Goal: Information Seeking & Learning: Learn about a topic

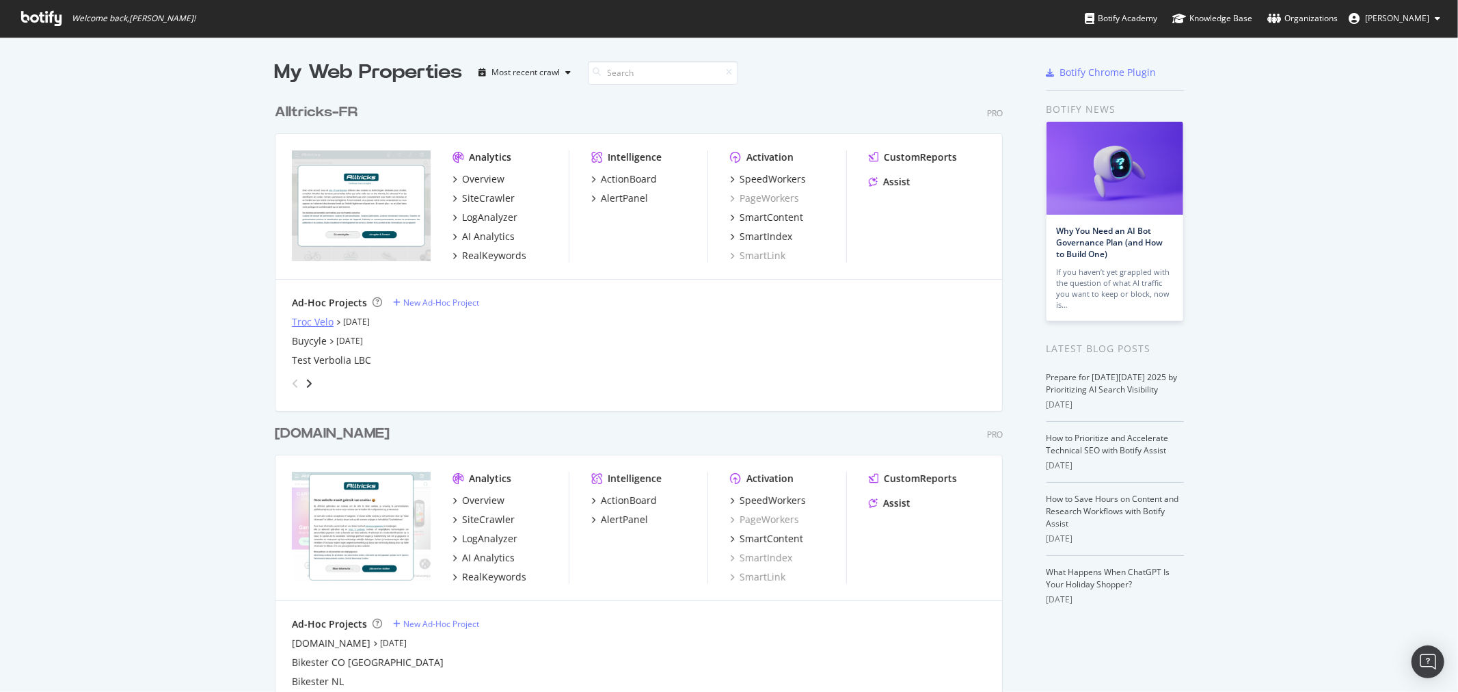
click at [292, 317] on div "Troc Velo" at bounding box center [313, 322] width 42 height 14
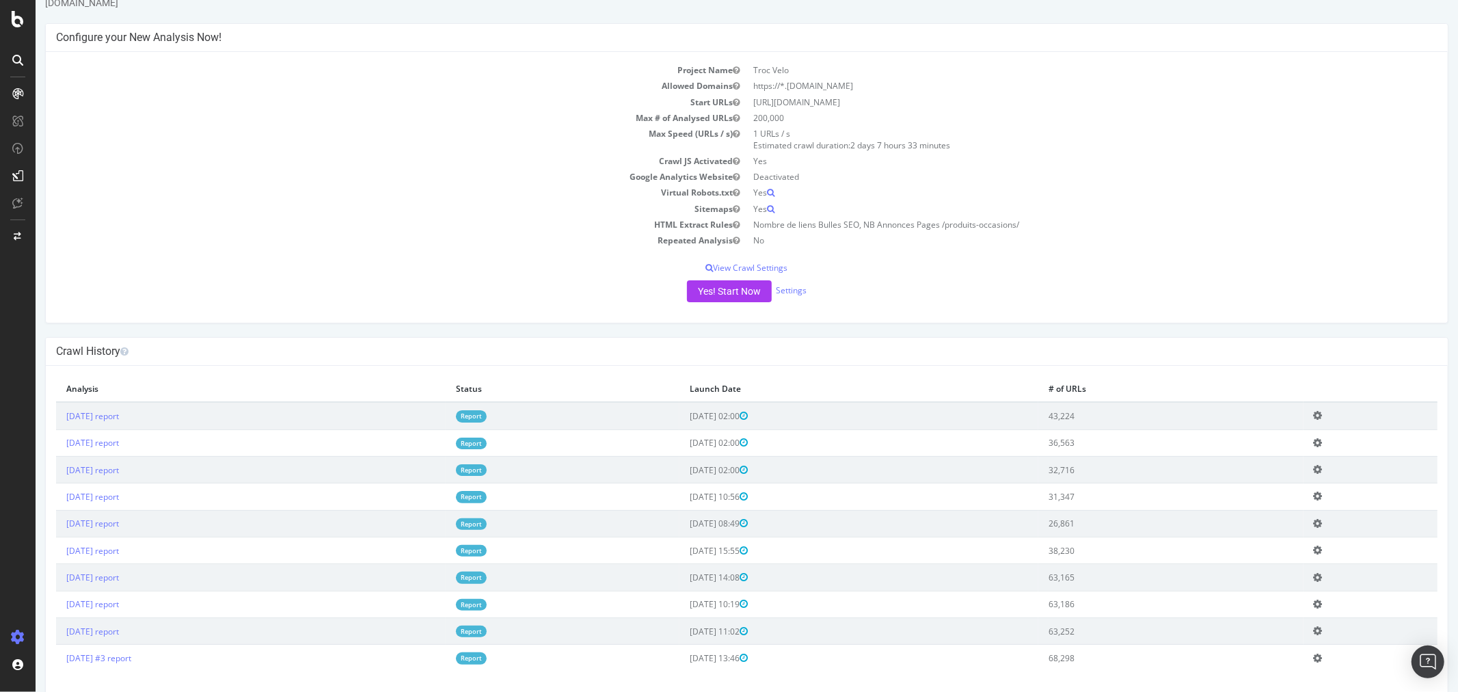
scroll to position [66, 0]
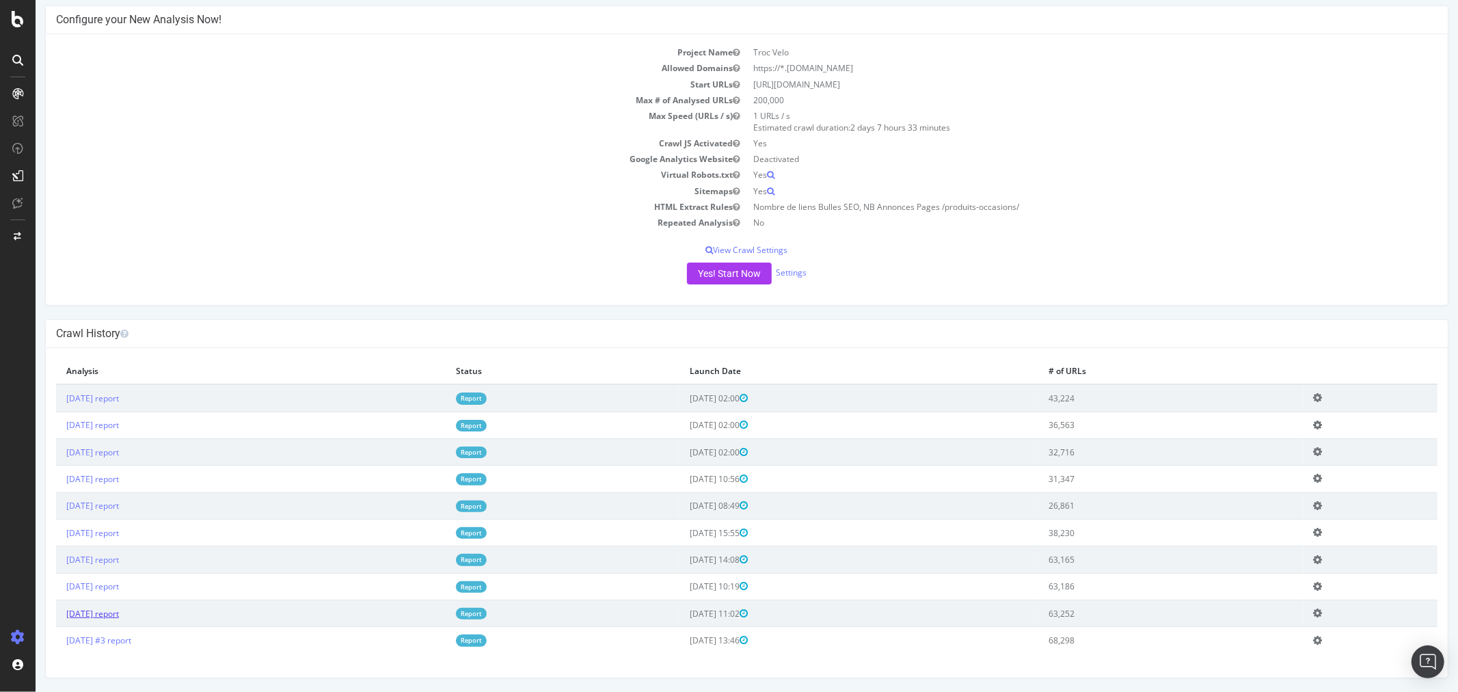
click at [118, 612] on link "2025 Aug. 20th report" at bounding box center [92, 614] width 53 height 12
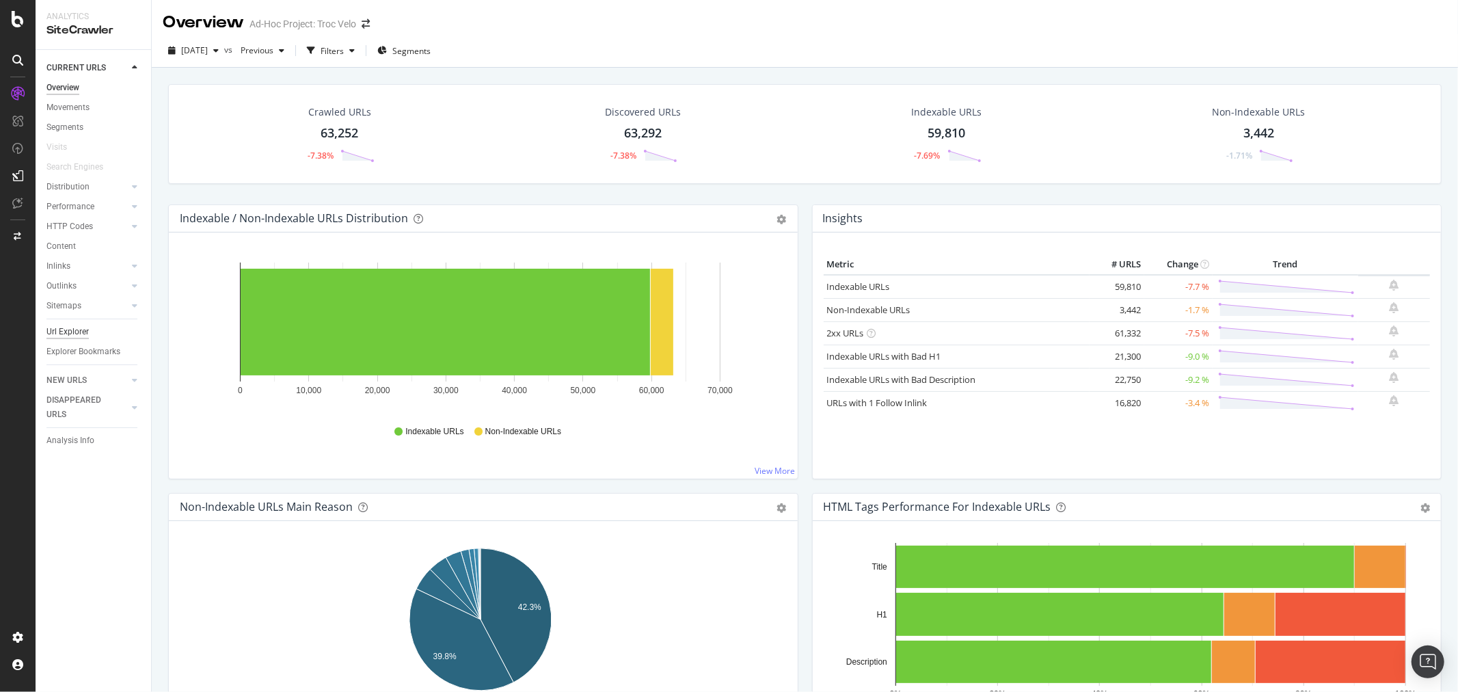
click at [86, 330] on div "Url Explorer" at bounding box center [67, 332] width 42 height 14
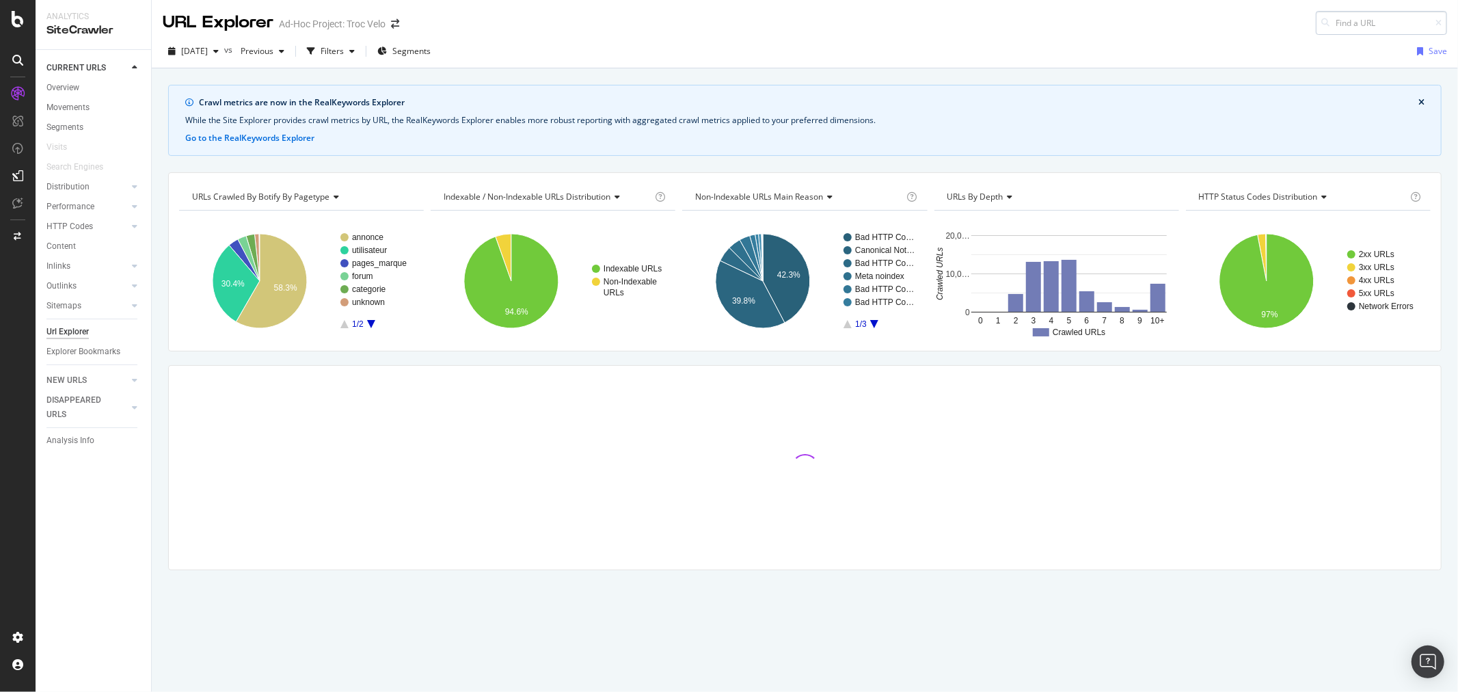
click at [1356, 18] on input at bounding box center [1381, 23] width 131 height 24
type input "https://www.troc-velo.com/fr-fr/categorie/velos-complets/velos-electriques/vttae"
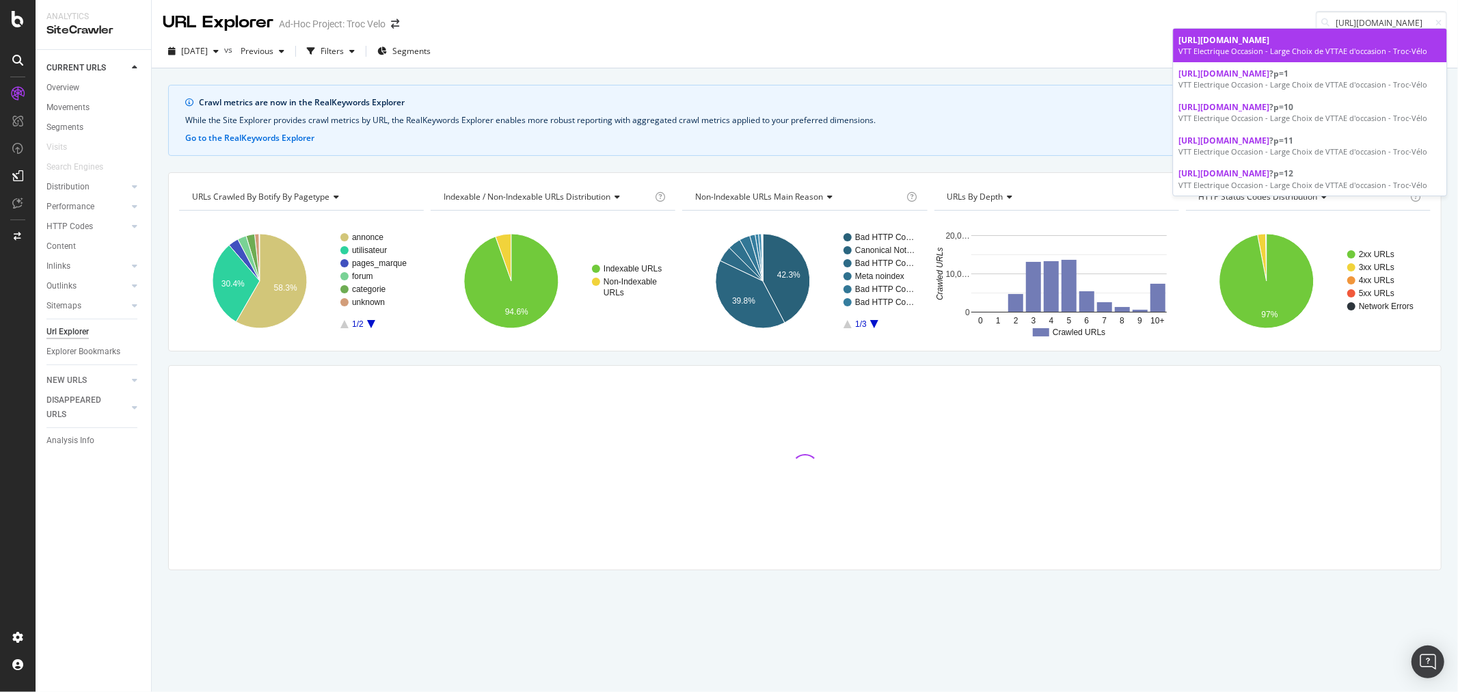
click at [1268, 46] on span "https://www.troc-velo.com/fr-fr/categorie/velos-complets/velos-electriques/vttae" at bounding box center [1224, 40] width 91 height 12
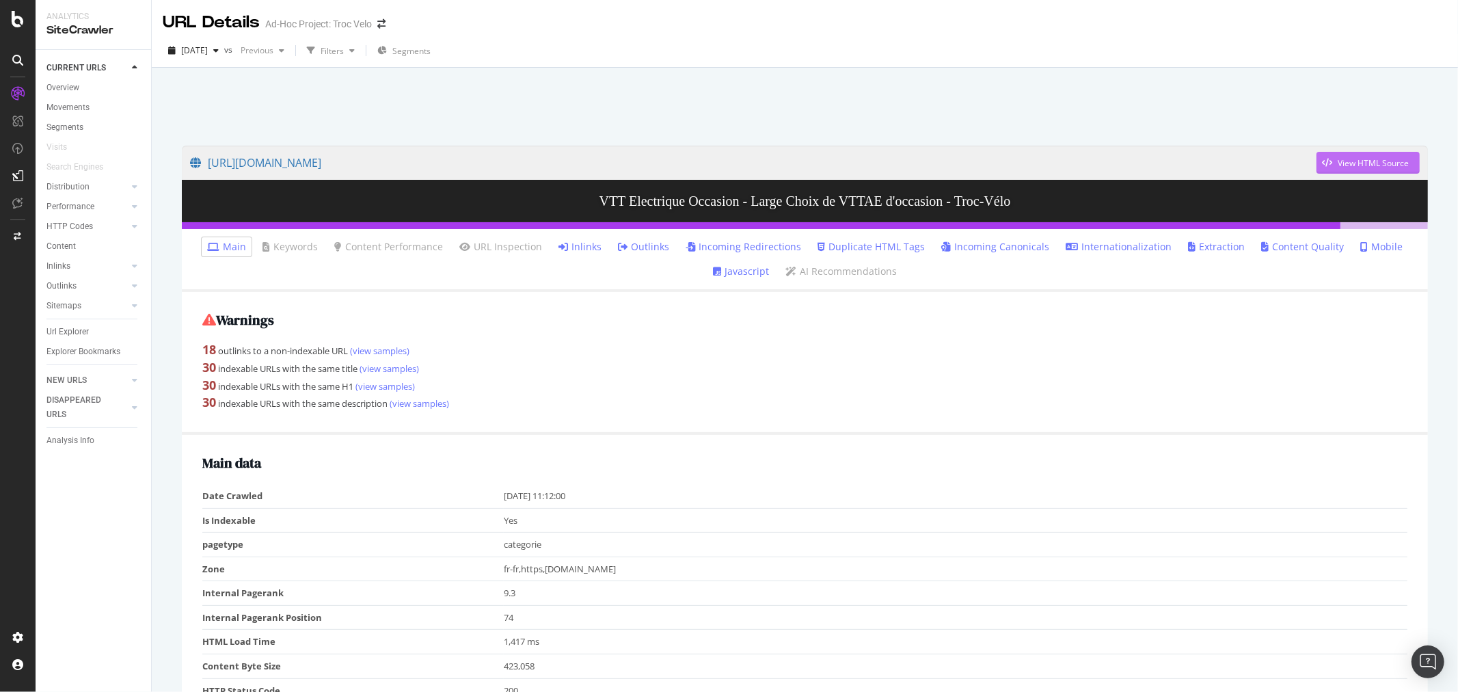
click at [1345, 167] on div "View HTML Source" at bounding box center [1373, 163] width 71 height 12
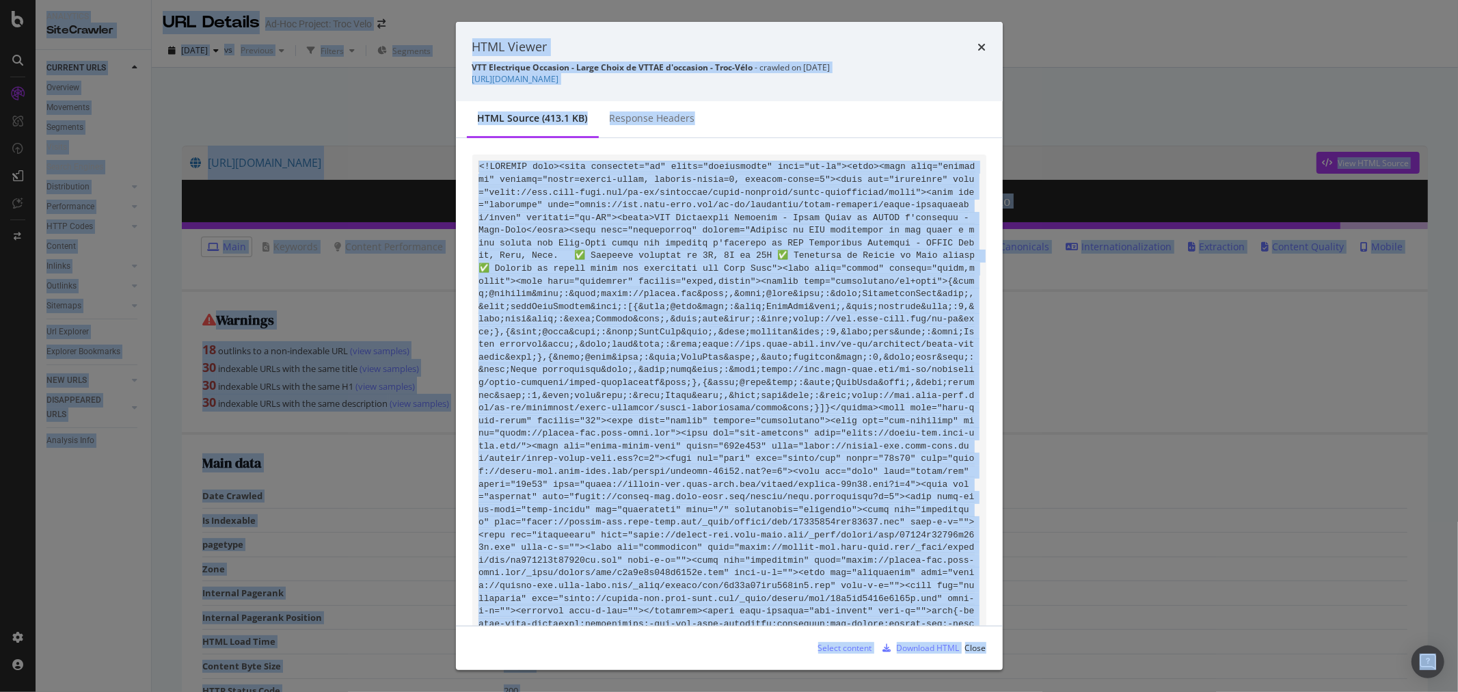
copy body "Analytics SiteCrawler CURRENT URLS Overview Movements Segments Visits Search En…"
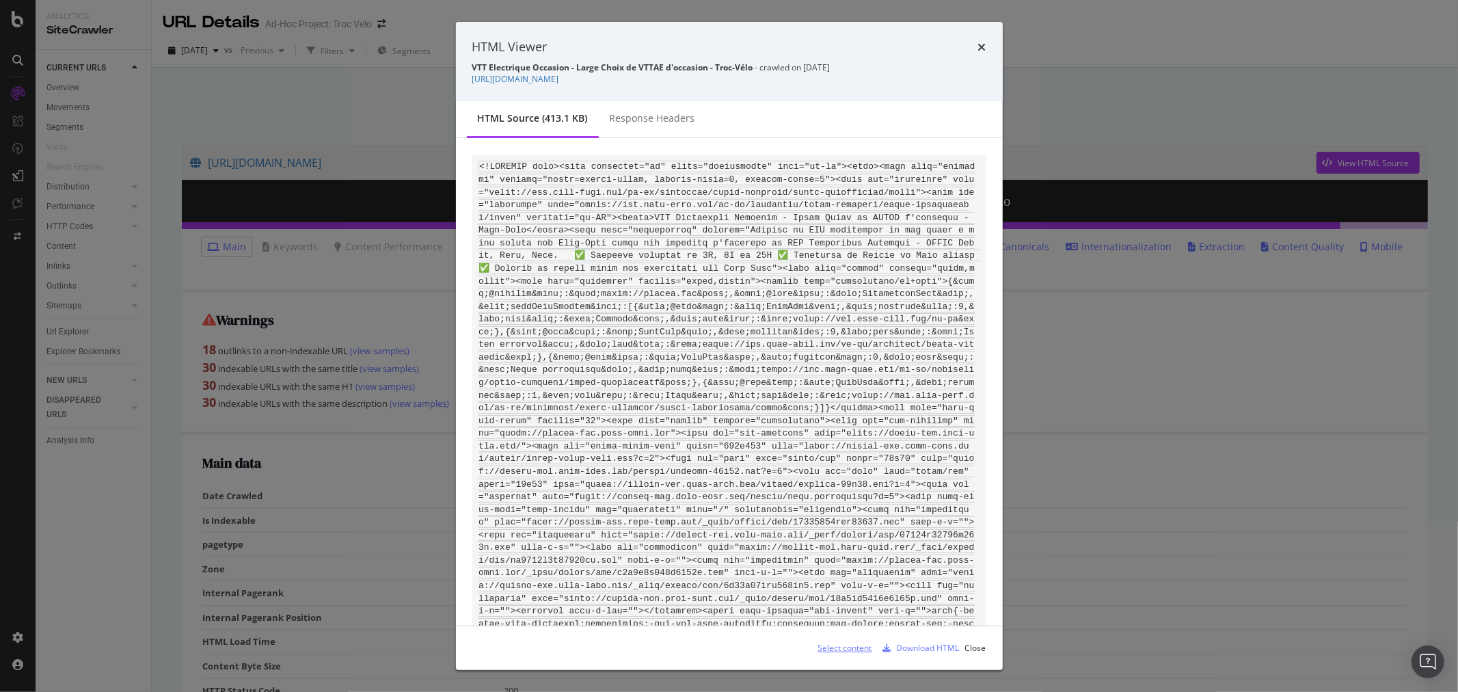
click at [844, 645] on div "Select content" at bounding box center [845, 648] width 54 height 12
click at [623, 112] on div "Response Headers" at bounding box center [652, 118] width 85 height 14
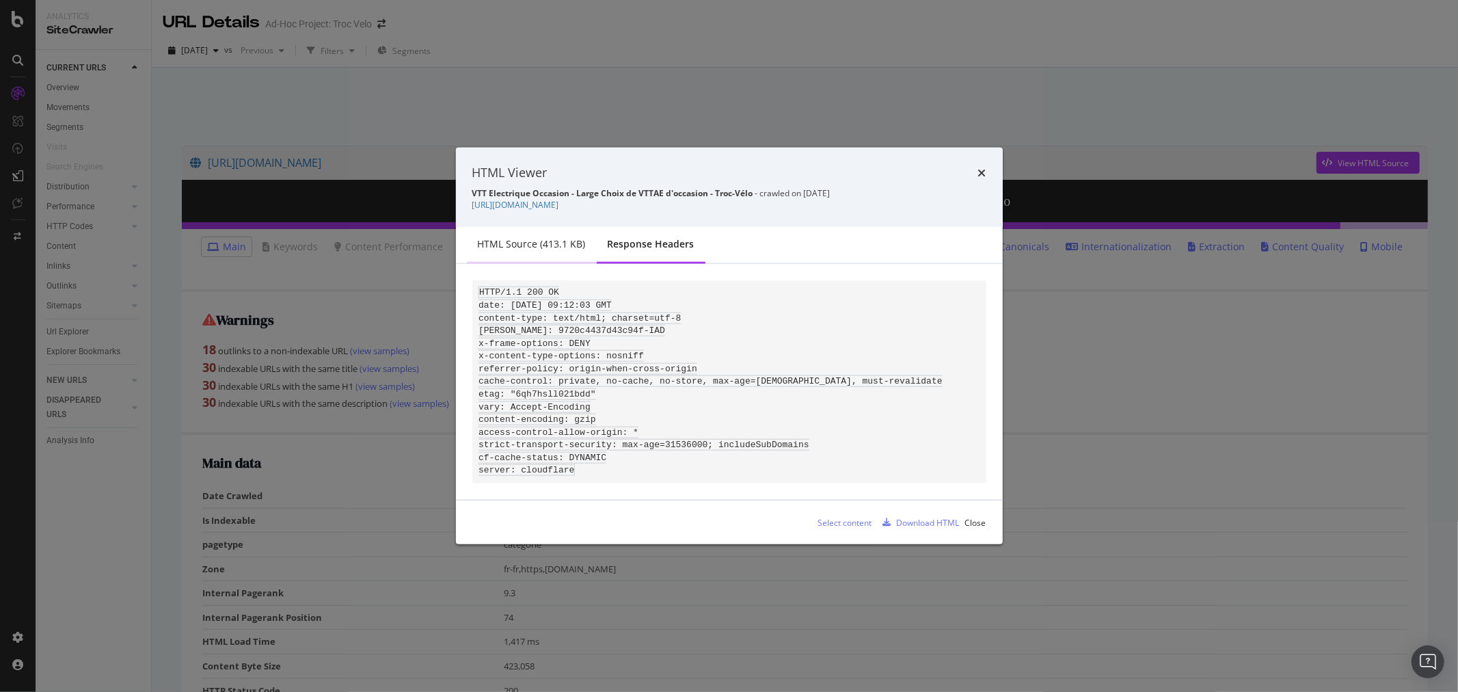
click at [528, 237] on div "HTML source (413.1 KB)" at bounding box center [532, 244] width 108 height 14
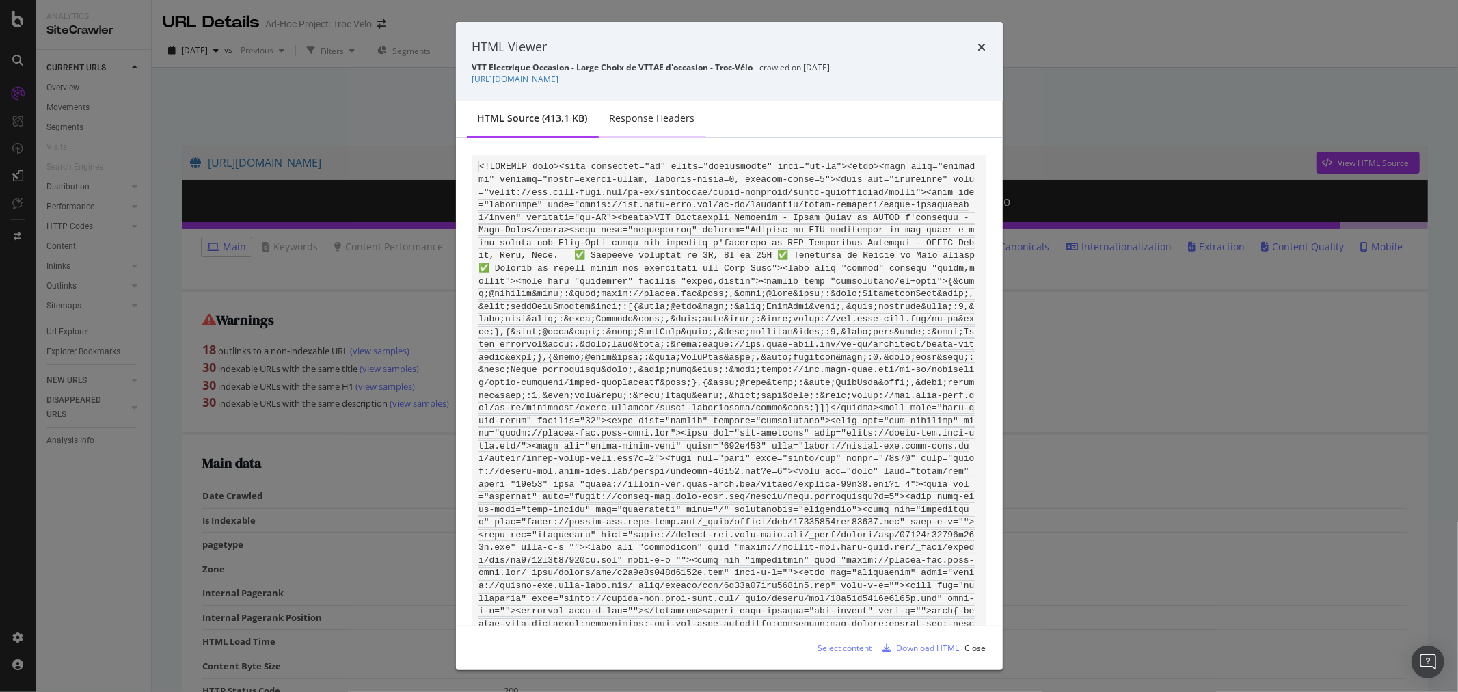
click at [663, 118] on div "Response Headers" at bounding box center [652, 118] width 85 height 14
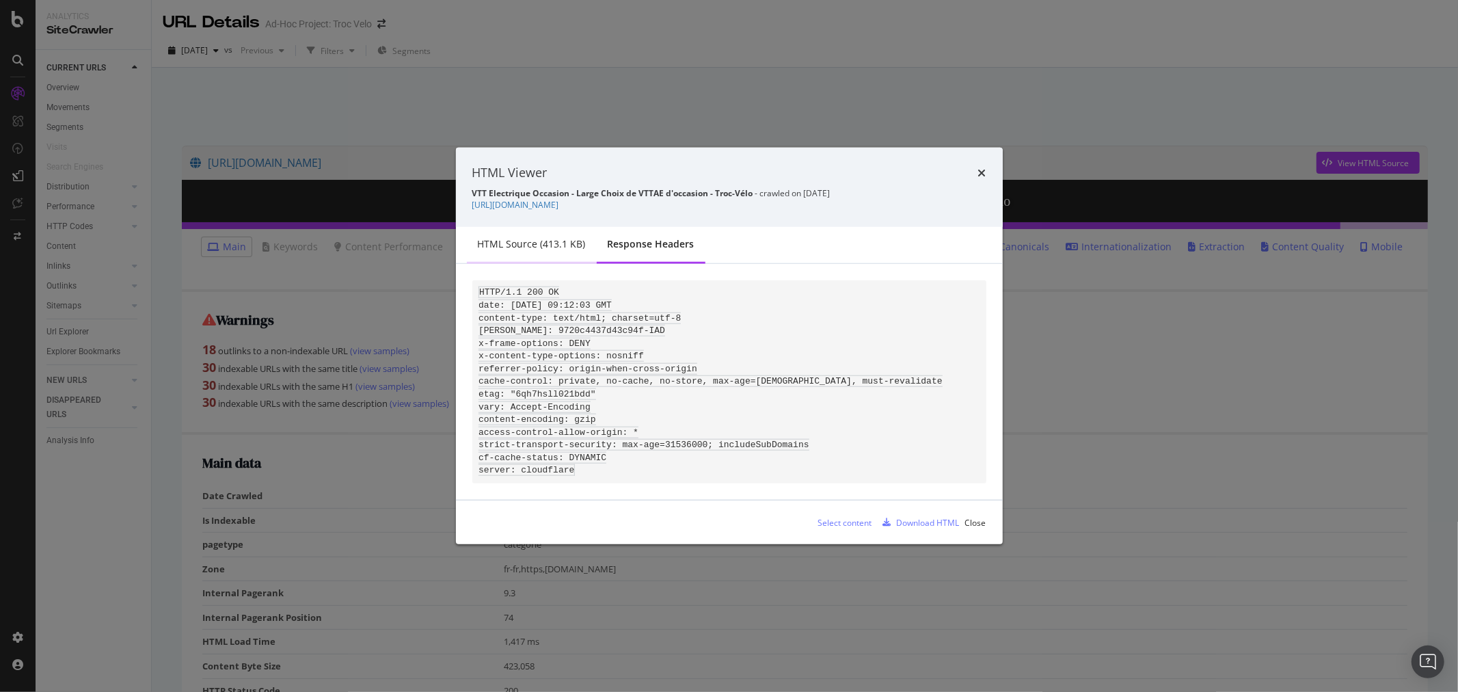
click at [556, 238] on div "HTML source (413.1 KB)" at bounding box center [532, 244] width 108 height 14
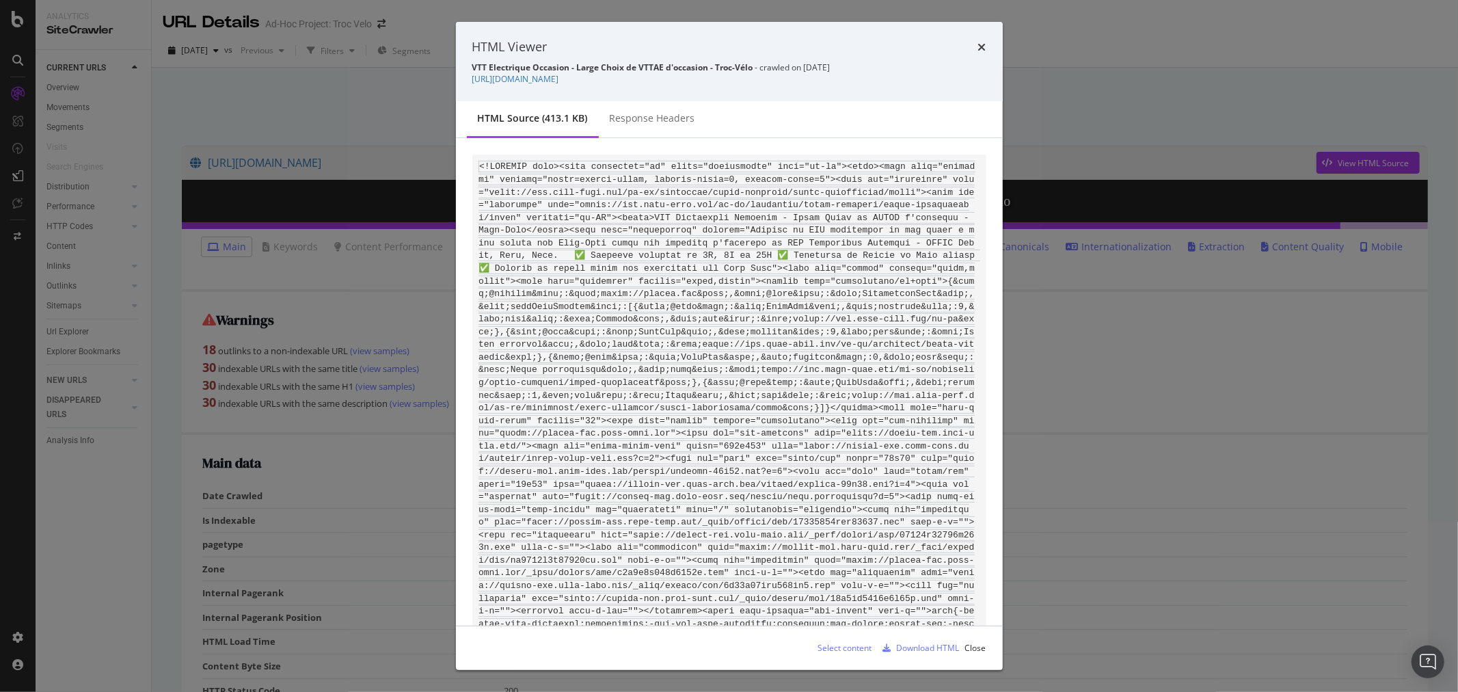
click at [846, 643] on div "Select content" at bounding box center [845, 648] width 54 height 12
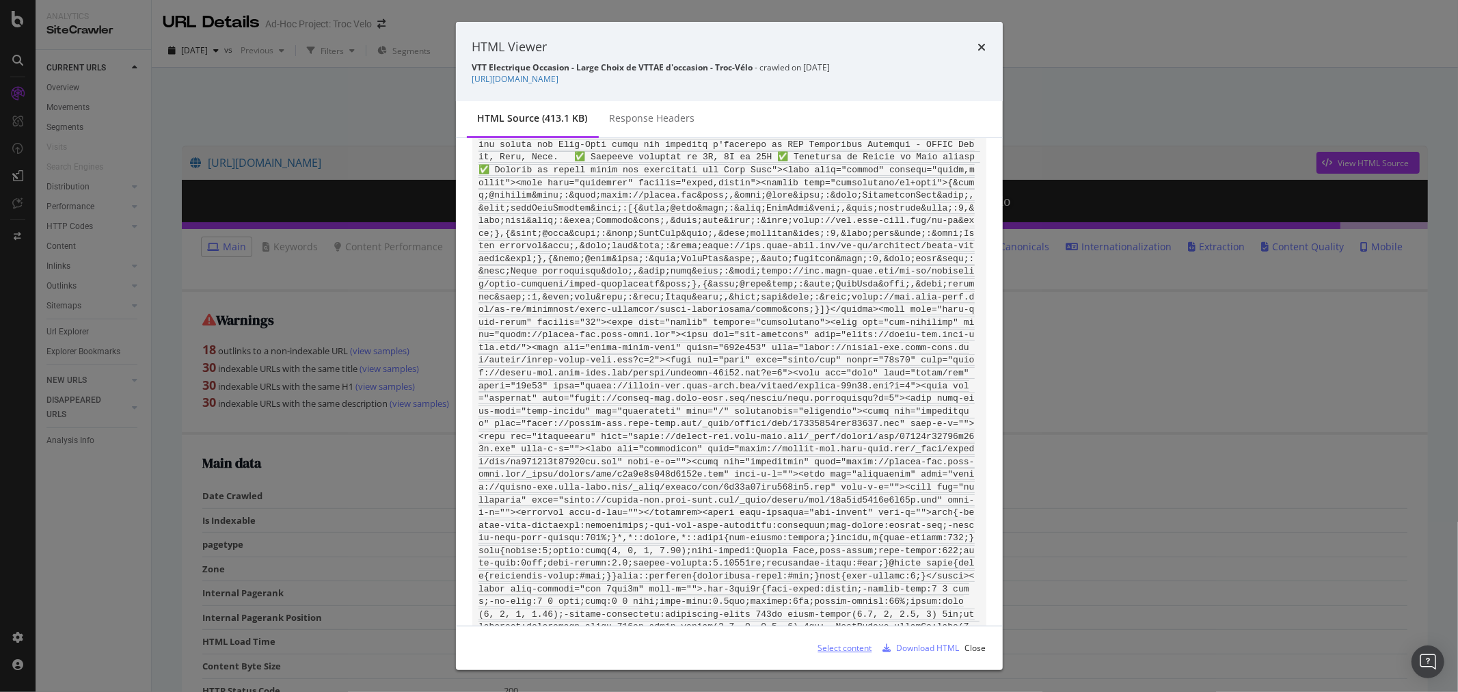
scroll to position [228, 0]
click at [917, 645] on div "Download HTML" at bounding box center [928, 648] width 63 height 12
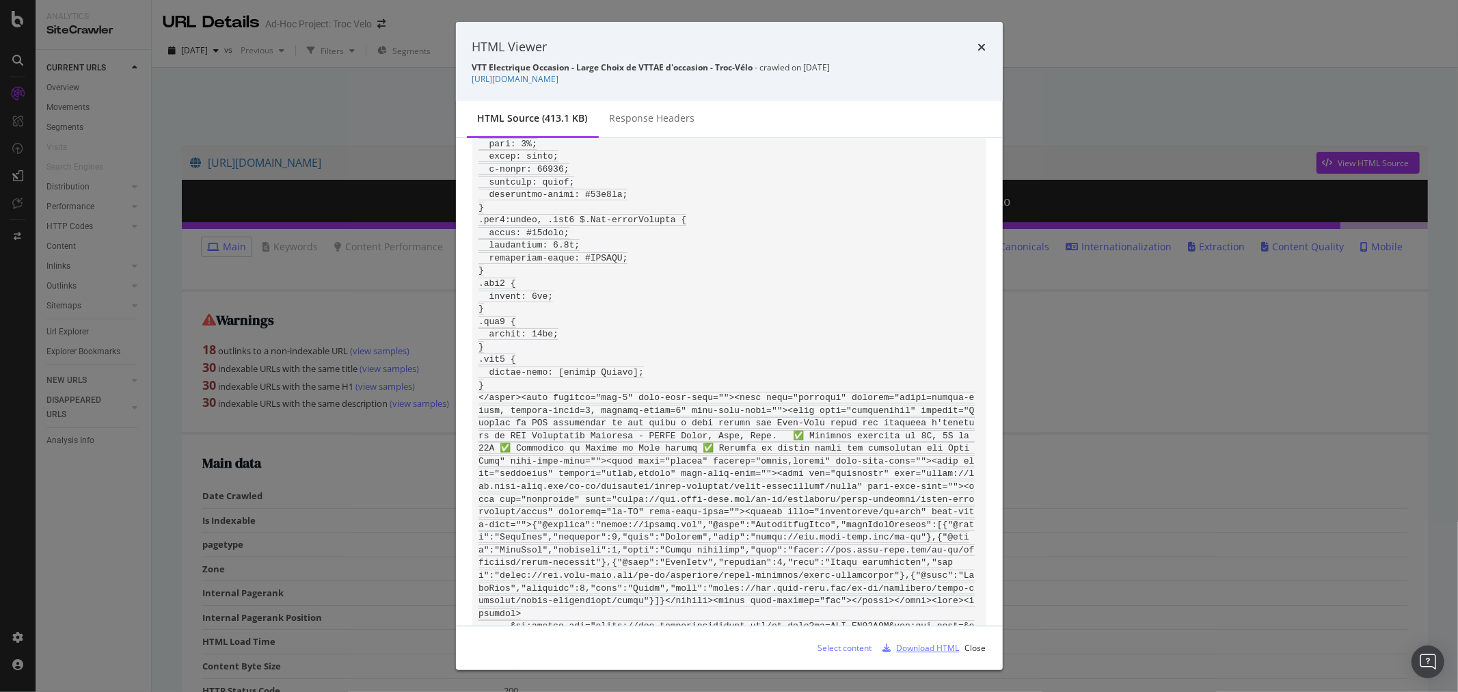
scroll to position [607, 0]
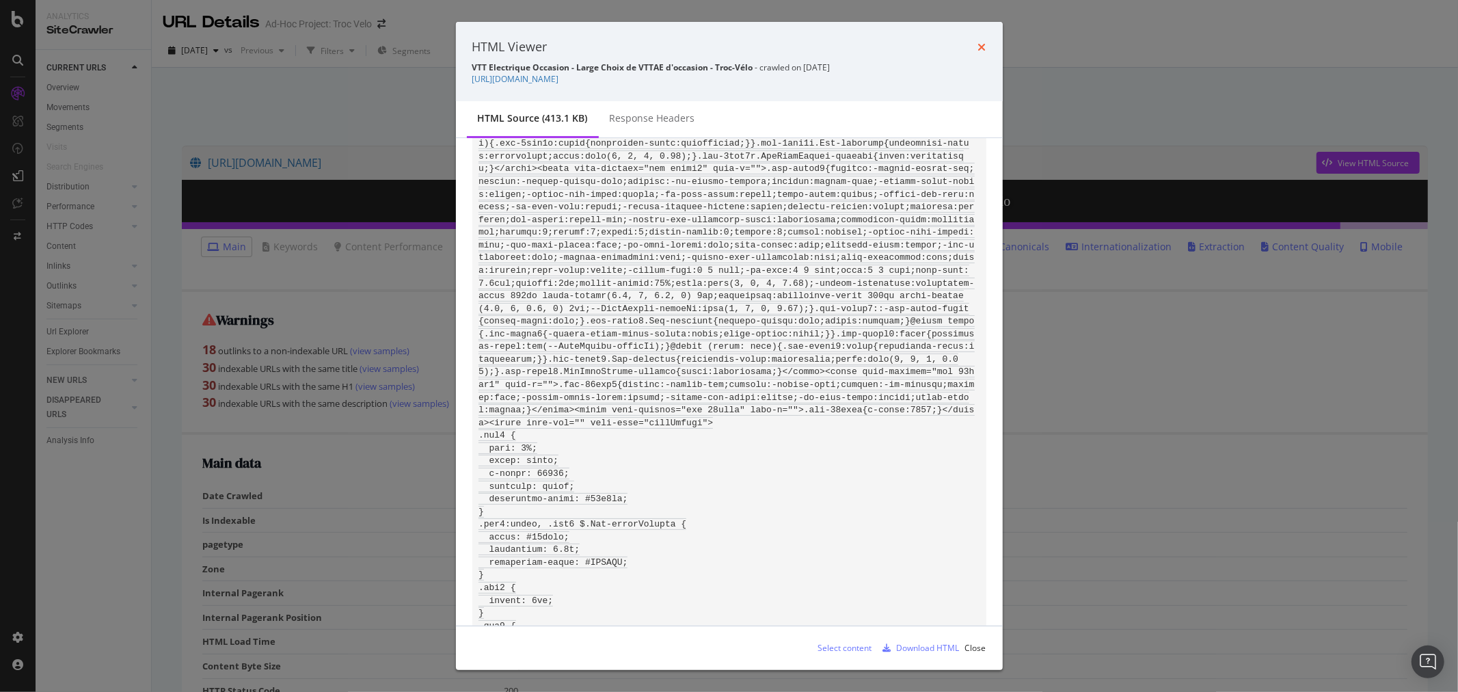
click at [982, 46] on icon "times" at bounding box center [982, 47] width 8 height 11
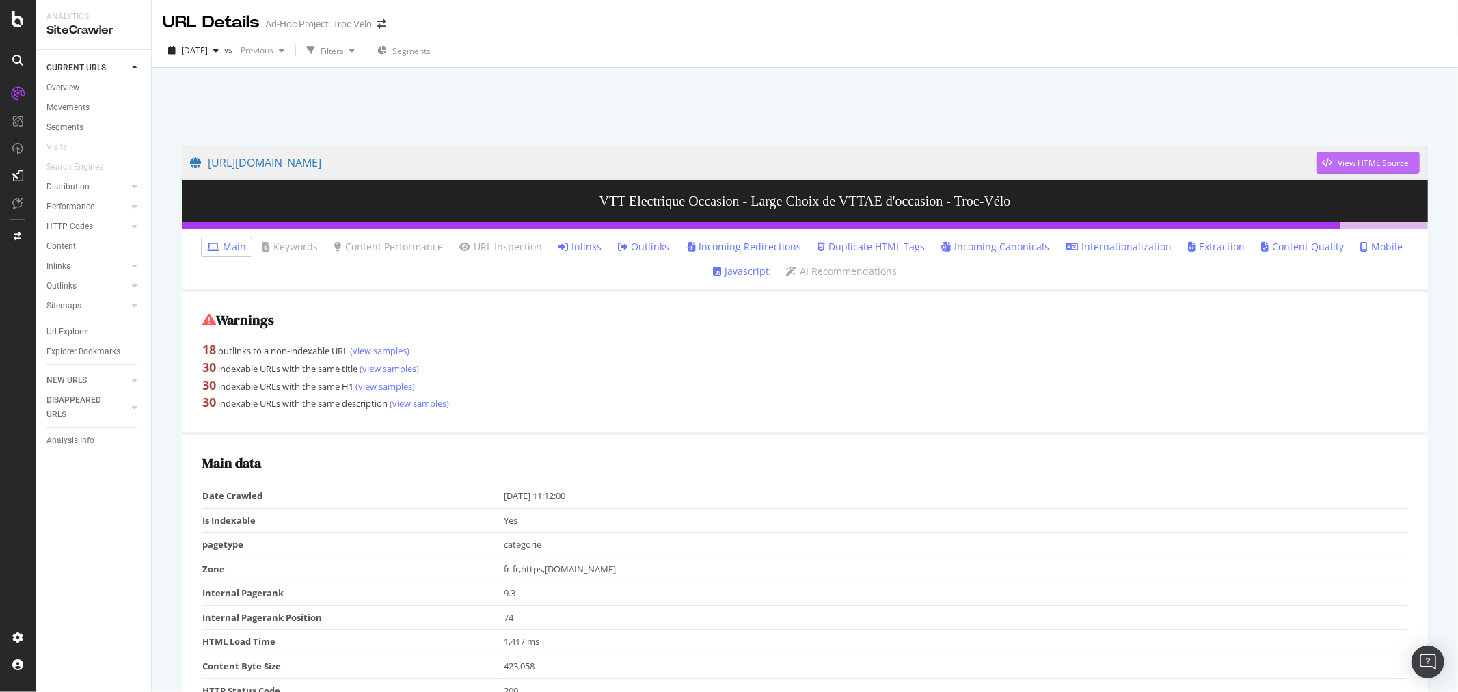
click at [1358, 158] on div "View HTML Source" at bounding box center [1373, 163] width 71 height 12
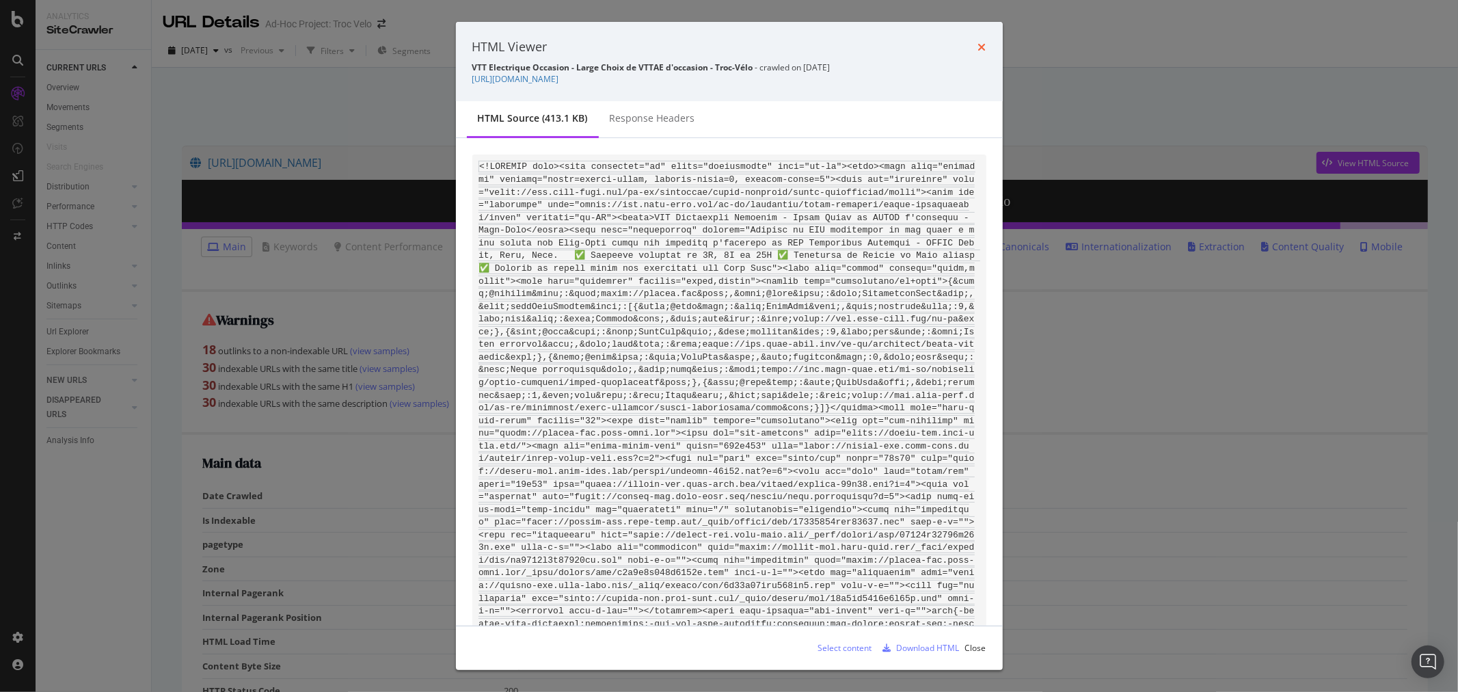
click at [982, 44] on icon "times" at bounding box center [982, 47] width 8 height 11
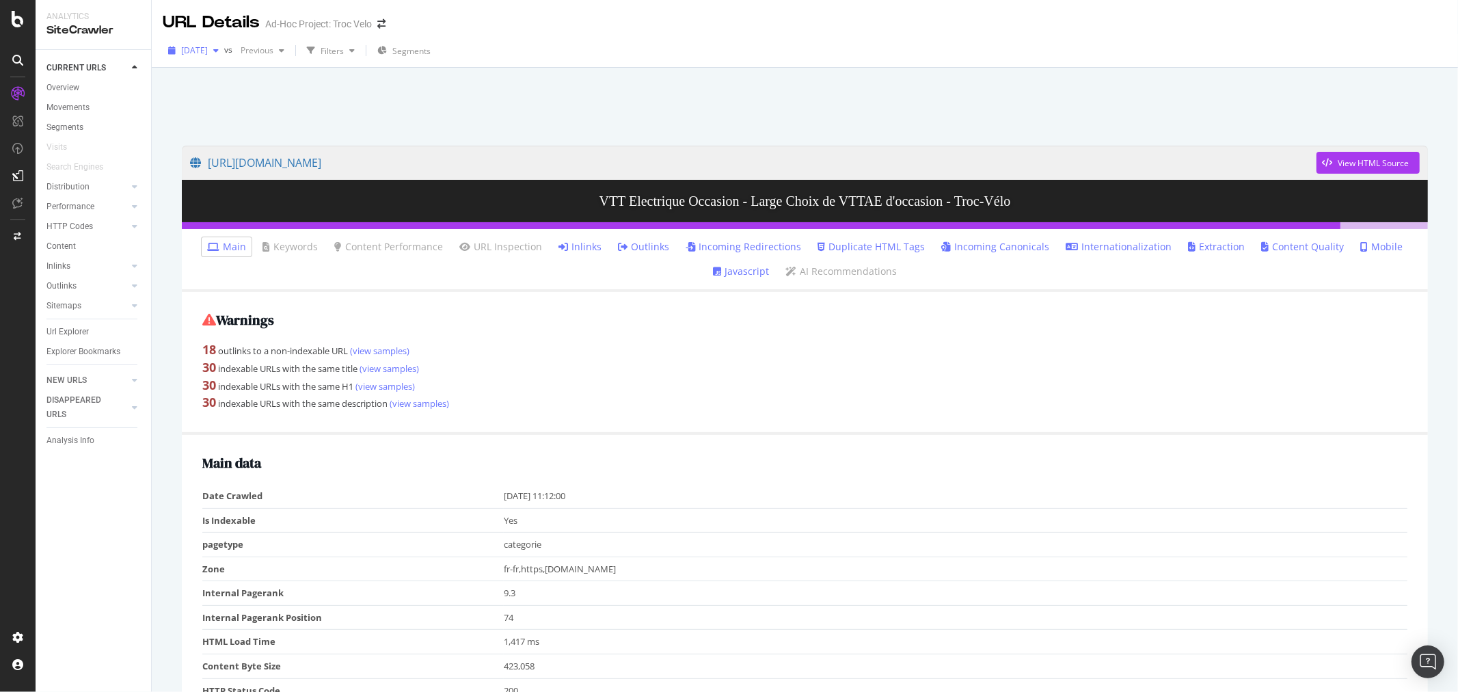
click at [208, 53] on span "[DATE]" at bounding box center [194, 50] width 27 height 12
click at [254, 150] on div "2025 Sep. 12th 38.2K URLs" at bounding box center [244, 150] width 122 height 12
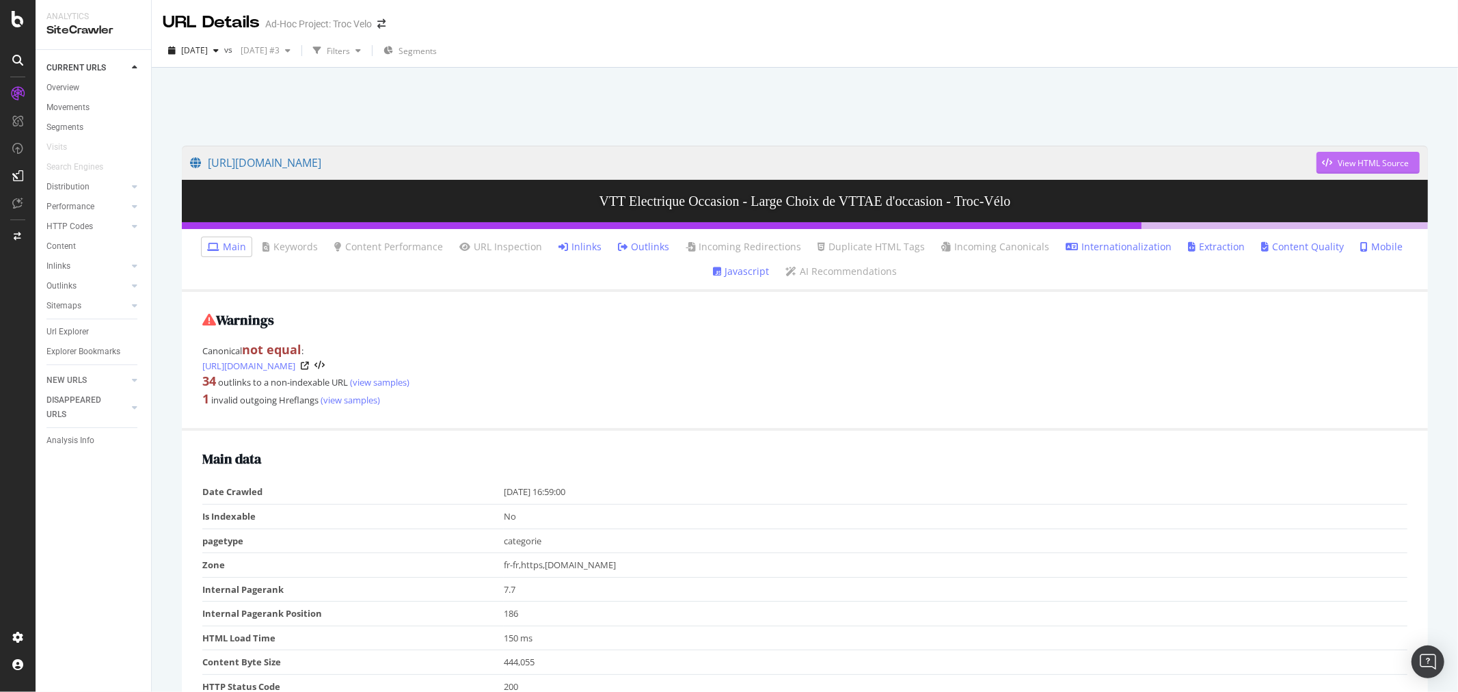
click at [1334, 155] on div "View HTML Source" at bounding box center [1363, 162] width 92 height 21
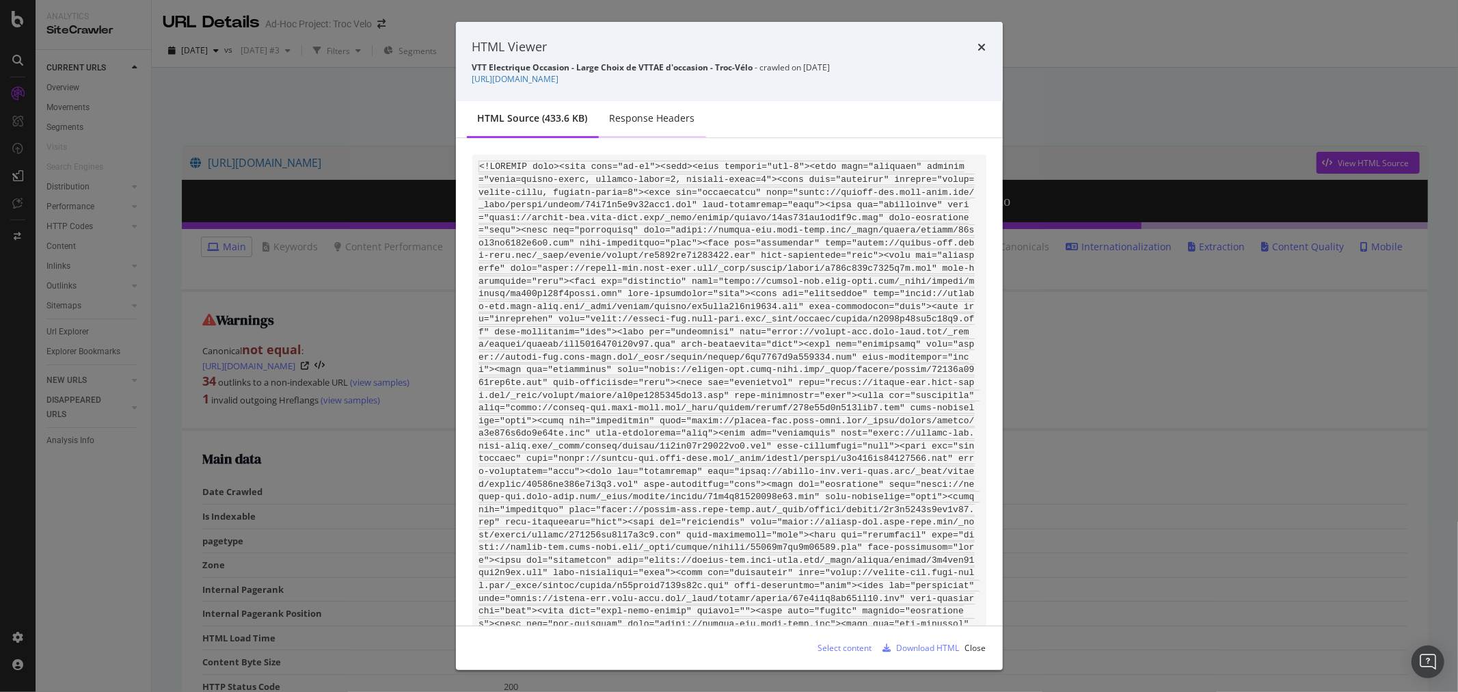
click at [646, 112] on div "Response Headers" at bounding box center [652, 118] width 85 height 14
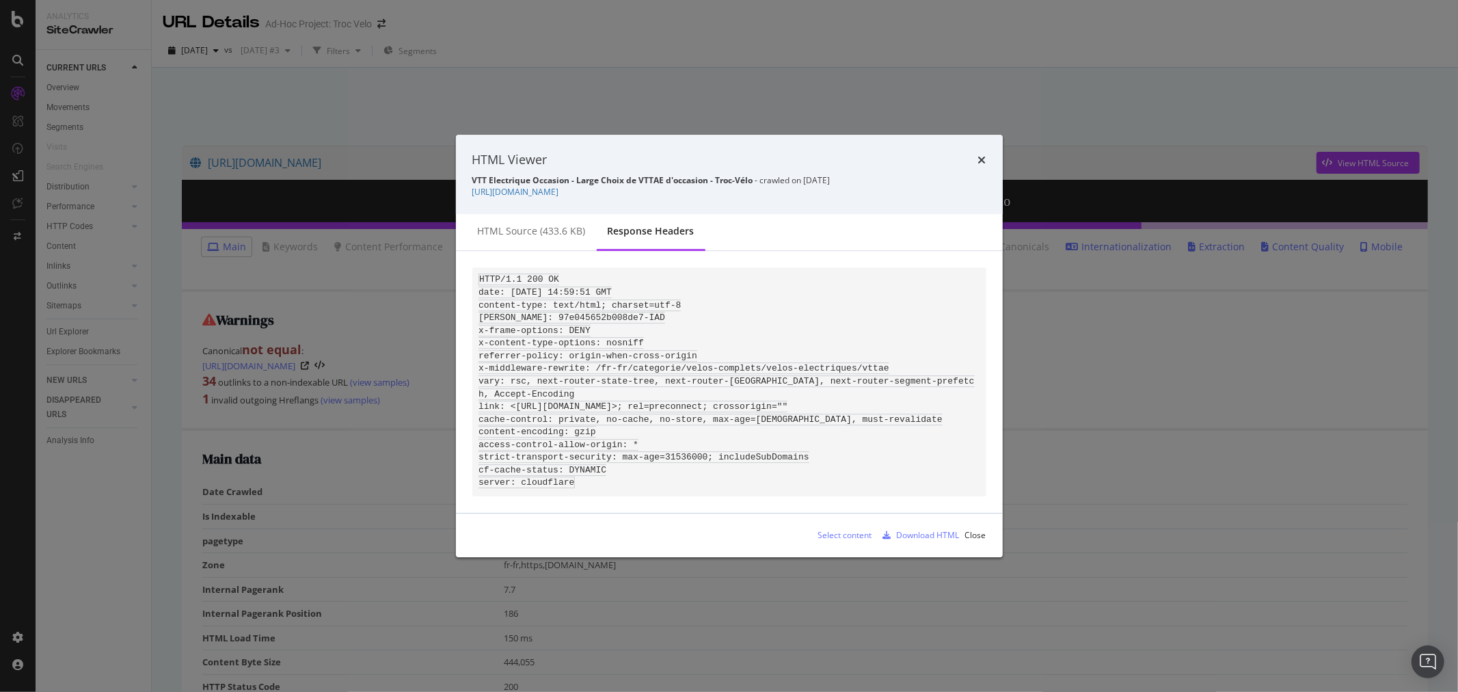
click at [747, 80] on div "HTML Viewer VTT Electrique Occasion - Large Choix de VTTAE d'occasion - Troc-Vé…" at bounding box center [729, 346] width 1458 height 692
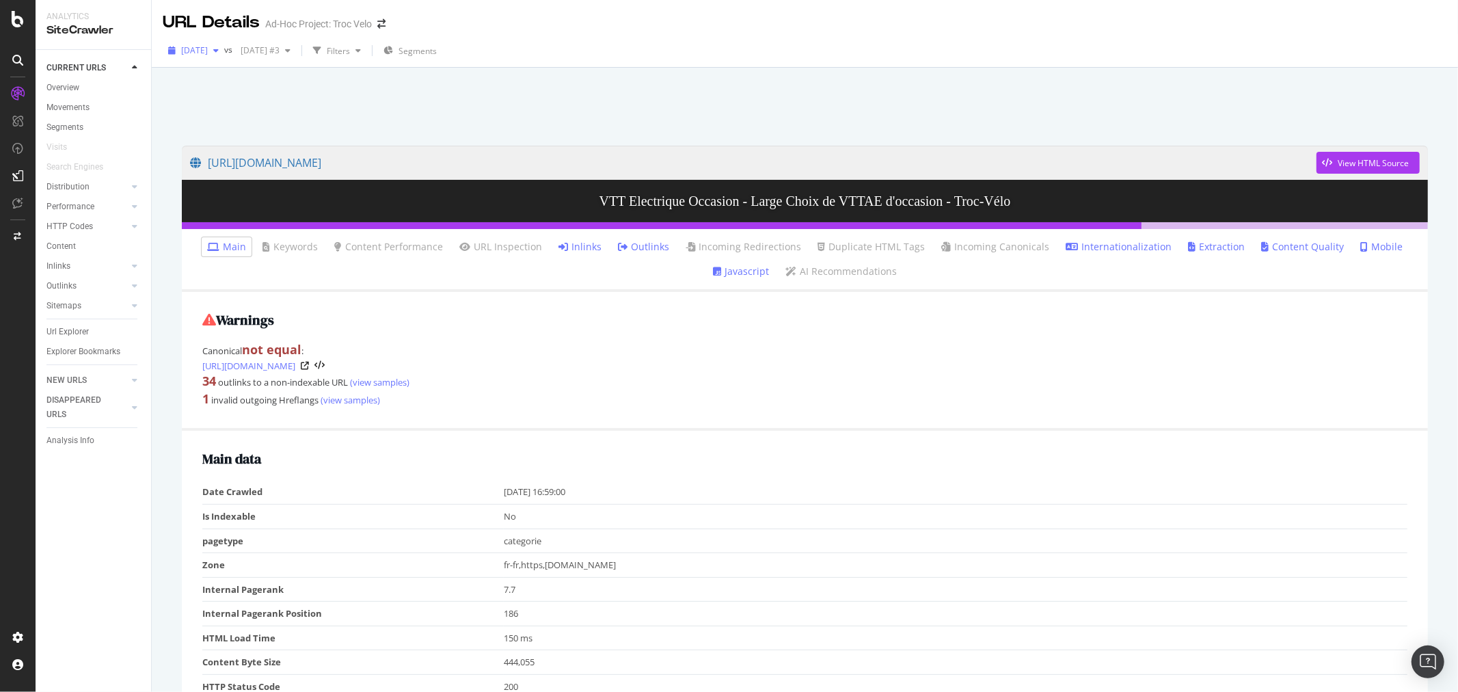
click at [224, 53] on div "button" at bounding box center [216, 50] width 16 height 8
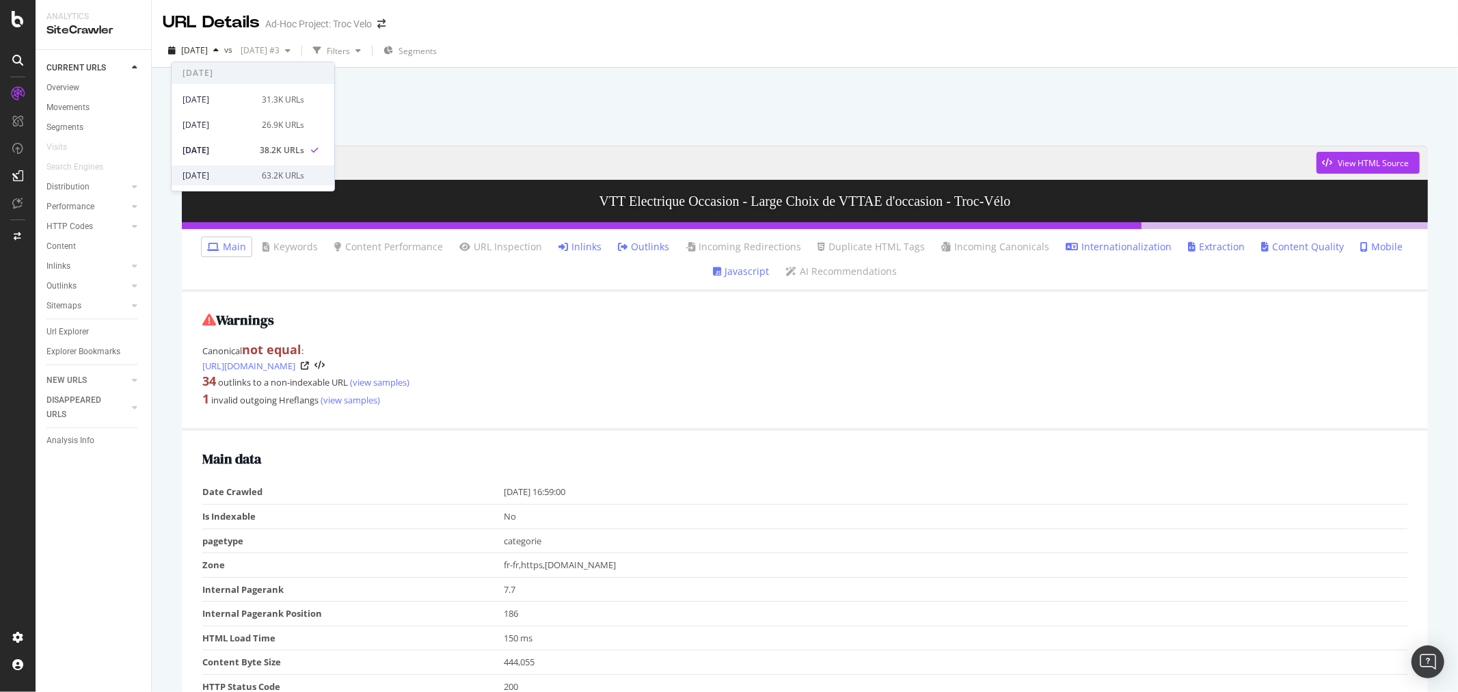
scroll to position [152, 0]
click at [262, 124] on div "63.2K URLs" at bounding box center [283, 125] width 42 height 12
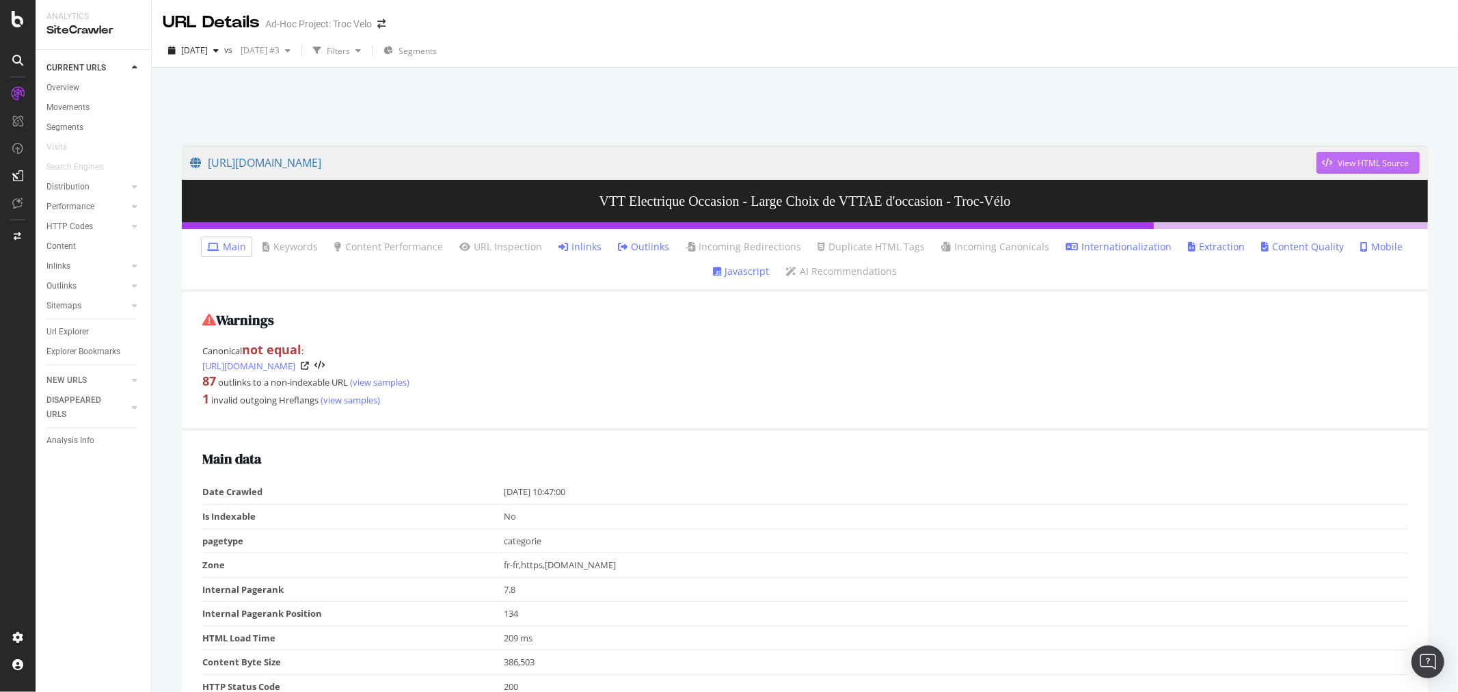
click at [1371, 165] on div "View HTML Source" at bounding box center [1373, 163] width 71 height 12
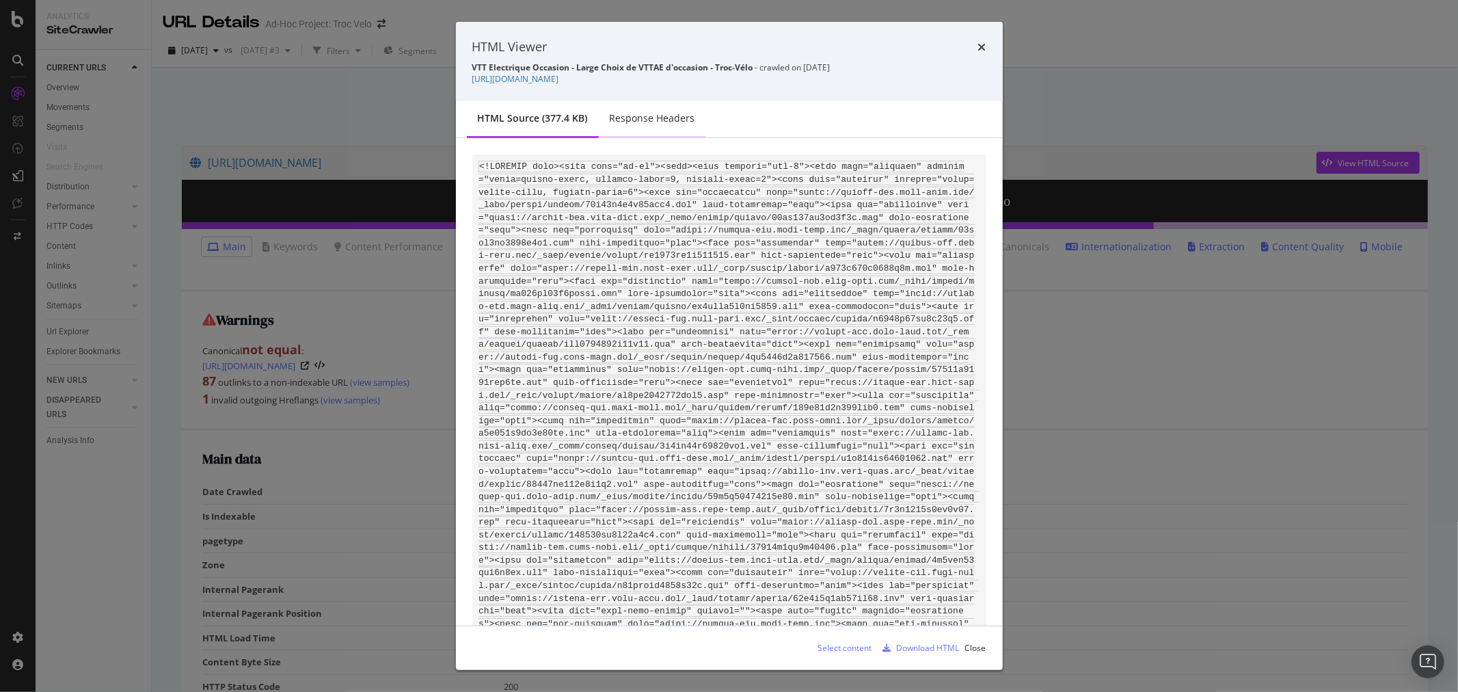
click at [648, 128] on div "Response Headers" at bounding box center [652, 120] width 107 height 38
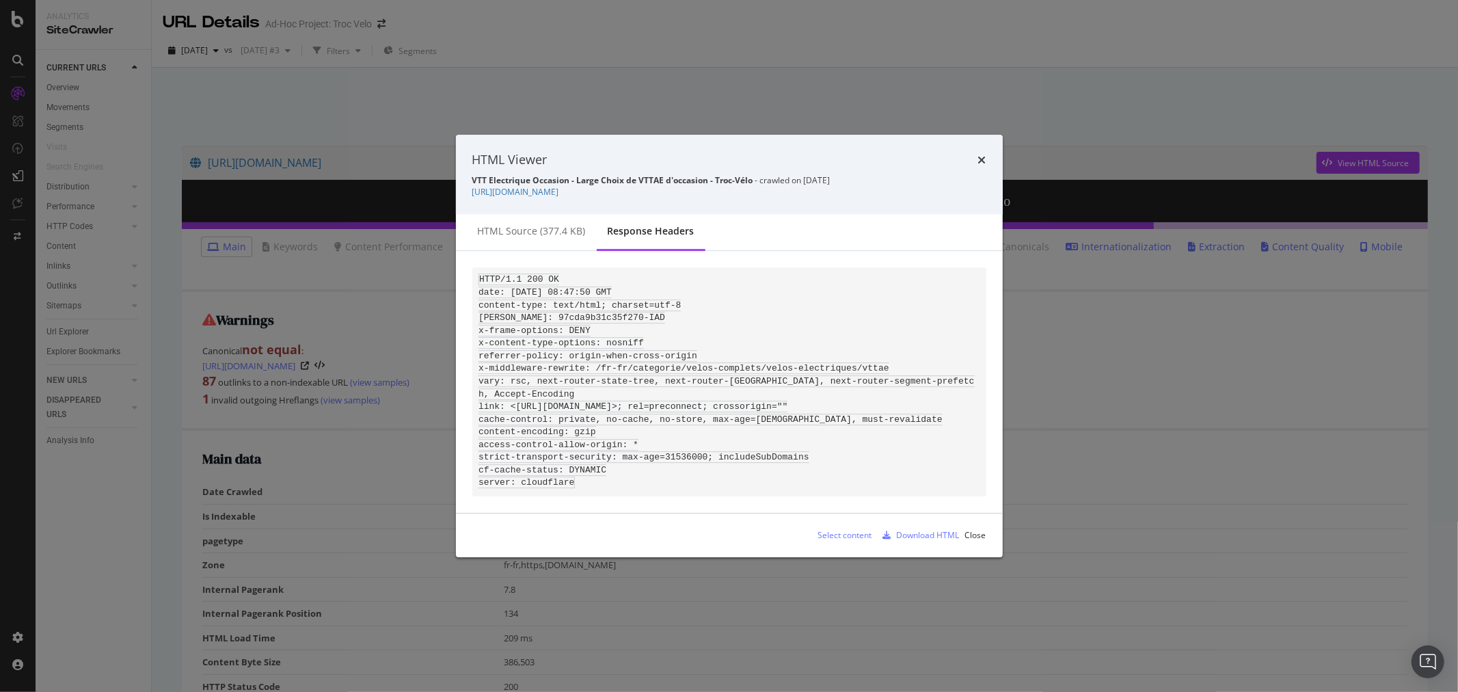
click at [974, 160] on div "HTML Viewer" at bounding box center [729, 160] width 514 height 18
drag, startPoint x: 985, startPoint y: 159, endPoint x: 692, endPoint y: 145, distance: 293.6
click at [986, 160] on icon "times" at bounding box center [982, 160] width 8 height 11
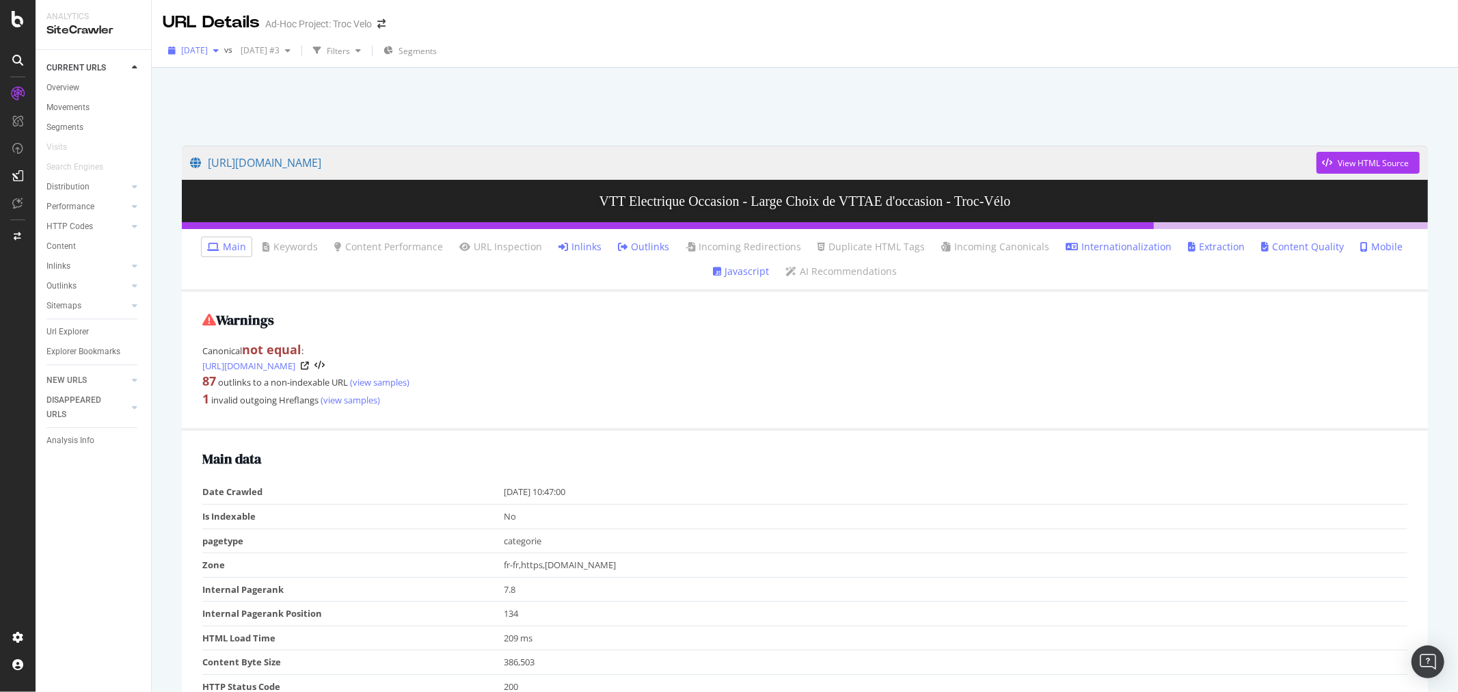
click at [208, 48] on span "[DATE]" at bounding box center [194, 50] width 27 height 12
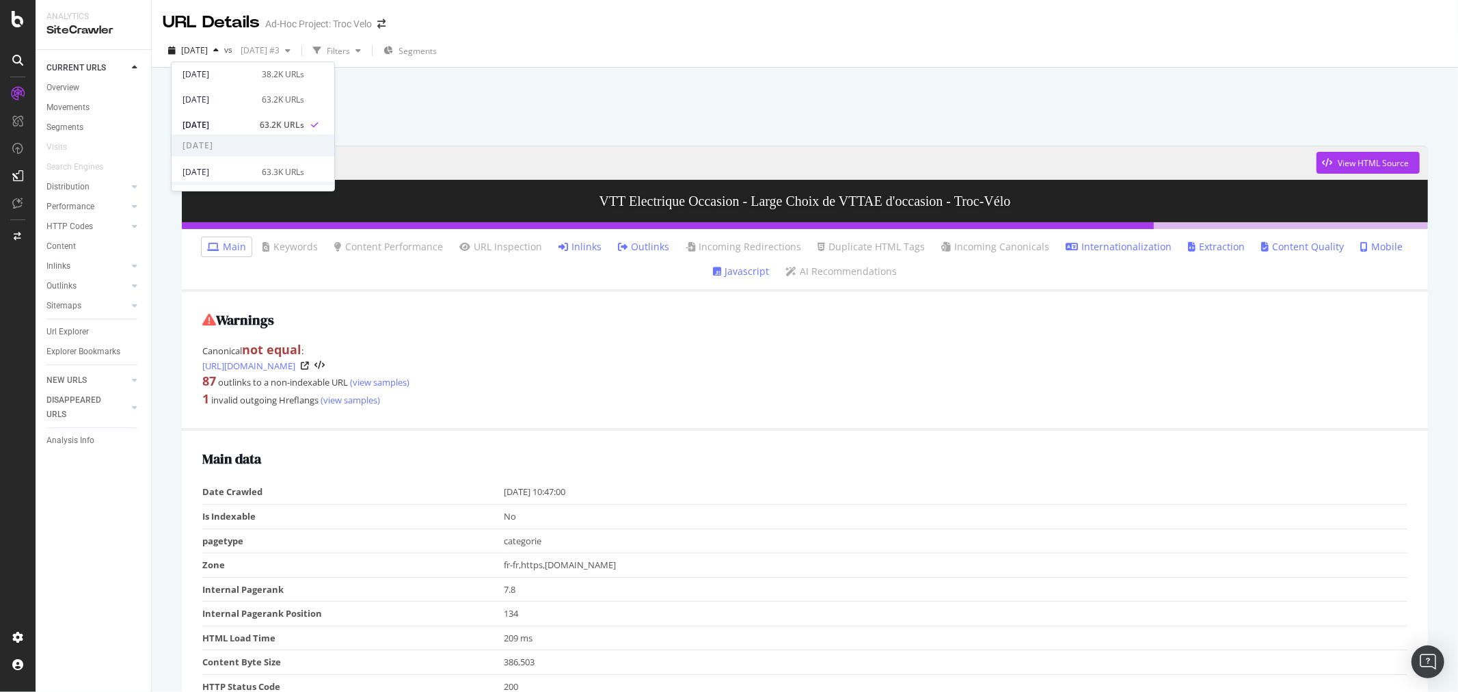
scroll to position [195, 0]
click at [253, 174] on div "2025 Jul. 28th #3 68.3K URLs" at bounding box center [244, 176] width 122 height 12
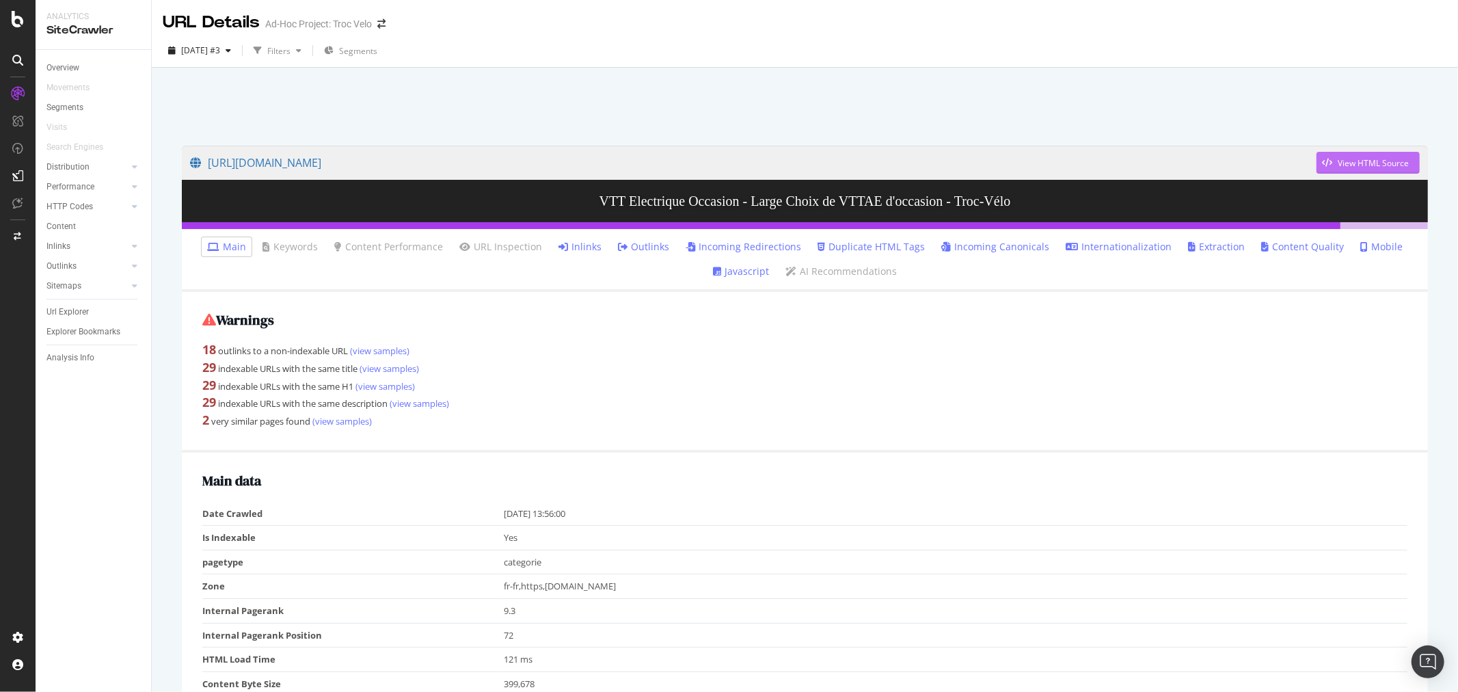
click at [1318, 154] on div "View HTML Source" at bounding box center [1363, 162] width 92 height 21
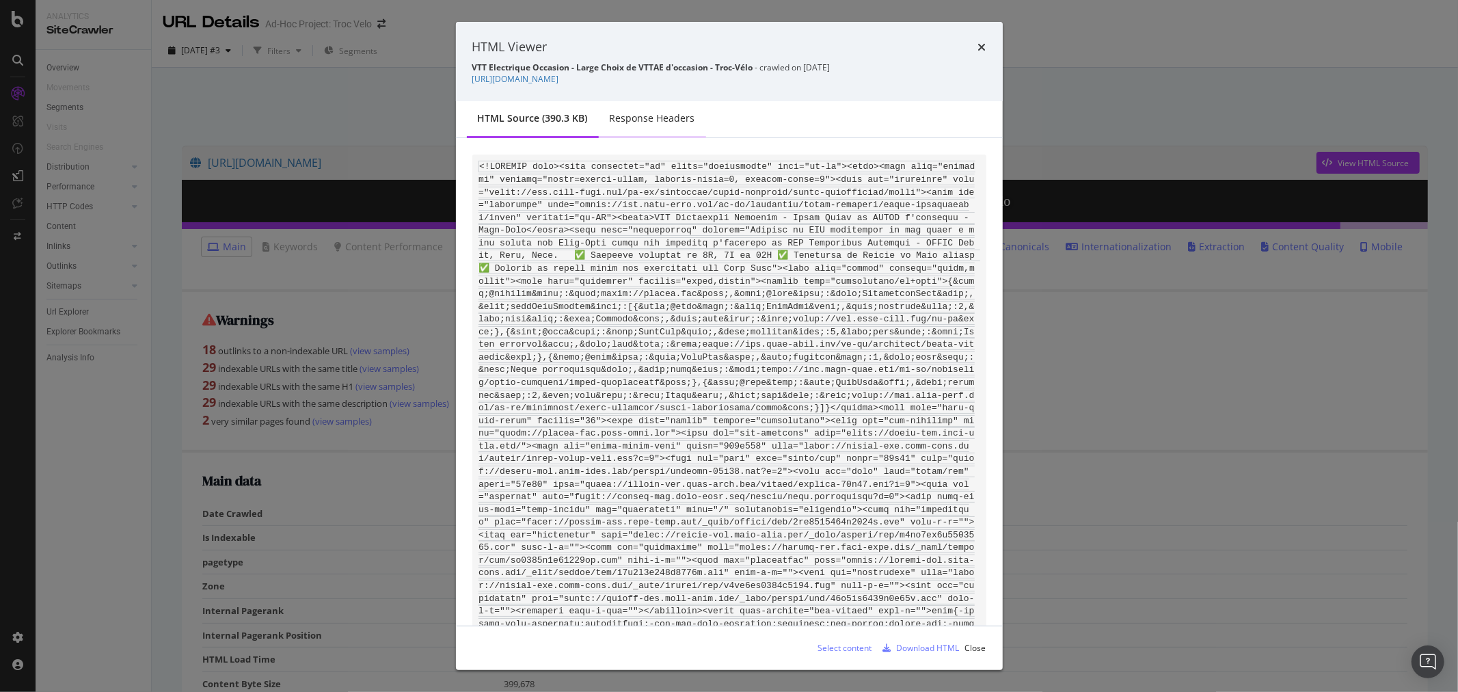
click at [645, 126] on div "Response Headers" at bounding box center [652, 120] width 107 height 38
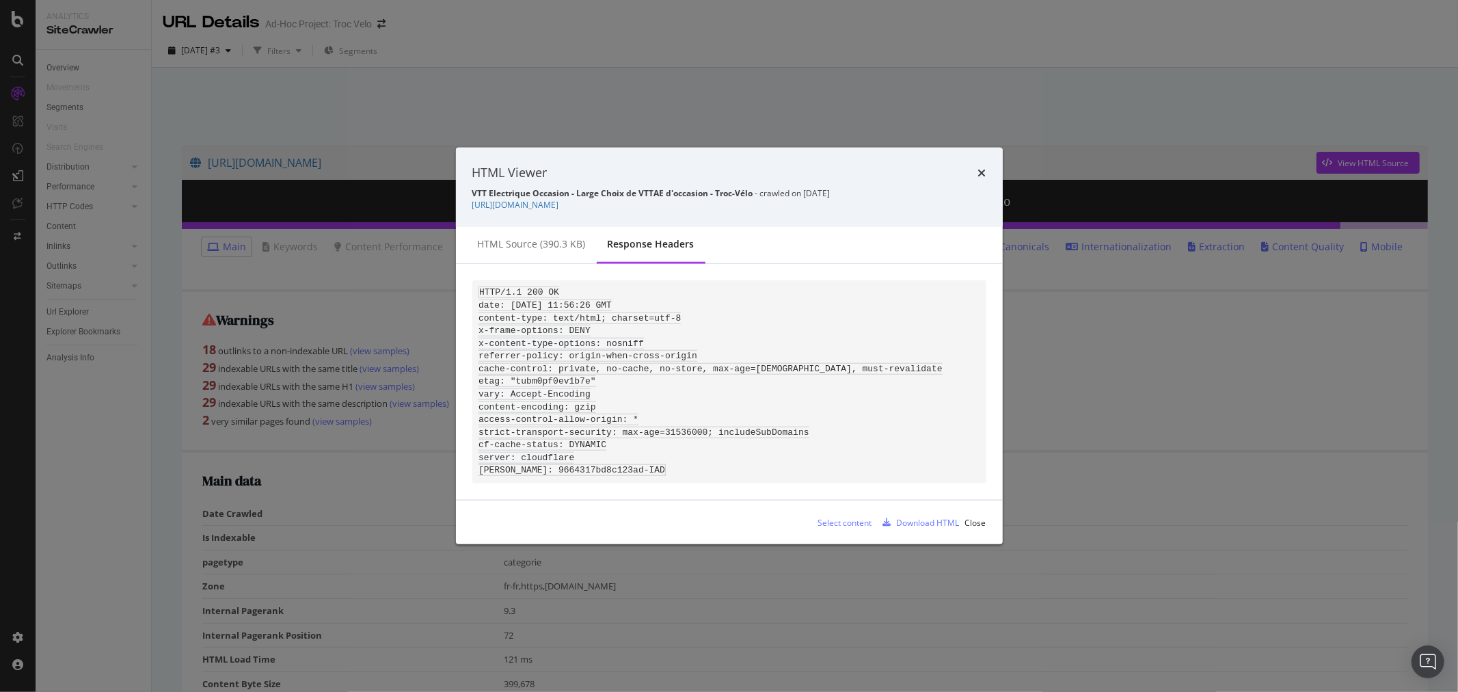
drag, startPoint x: 539, startPoint y: 239, endPoint x: 783, endPoint y: 409, distance: 297.2
click at [539, 239] on div "HTML source (390.3 KB)" at bounding box center [532, 244] width 108 height 14
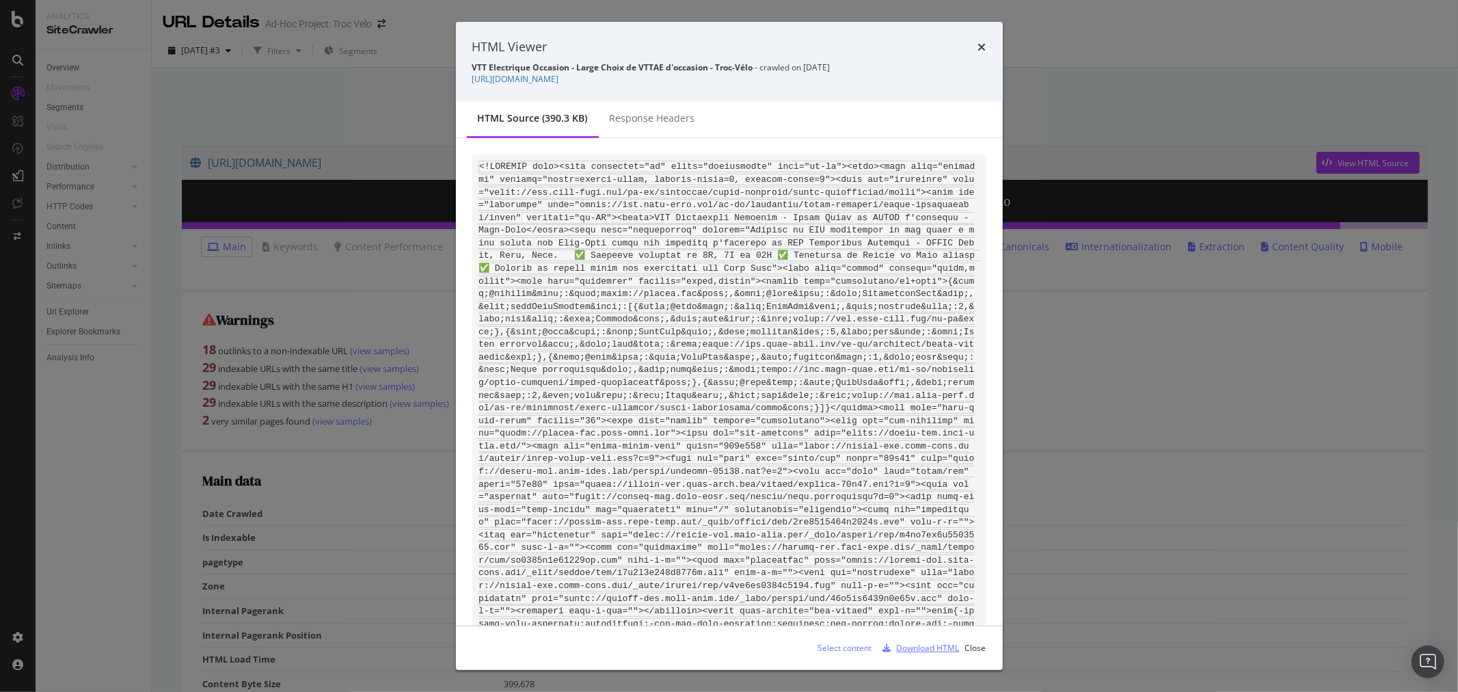
click at [914, 638] on div "Download HTML" at bounding box center [919, 648] width 82 height 21
click at [980, 45] on icon "times" at bounding box center [982, 47] width 8 height 11
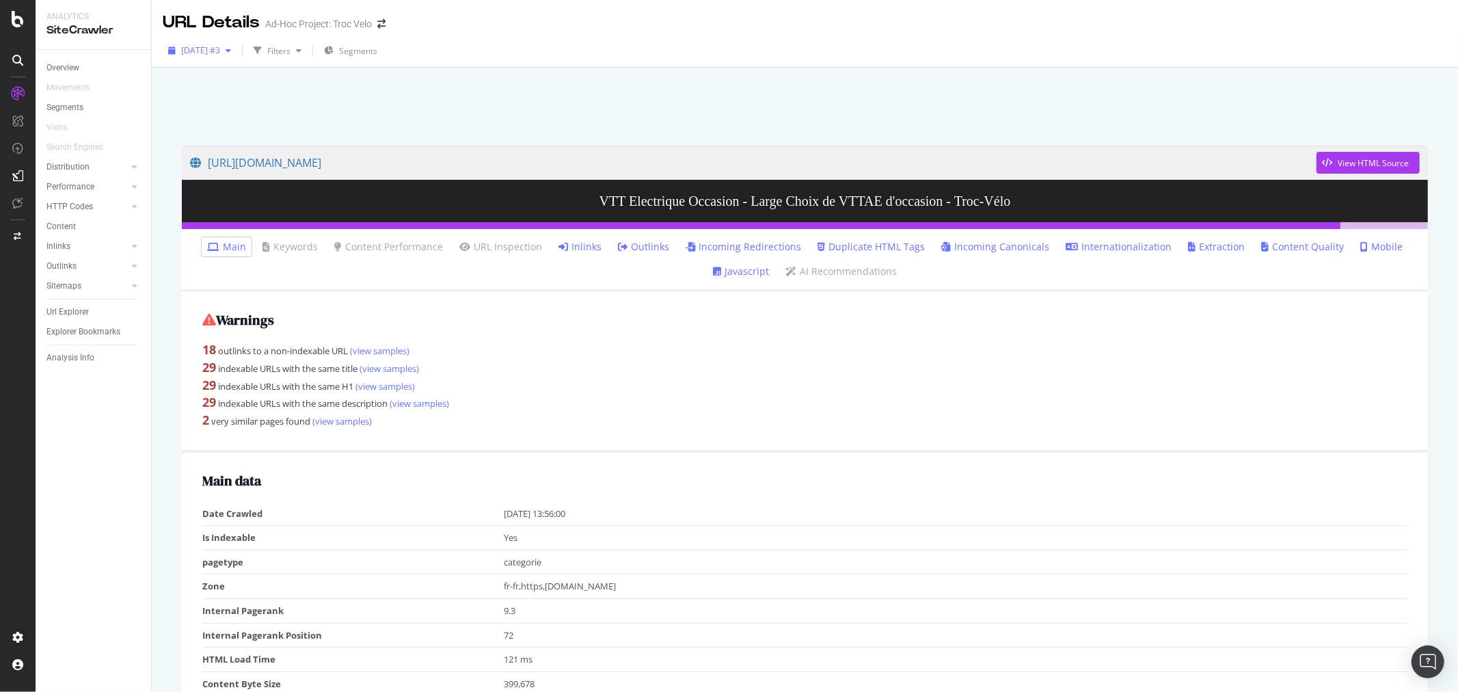
click at [220, 55] on span "[DATE] #3" at bounding box center [200, 50] width 39 height 12
click at [224, 157] on div "[DATE]" at bounding box center [203, 158] width 41 height 12
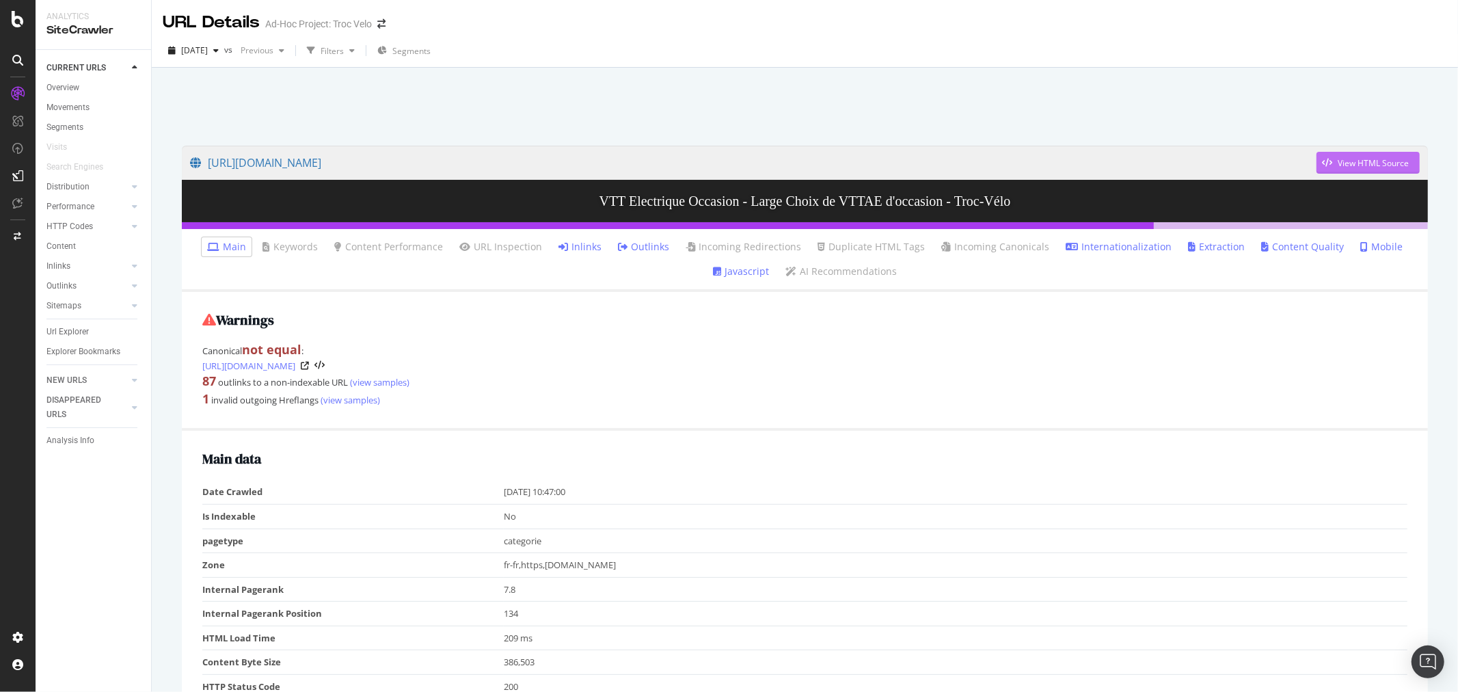
click at [1352, 165] on div "View HTML Source" at bounding box center [1373, 163] width 71 height 12
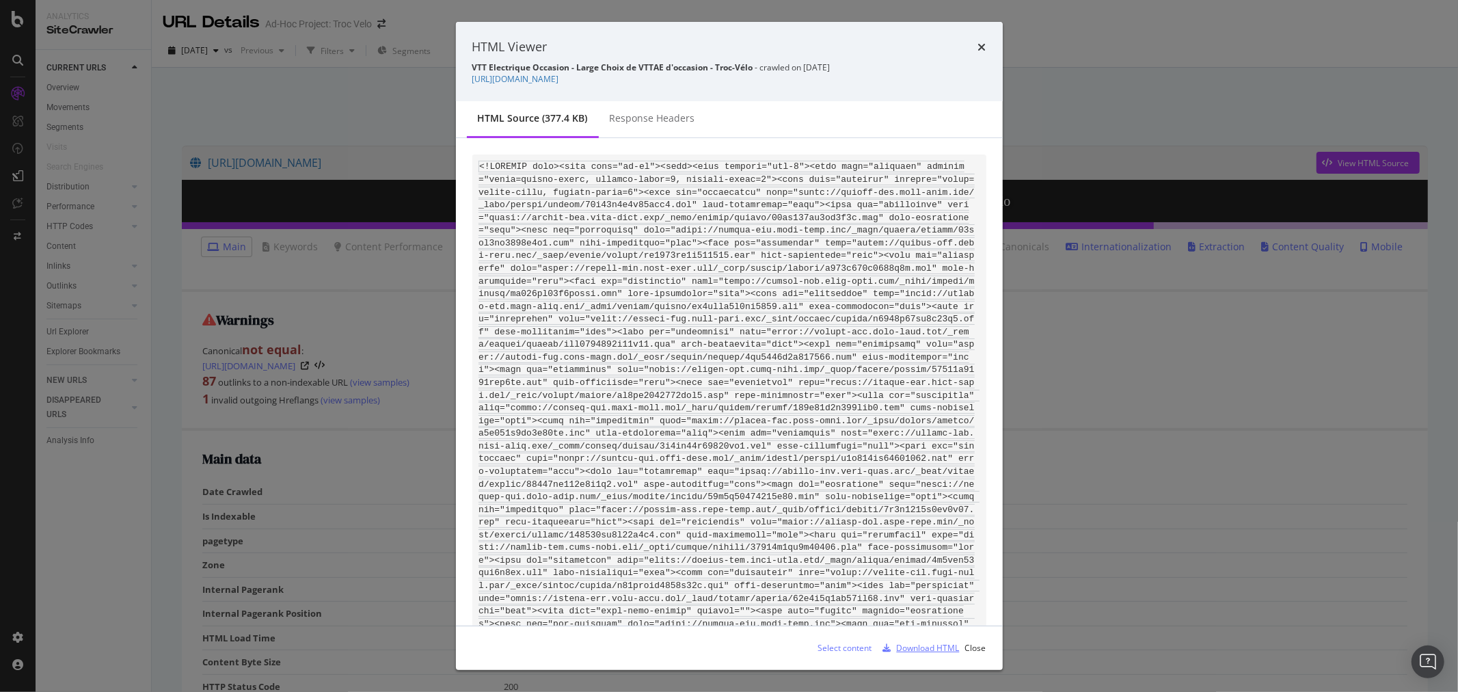
click at [923, 645] on div "Download HTML" at bounding box center [928, 648] width 63 height 12
click at [978, 43] on icon "times" at bounding box center [982, 47] width 8 height 11
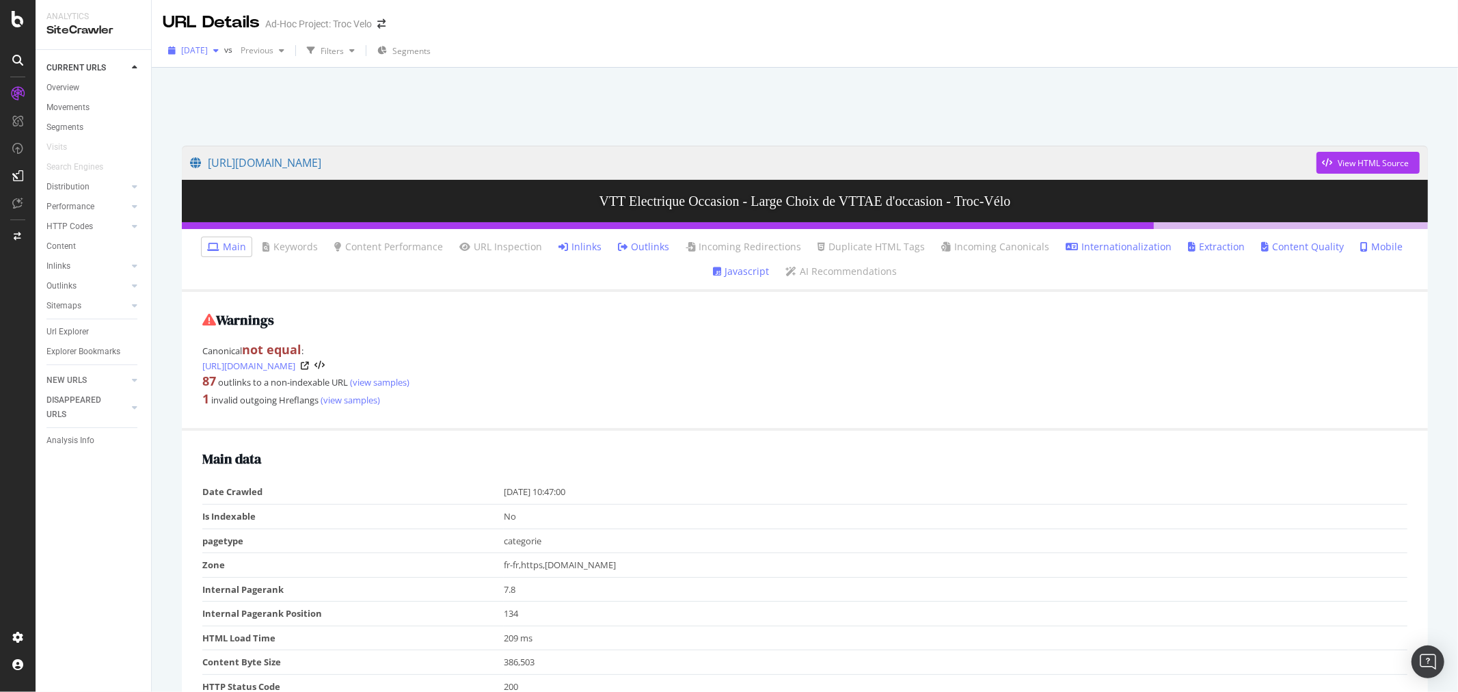
click at [208, 51] on span "[DATE]" at bounding box center [194, 50] width 27 height 12
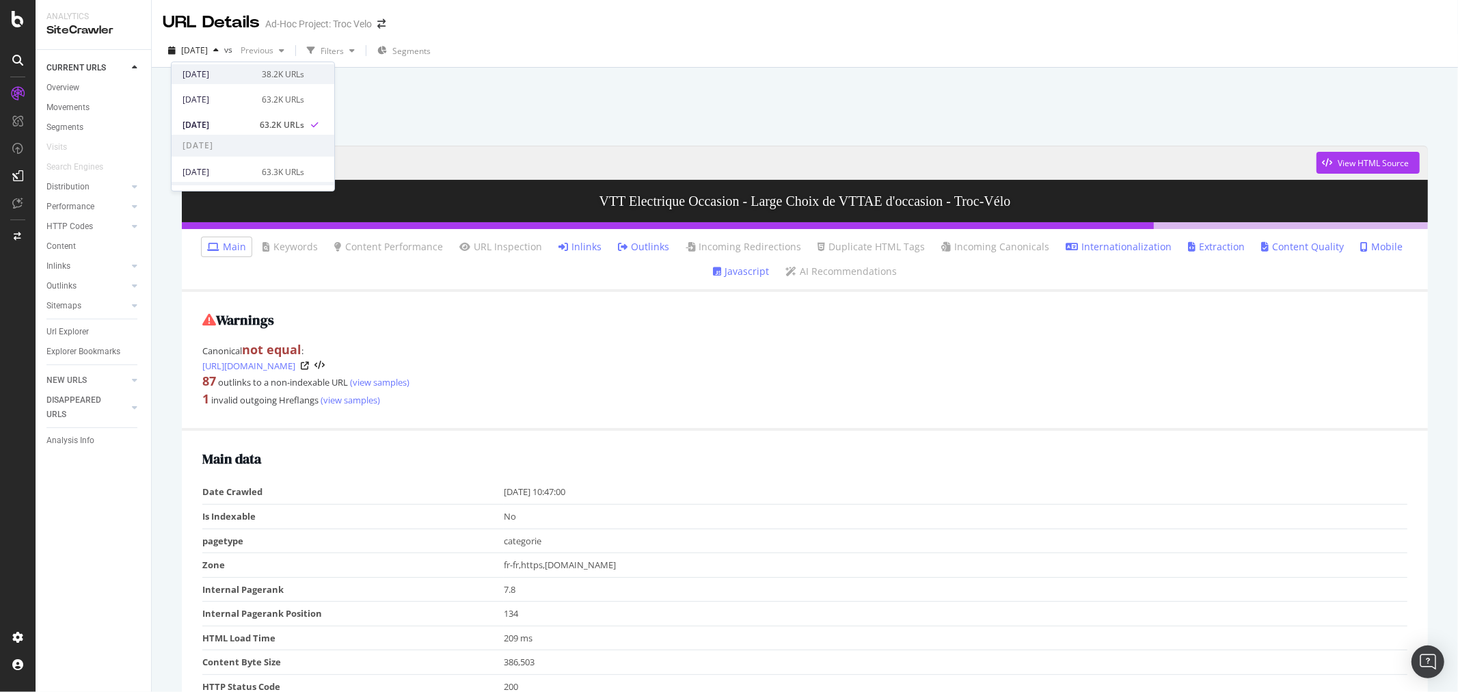
click at [251, 70] on div "2025 Sep. 12th 38.2K URLs" at bounding box center [244, 74] width 122 height 12
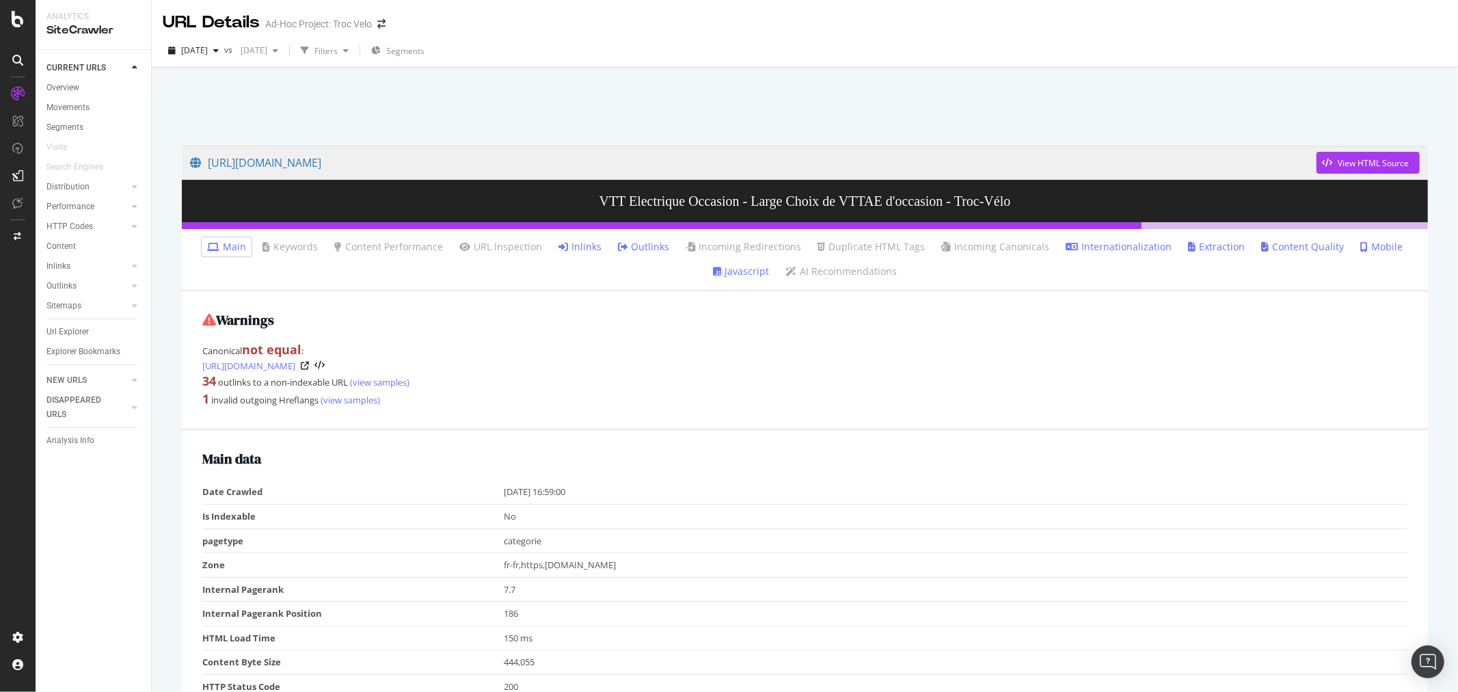
click at [1386, 174] on span "View HTML Source" at bounding box center [1368, 163] width 103 height 34
click at [1377, 168] on div "View HTML Source" at bounding box center [1373, 163] width 71 height 12
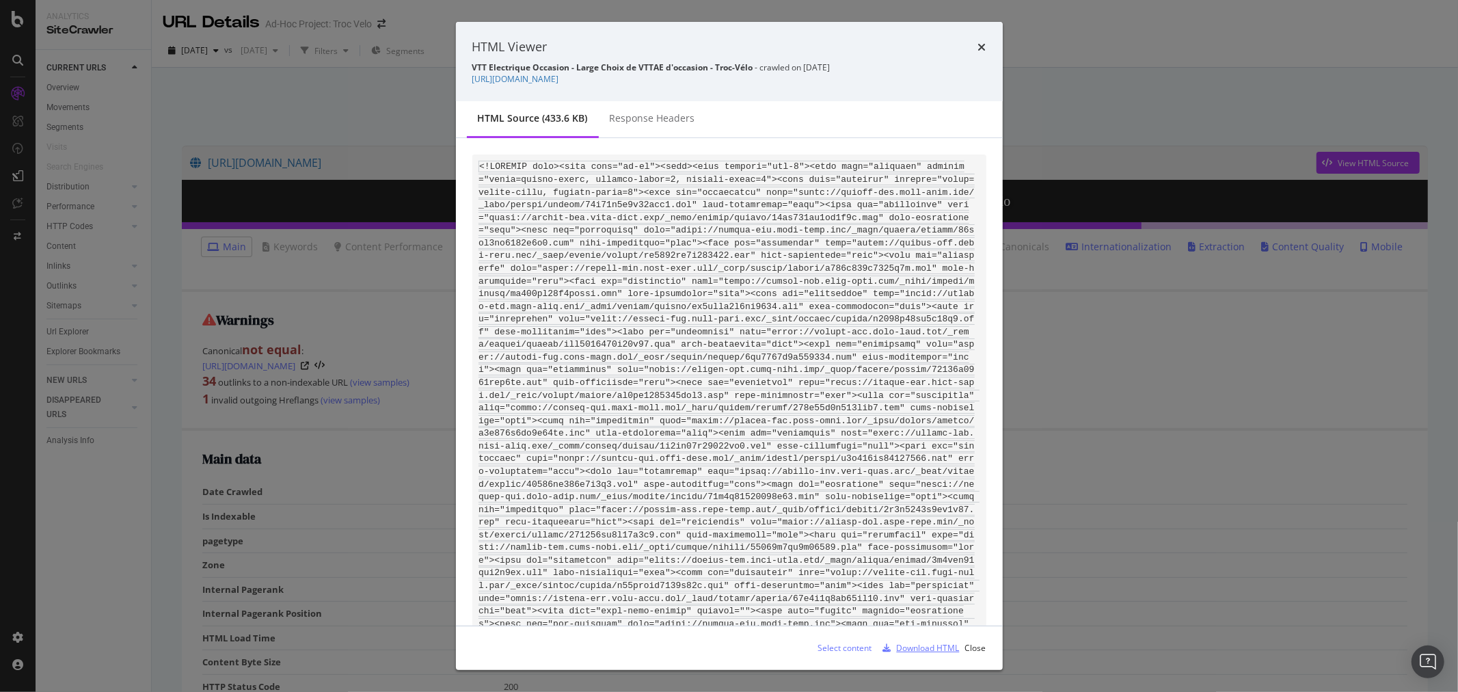
click at [912, 647] on div "Download HTML" at bounding box center [928, 648] width 63 height 12
click at [981, 42] on icon "times" at bounding box center [982, 47] width 8 height 11
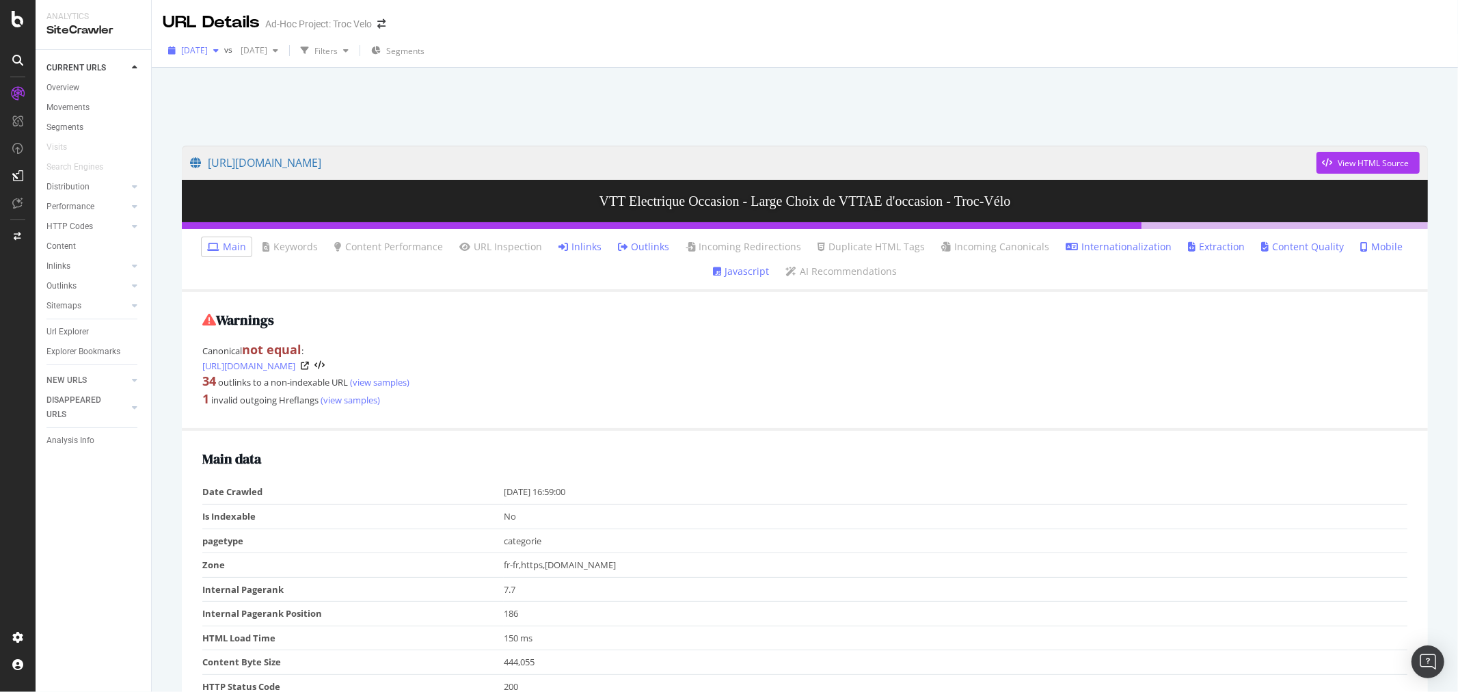
click at [208, 51] on span "[DATE]" at bounding box center [194, 50] width 27 height 12
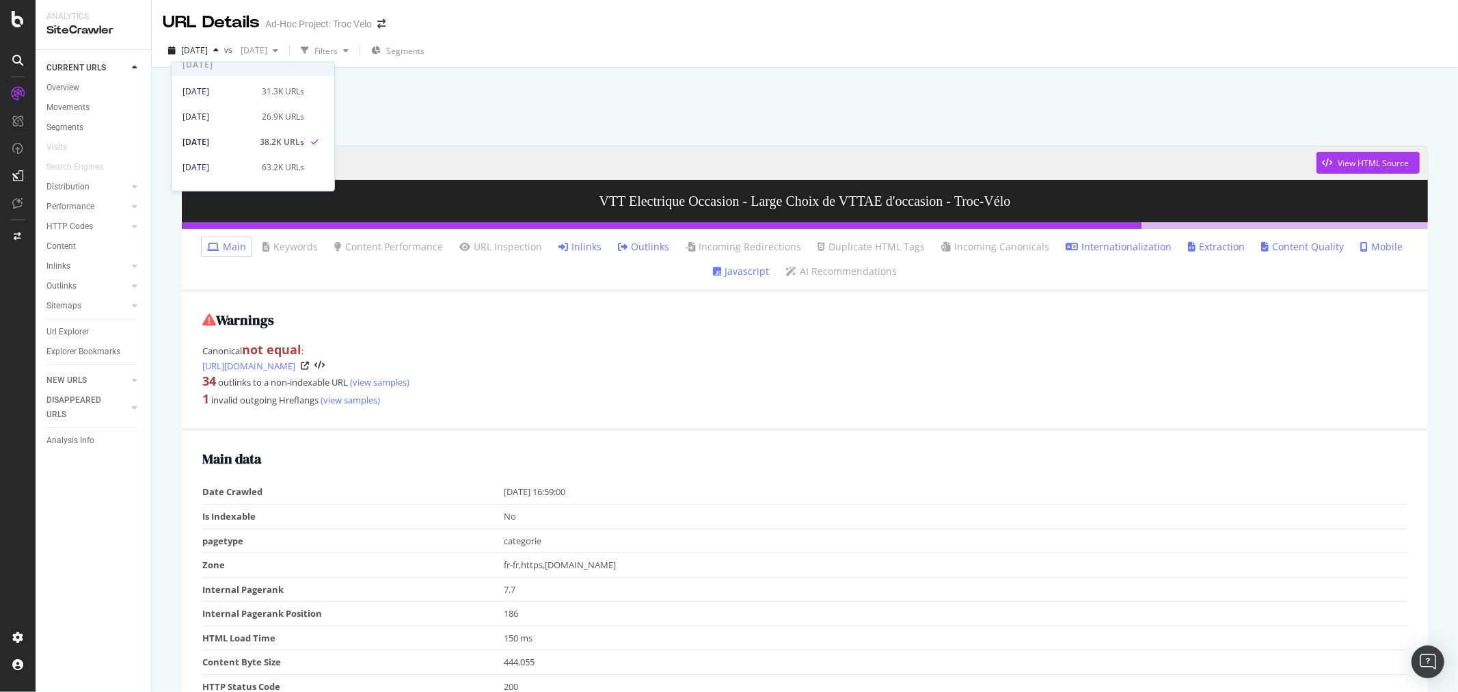
scroll to position [94, 0]
click at [262, 77] on div "31.3K URLs" at bounding box center [283, 82] width 42 height 12
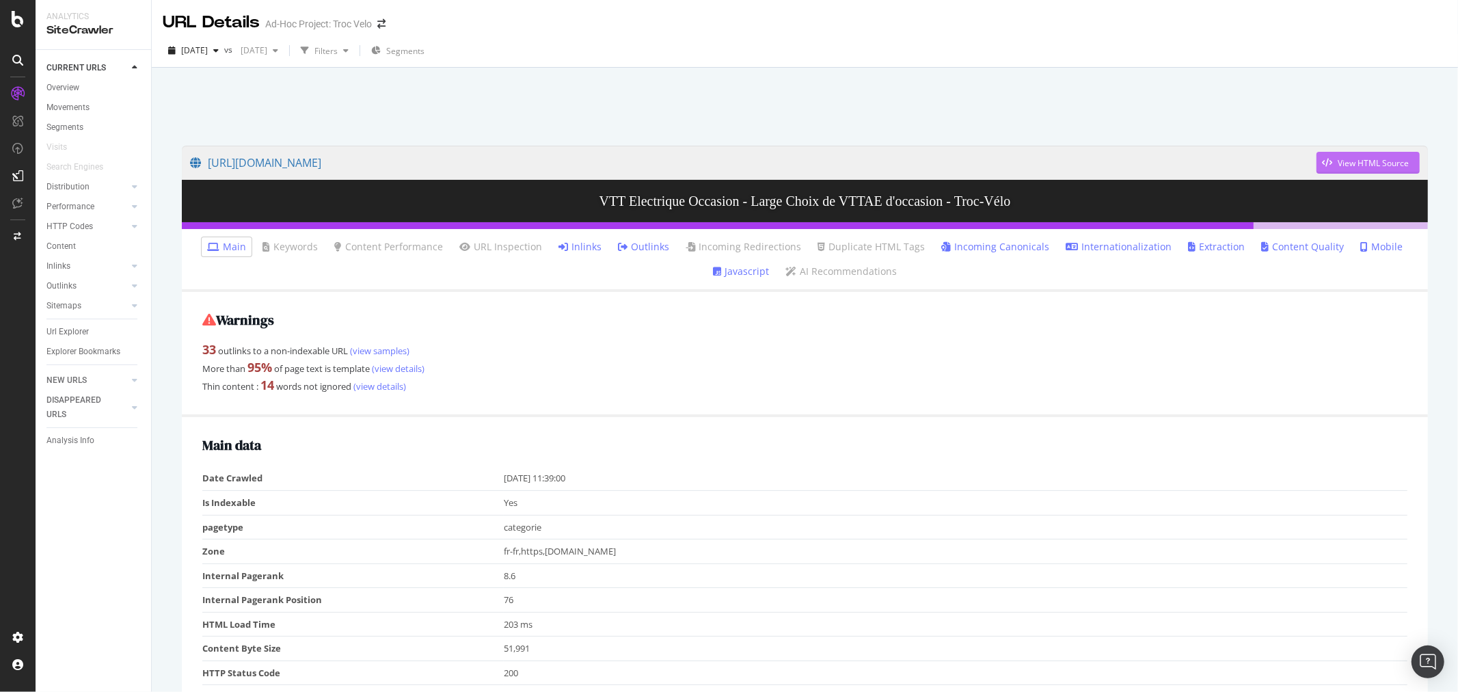
click at [1322, 160] on div "button" at bounding box center [1327, 163] width 21 height 8
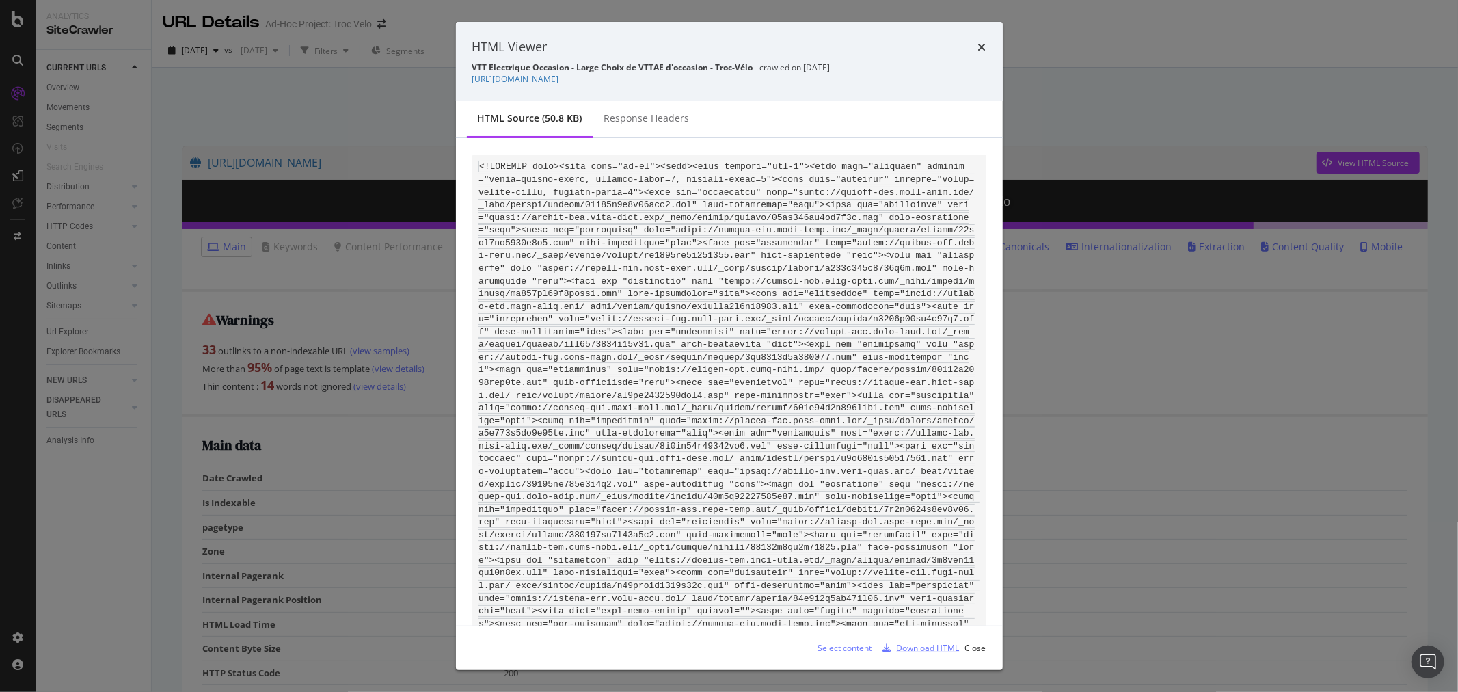
click at [937, 647] on div "Download HTML" at bounding box center [928, 648] width 63 height 12
click at [980, 46] on icon "times" at bounding box center [982, 47] width 8 height 11
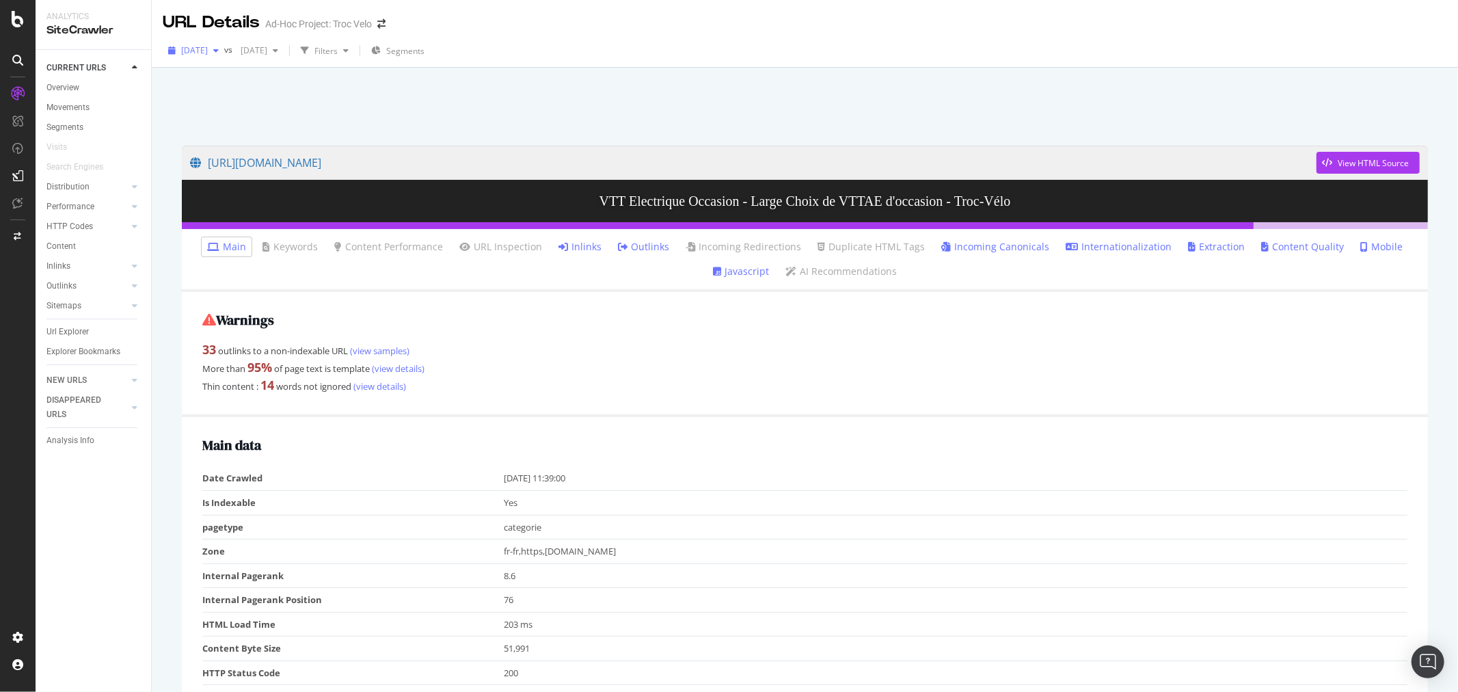
click at [208, 50] on span "[DATE]" at bounding box center [194, 50] width 27 height 12
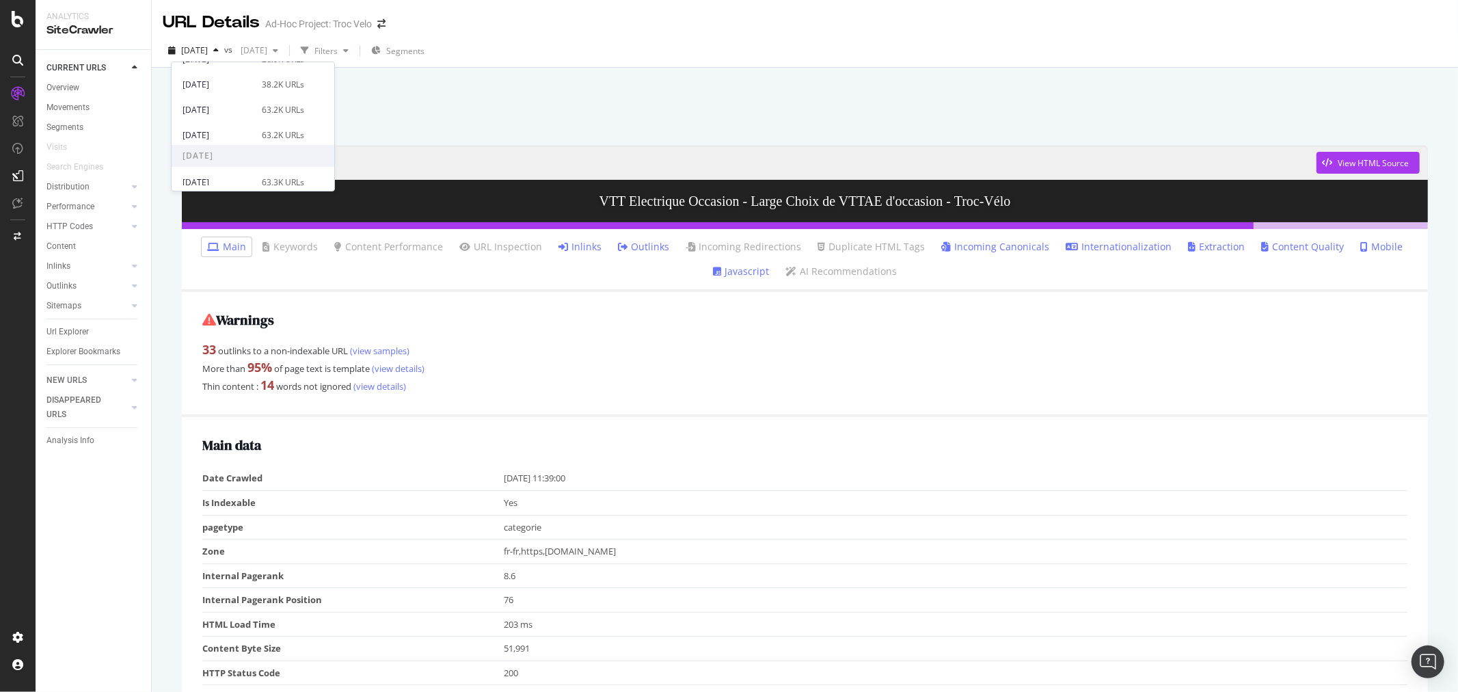
scroll to position [152, 0]
click at [262, 121] on div "63.2K URLs" at bounding box center [283, 125] width 42 height 12
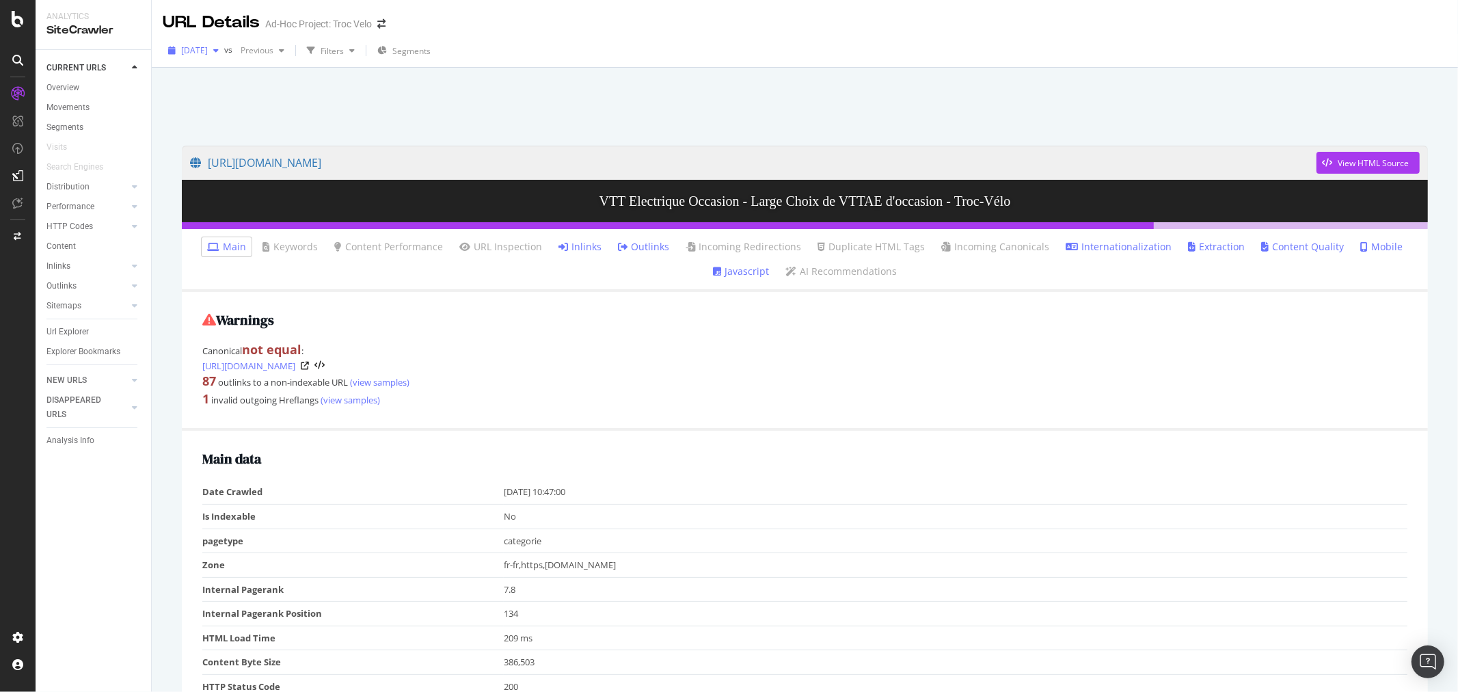
click at [224, 51] on div "button" at bounding box center [216, 50] width 16 height 8
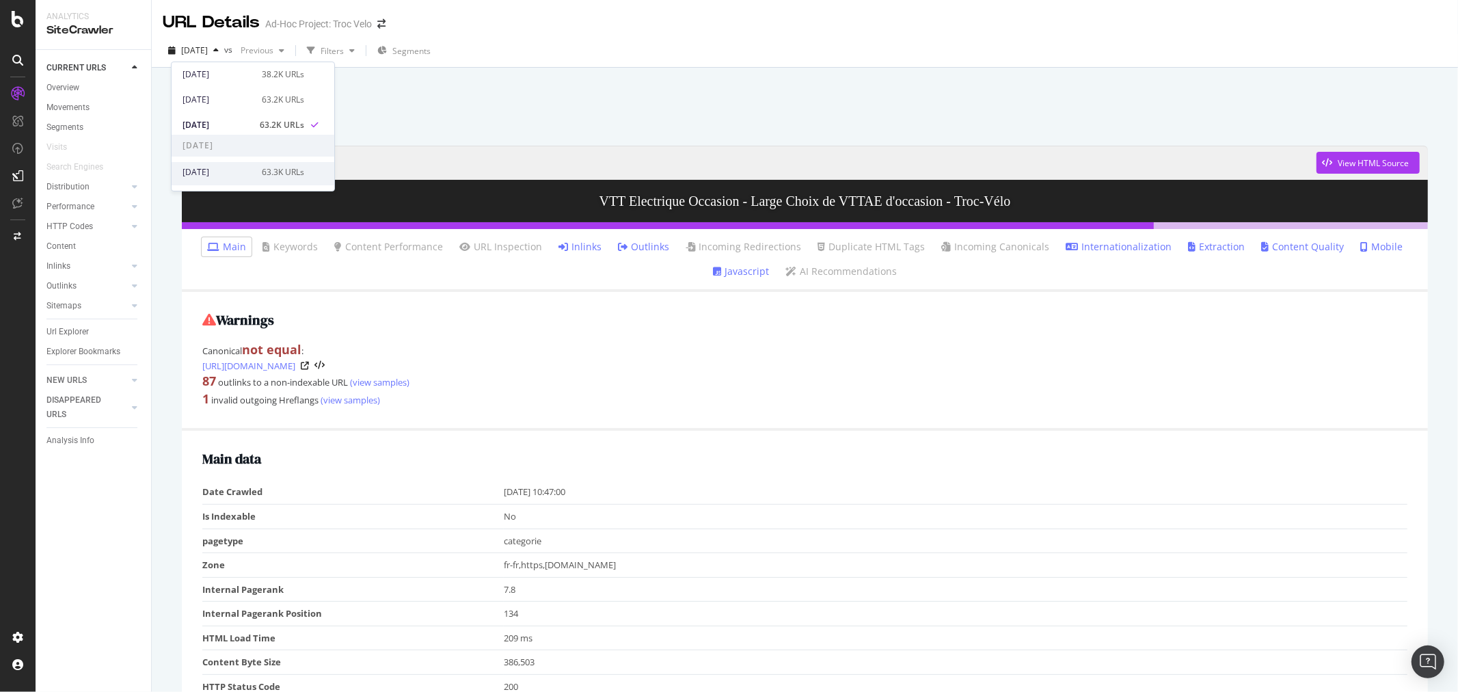
click at [260, 162] on div "2025 Aug. 20th 63.3K URLs" at bounding box center [253, 172] width 163 height 20
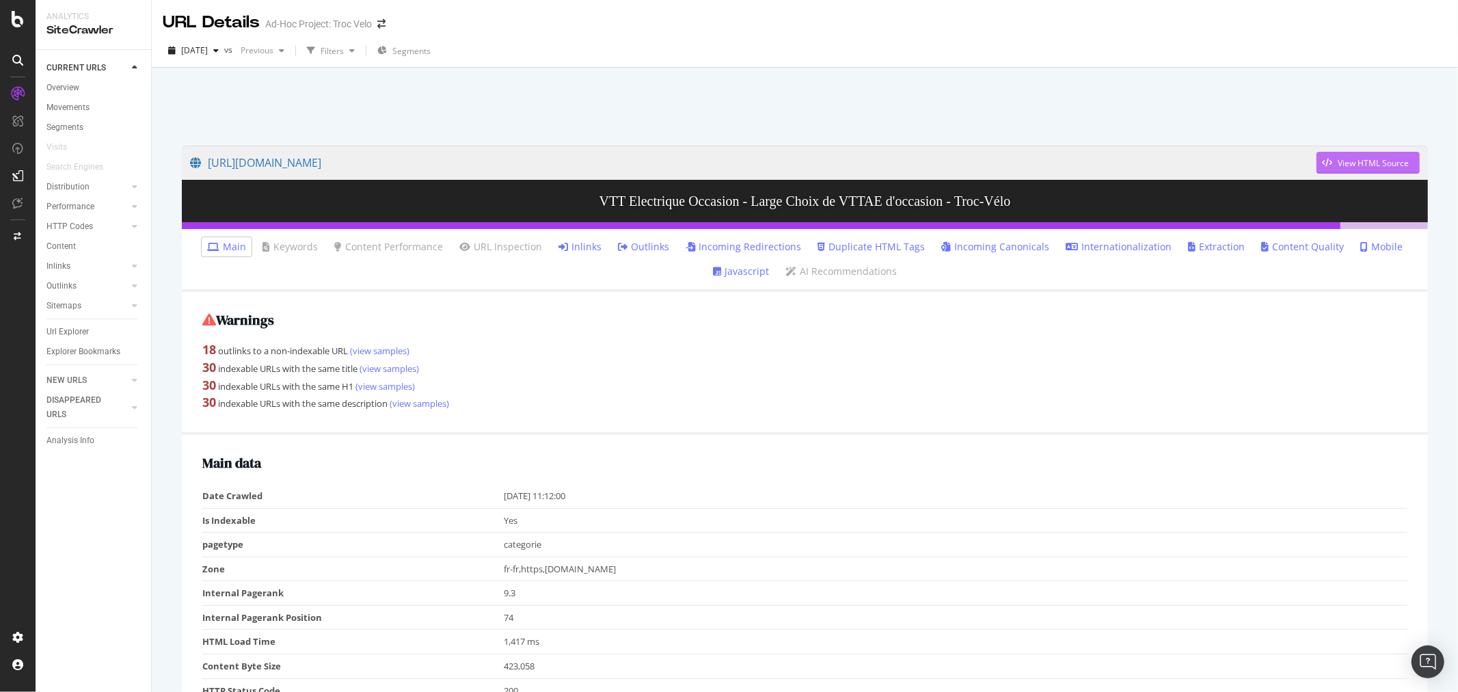
click at [1343, 165] on div "View HTML Source" at bounding box center [1373, 163] width 71 height 12
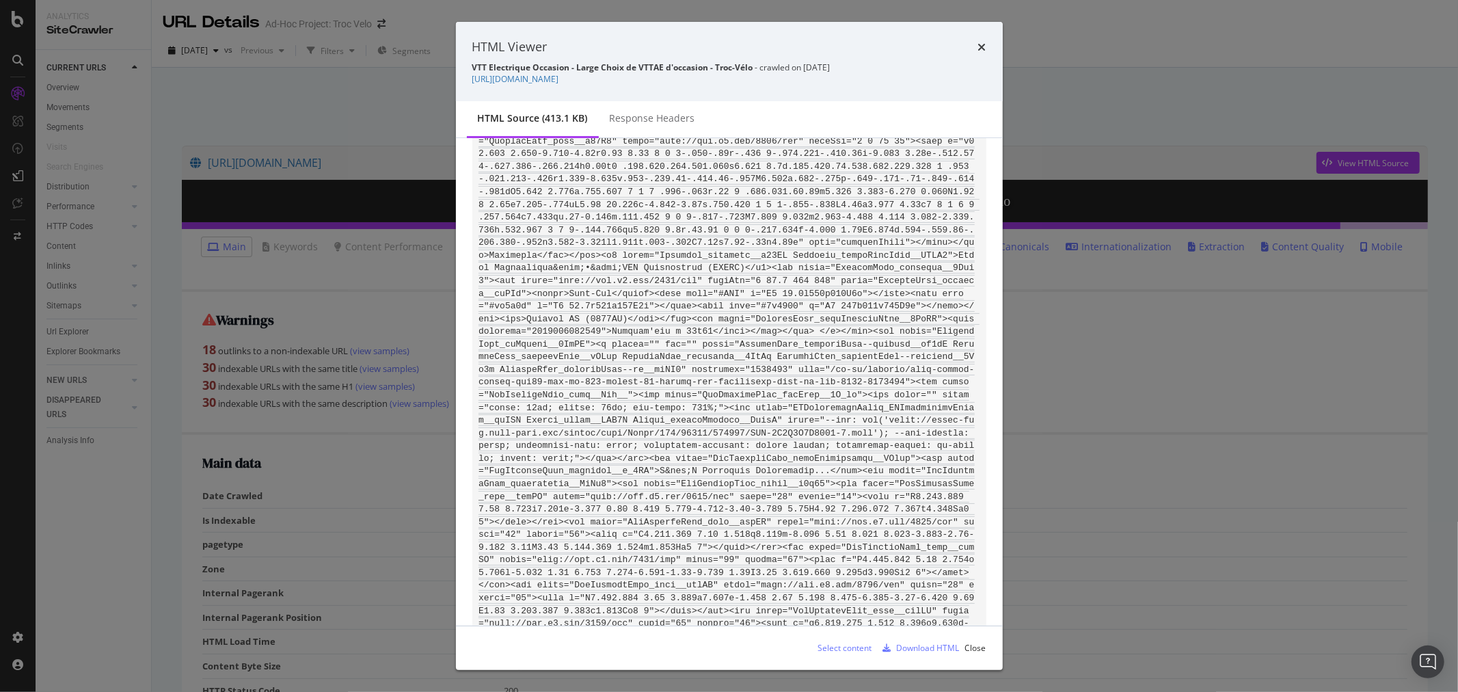
scroll to position [441, 0]
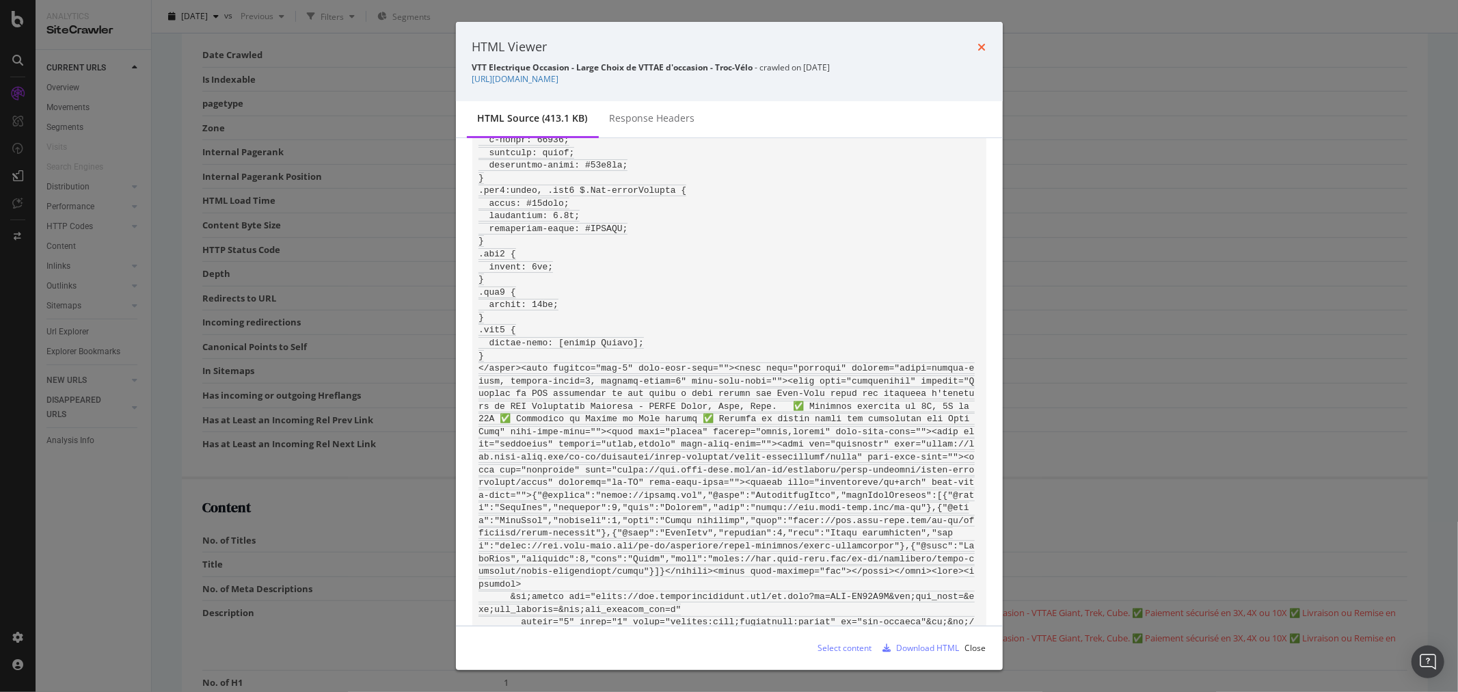
click at [978, 42] on icon "times" at bounding box center [982, 47] width 8 height 11
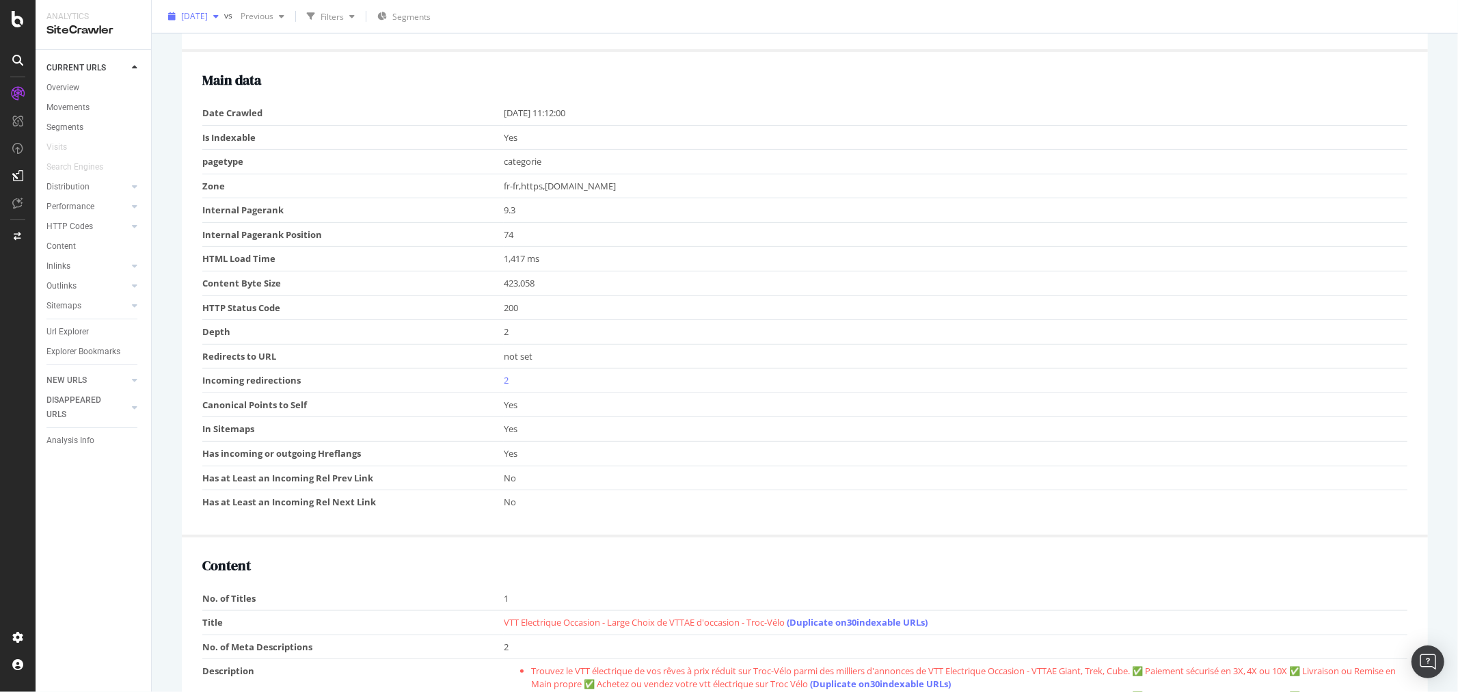
scroll to position [379, 0]
click at [208, 19] on span "[DATE]" at bounding box center [194, 16] width 27 height 12
click at [254, 44] on div "2025 Oct. 10th 43.2K URLs" at bounding box center [244, 44] width 122 height 12
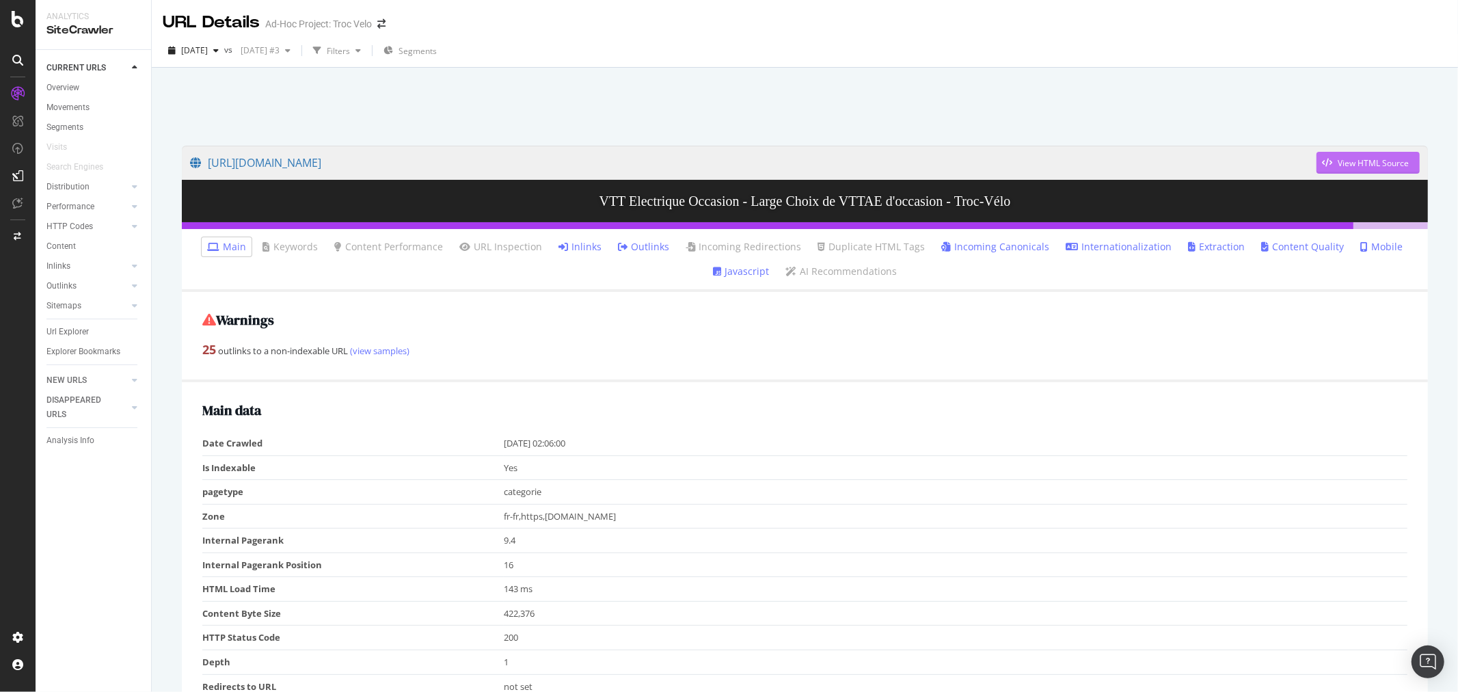
click at [1351, 161] on div "View HTML Source" at bounding box center [1373, 163] width 71 height 12
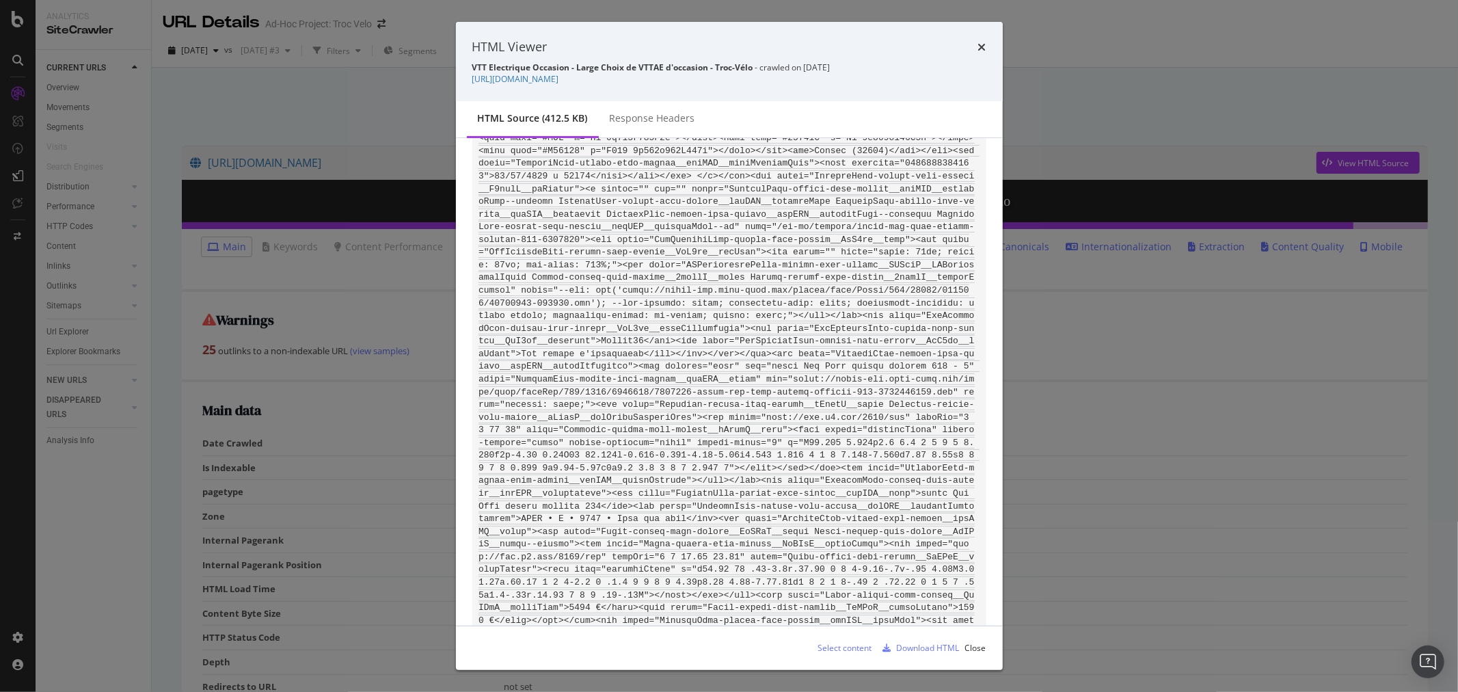
scroll to position [388, 0]
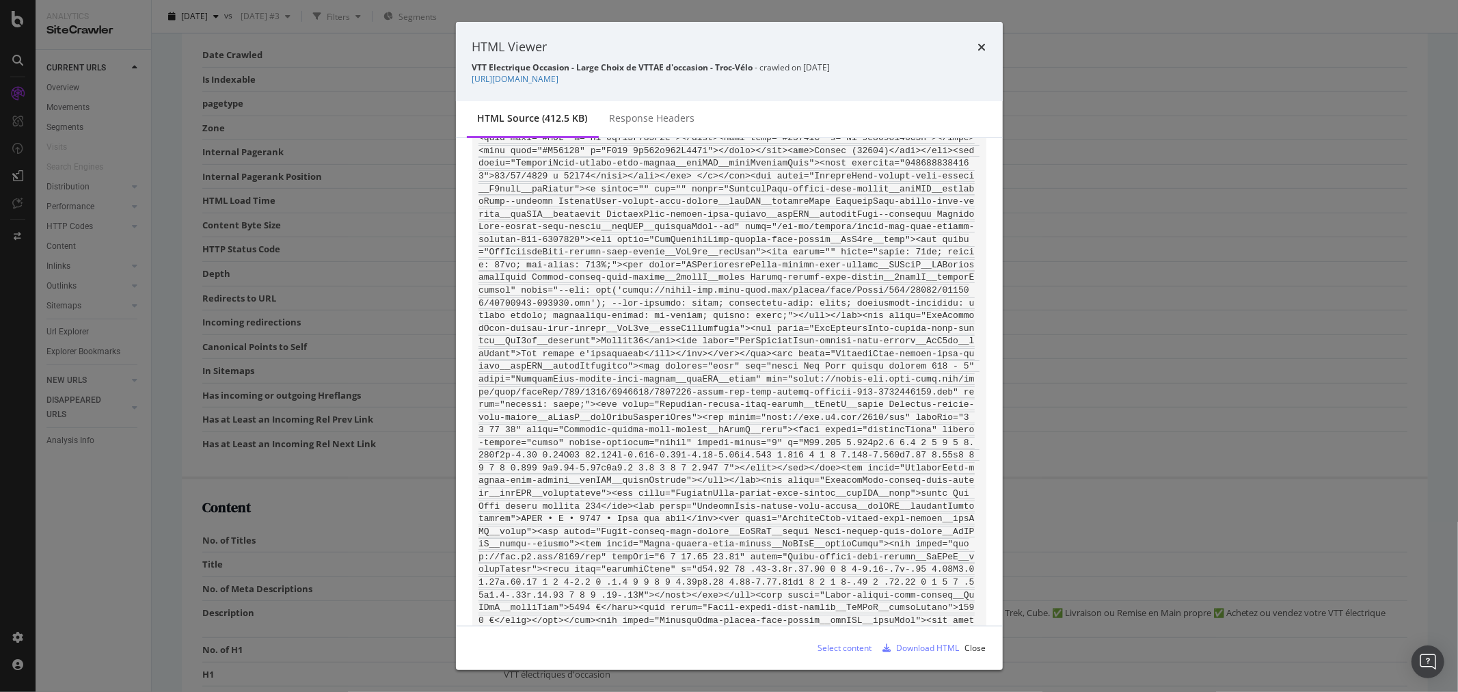
click at [1179, 327] on div "HTML Viewer VTT Electrique Occasion - Large Choix de VTTAE d'occasion - Troc-Vé…" at bounding box center [729, 346] width 1458 height 692
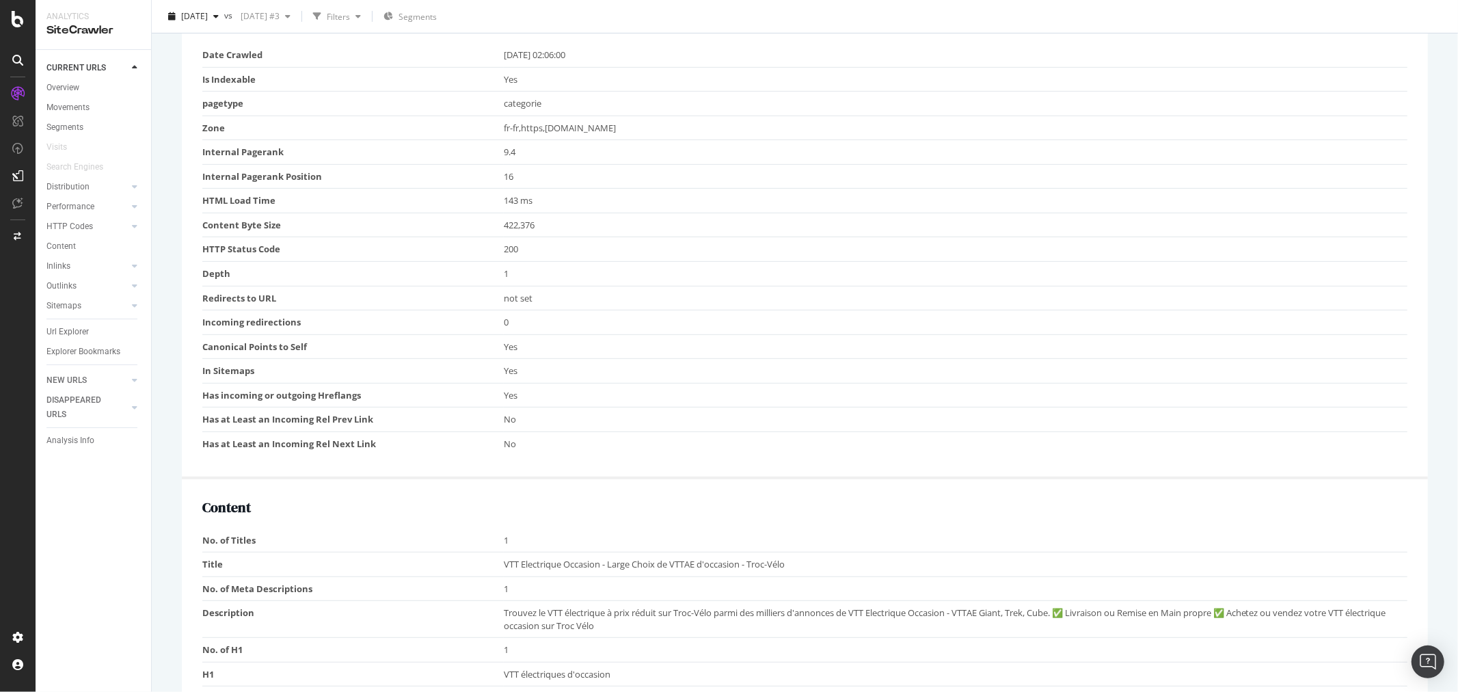
scroll to position [0, 0]
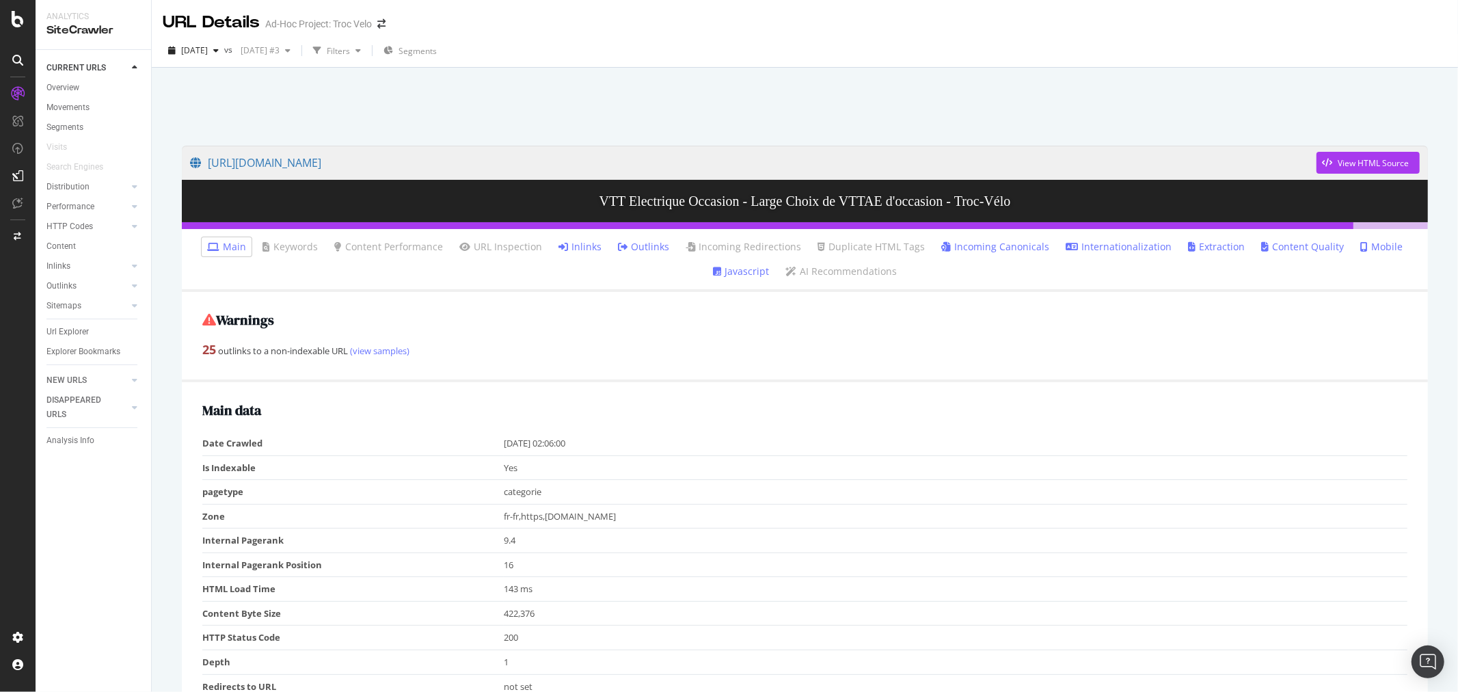
click at [969, 243] on link "Incoming Canonicals" at bounding box center [995, 247] width 108 height 14
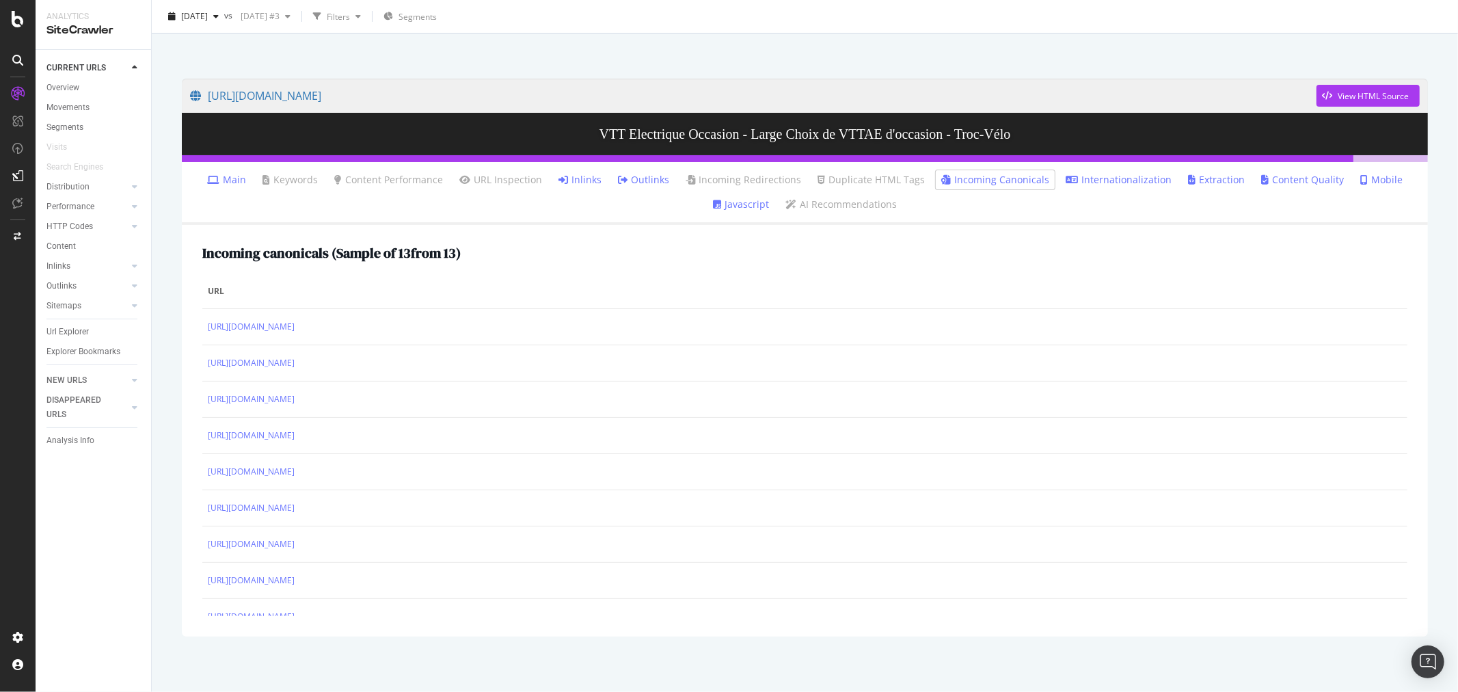
click at [576, 183] on link "Inlinks" at bounding box center [580, 180] width 43 height 14
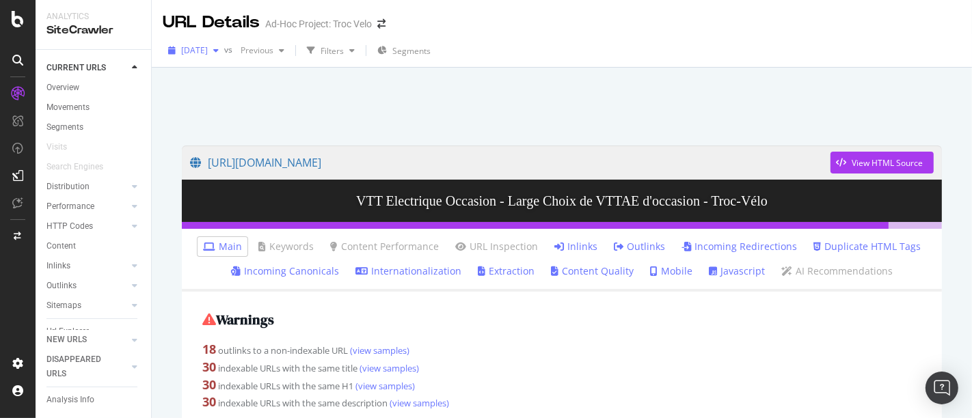
click at [206, 54] on span "[DATE]" at bounding box center [194, 50] width 27 height 12
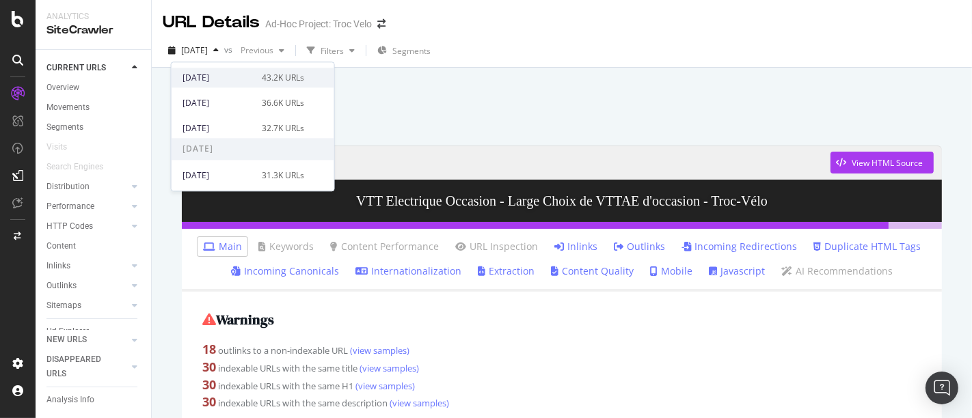
click at [250, 79] on div "2025 Oct. 10th 43.2K URLs" at bounding box center [244, 78] width 122 height 12
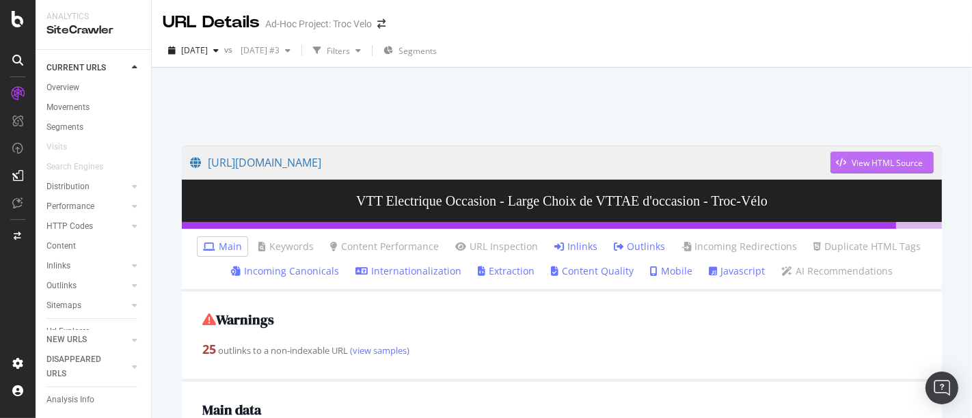
click at [866, 168] on div "View HTML Source" at bounding box center [887, 163] width 71 height 12
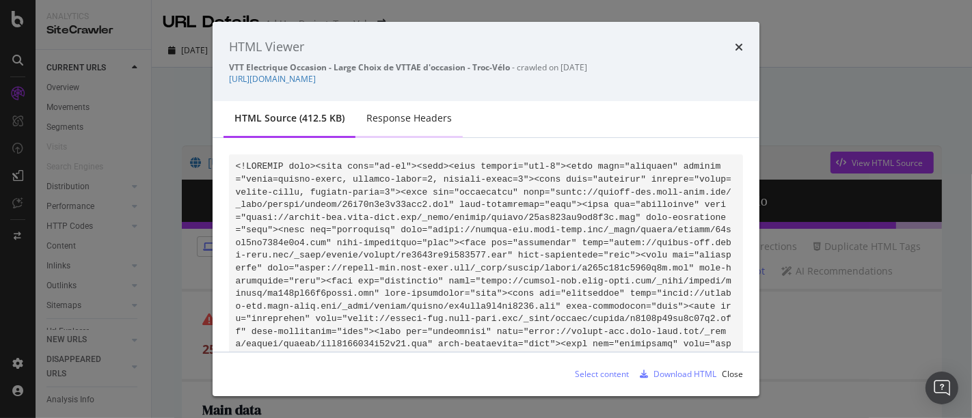
click at [406, 119] on div "Response Headers" at bounding box center [408, 118] width 85 height 14
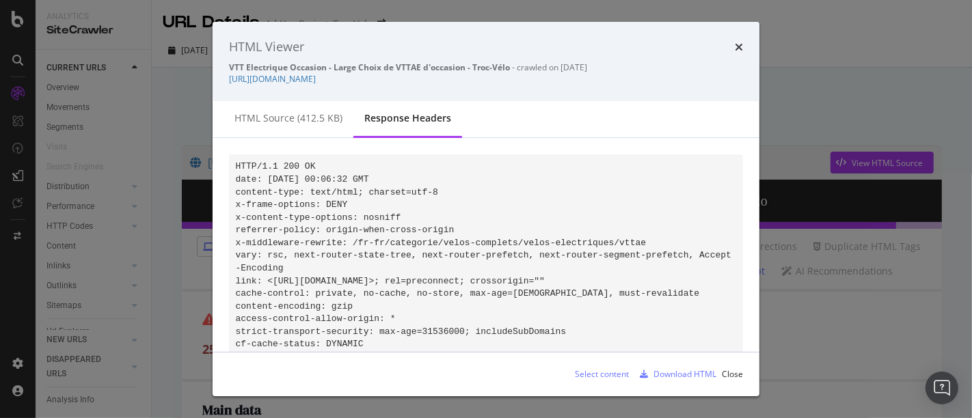
click at [379, 119] on div "Response Headers" at bounding box center [407, 118] width 87 height 14
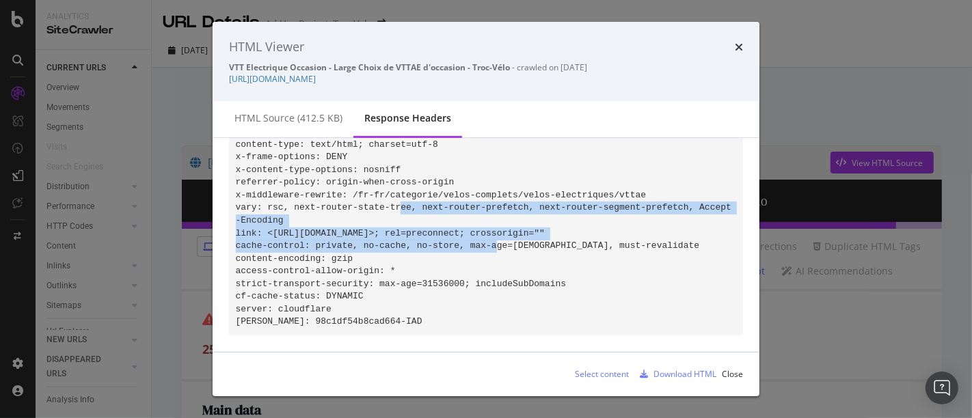
drag, startPoint x: 356, startPoint y: 235, endPoint x: 340, endPoint y: 198, distance: 40.1
click at [340, 198] on code "HTTP/1.1 200 OK date: Fri, 10 Oct 2025 00:06:32 GMT content-type: text/html; ch…" at bounding box center [484, 219] width 496 height 213
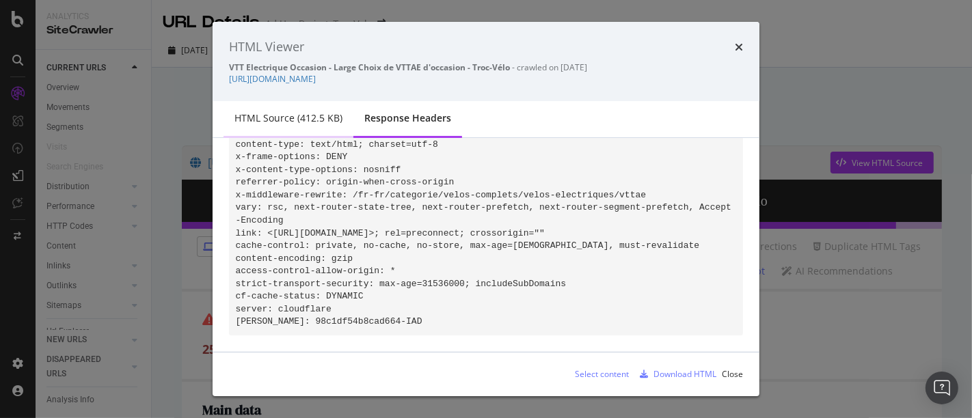
click at [295, 120] on div "HTML source (412.5 KB)" at bounding box center [289, 118] width 108 height 14
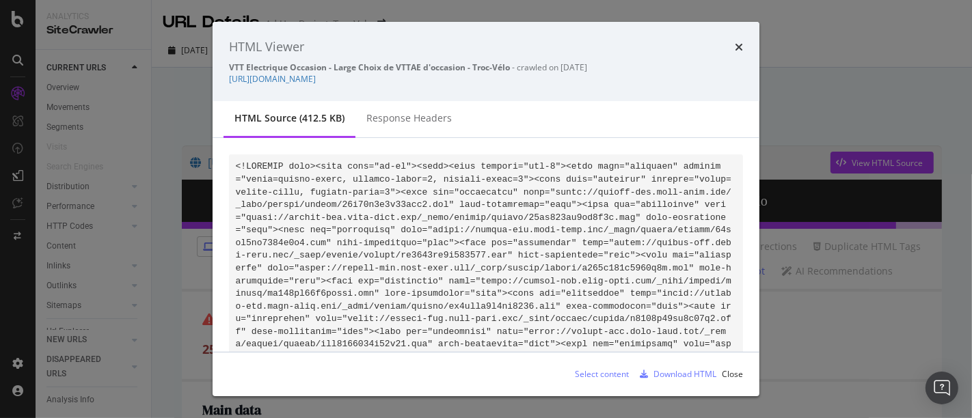
scroll to position [0, 0]
click at [684, 369] on div "Download HTML" at bounding box center [685, 375] width 63 height 12
click at [366, 120] on div "Response Headers" at bounding box center [408, 118] width 85 height 14
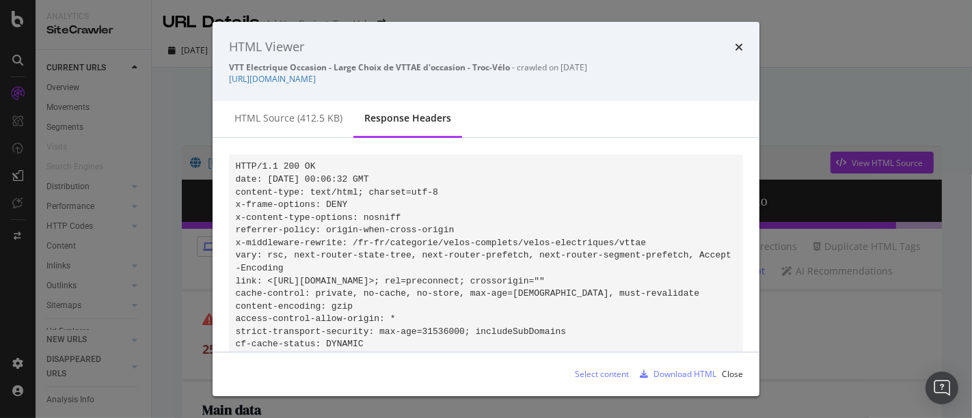
click at [327, 244] on code "HTTP/1.1 200 OK date: Fri, 10 Oct 2025 00:06:32 GMT content-type: text/html; ch…" at bounding box center [484, 267] width 496 height 213
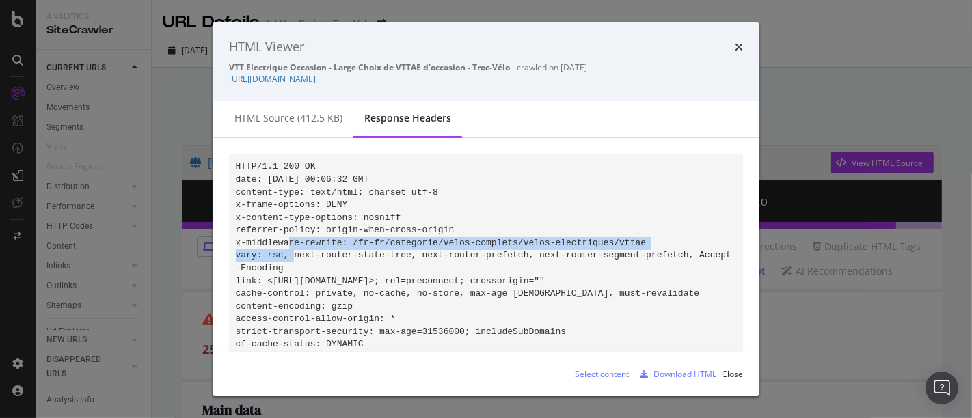
click at [327, 244] on code "HTTP/1.1 200 OK date: Fri, 10 Oct 2025 00:06:32 GMT content-type: text/html; ch…" at bounding box center [484, 267] width 496 height 213
click at [306, 269] on pre "HTTP/1.1 200 OK date: Fri, 10 Oct 2025 00:06:32 GMT content-type: text/html; ch…" at bounding box center [486, 269] width 514 height 229
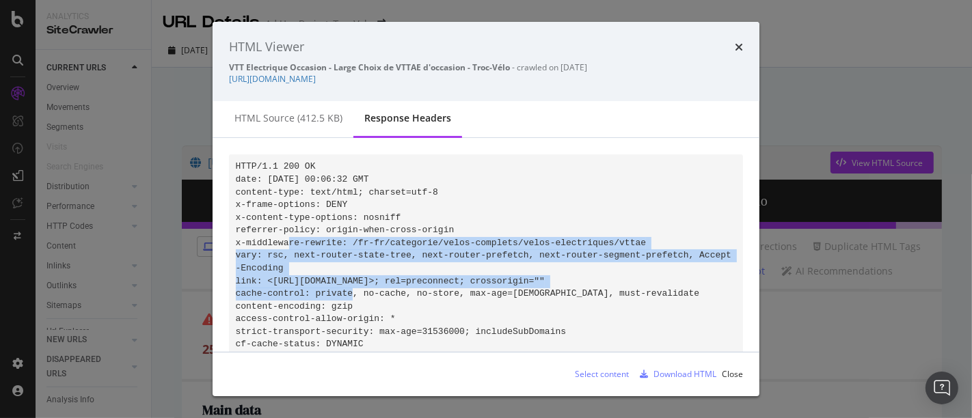
drag, startPoint x: 607, startPoint y: 280, endPoint x: 226, endPoint y: 240, distance: 382.9
click at [226, 240] on div "HTTP/1.1 200 OK date: Fri, 10 Oct 2025 00:06:32 GMT content-type: text/html; ch…" at bounding box center [486, 245] width 547 height 214
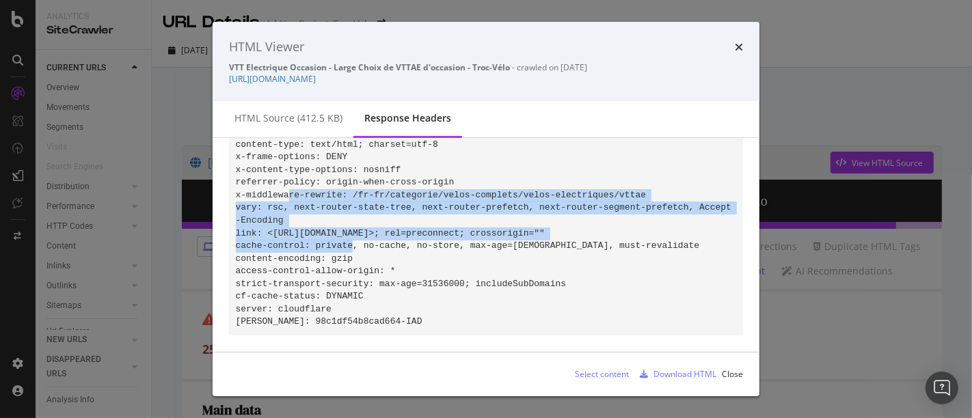
copy code "x-middleware-rewrite: /fr-fr/categorie/velos-complets/velos-electriques/vttae v…"
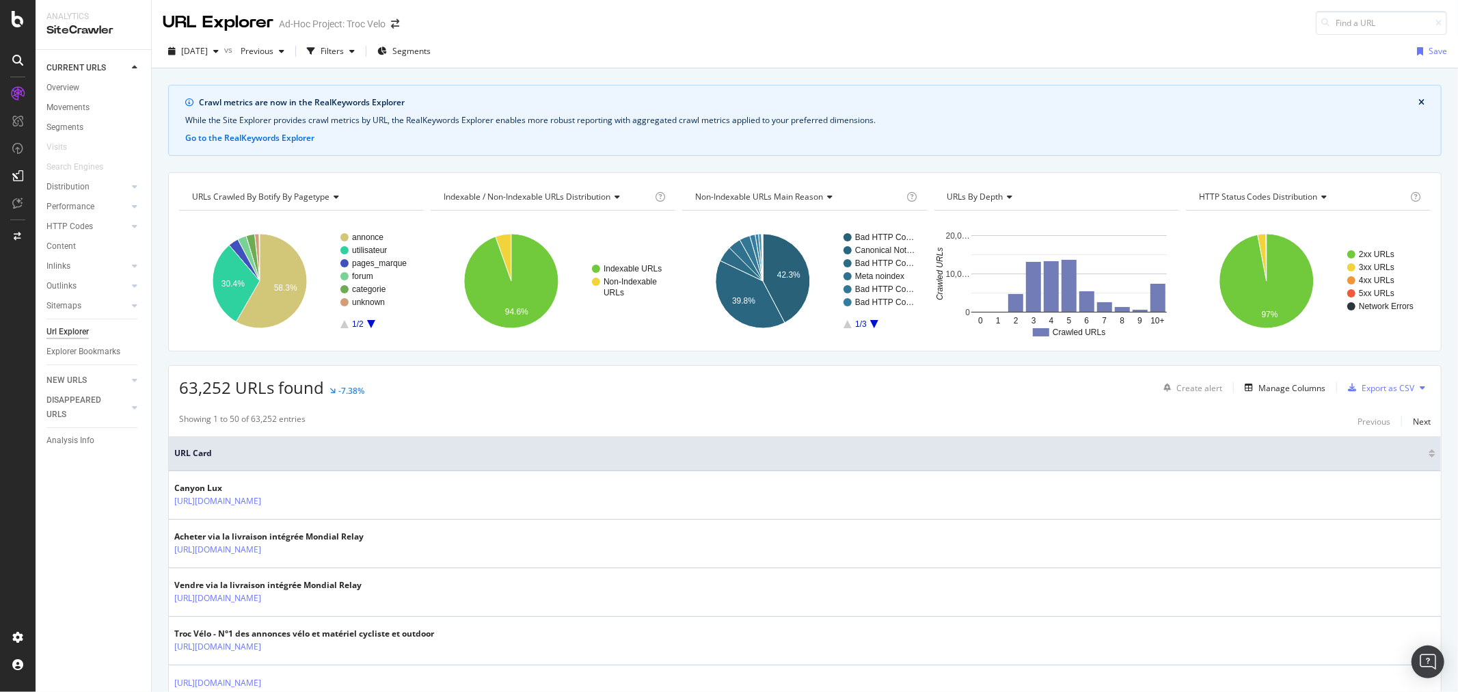
scroll to position [379, 0]
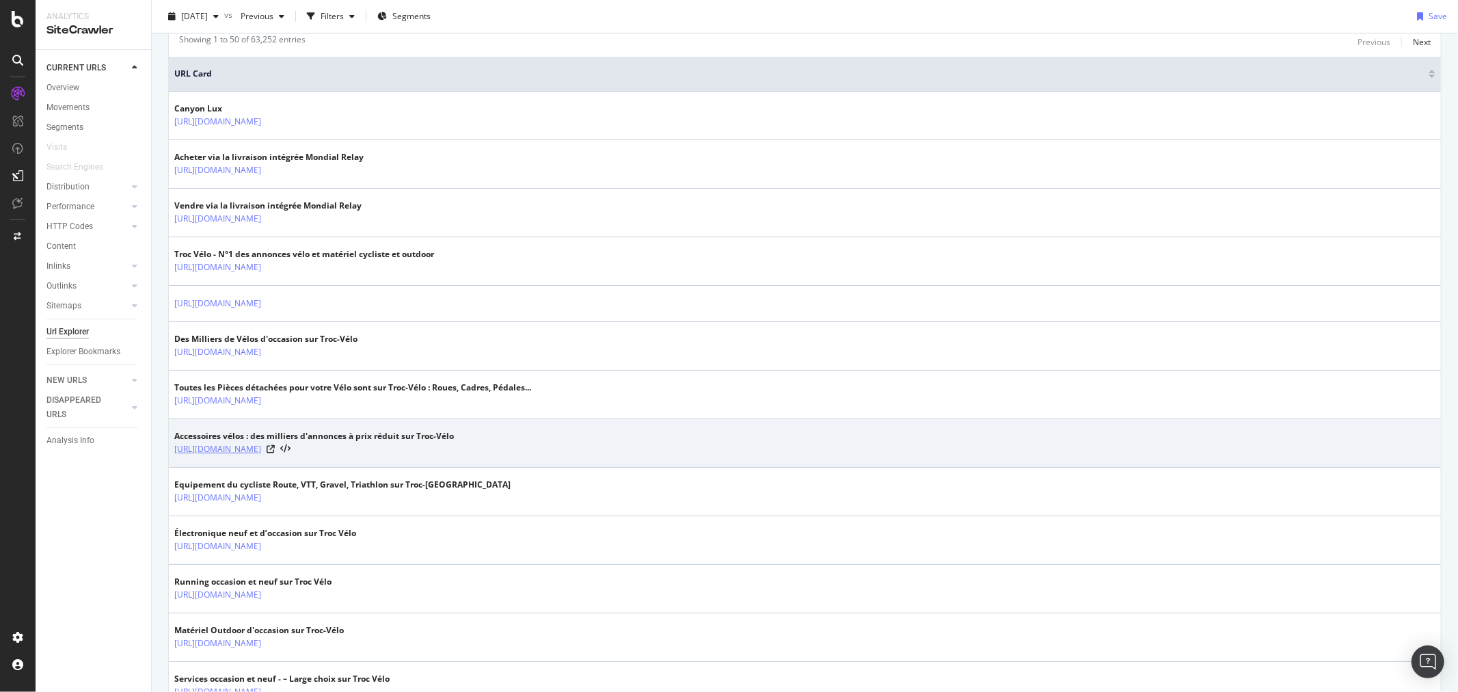
click at [261, 451] on link "[URL][DOMAIN_NAME]" at bounding box center [217, 449] width 87 height 14
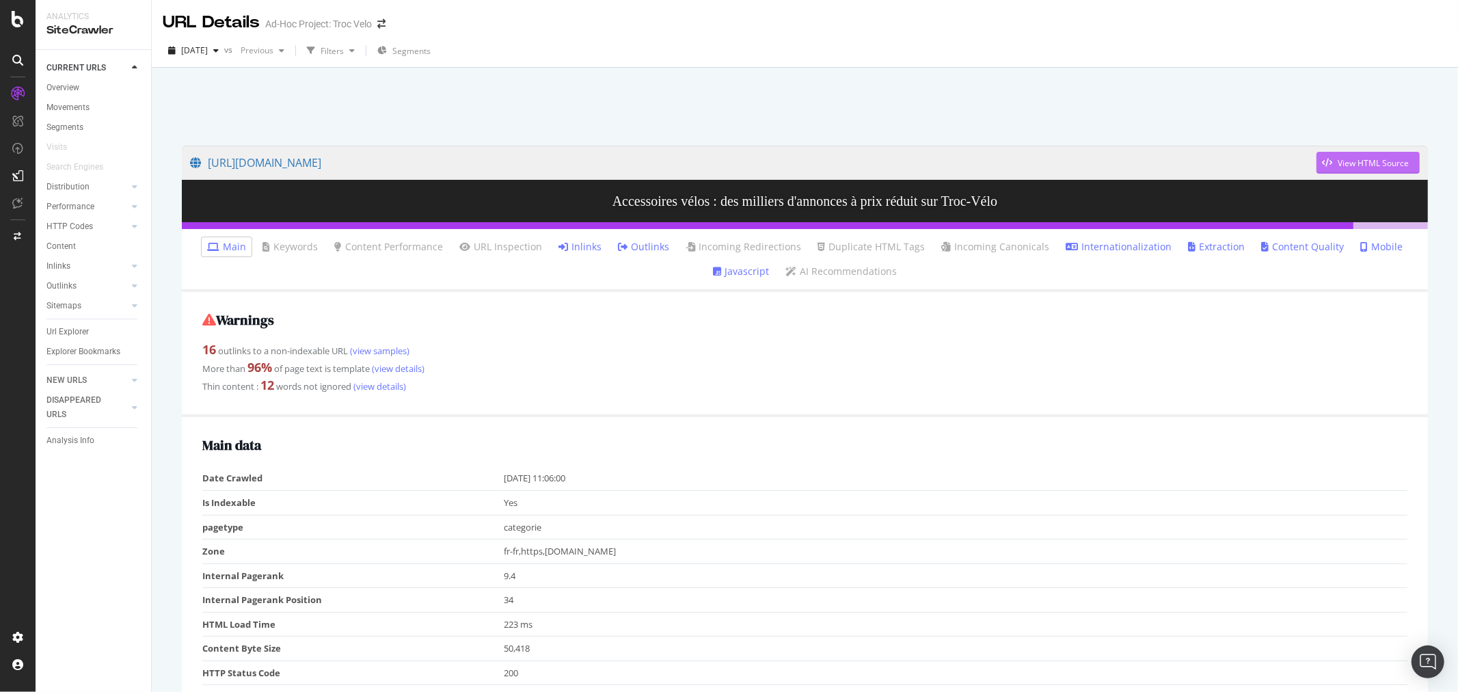
click at [1339, 157] on div "View HTML Source" at bounding box center [1373, 163] width 71 height 12
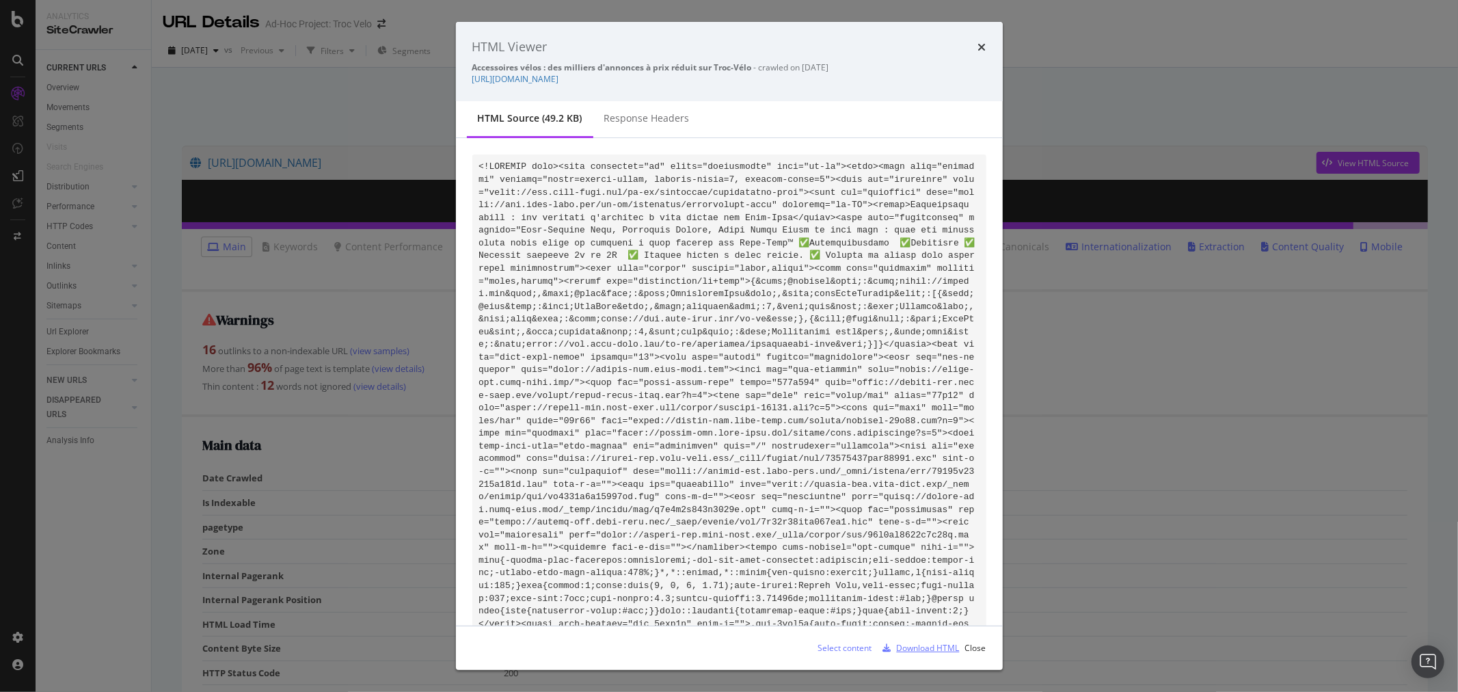
click at [907, 648] on div "Download HTML" at bounding box center [928, 648] width 63 height 12
click at [660, 120] on div "Response Headers" at bounding box center [646, 118] width 85 height 14
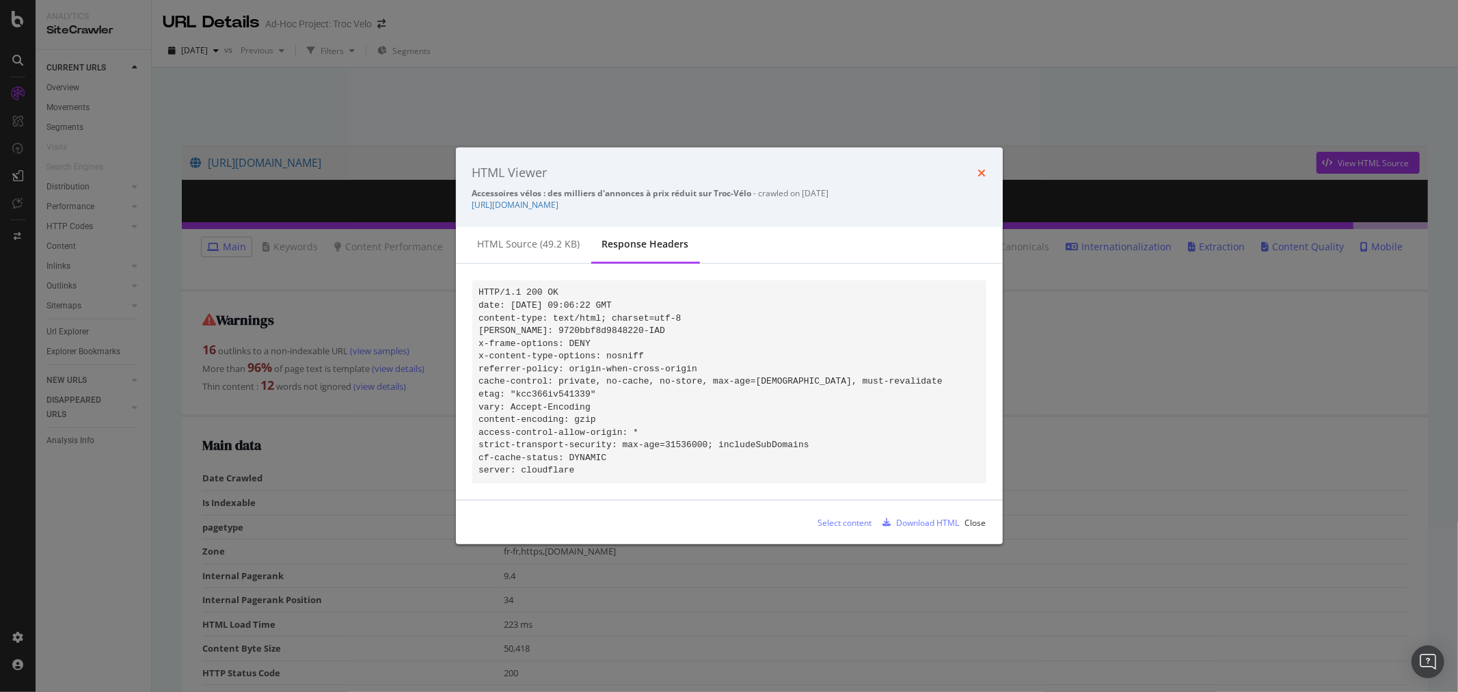
click at [982, 168] on icon "times" at bounding box center [982, 173] width 8 height 11
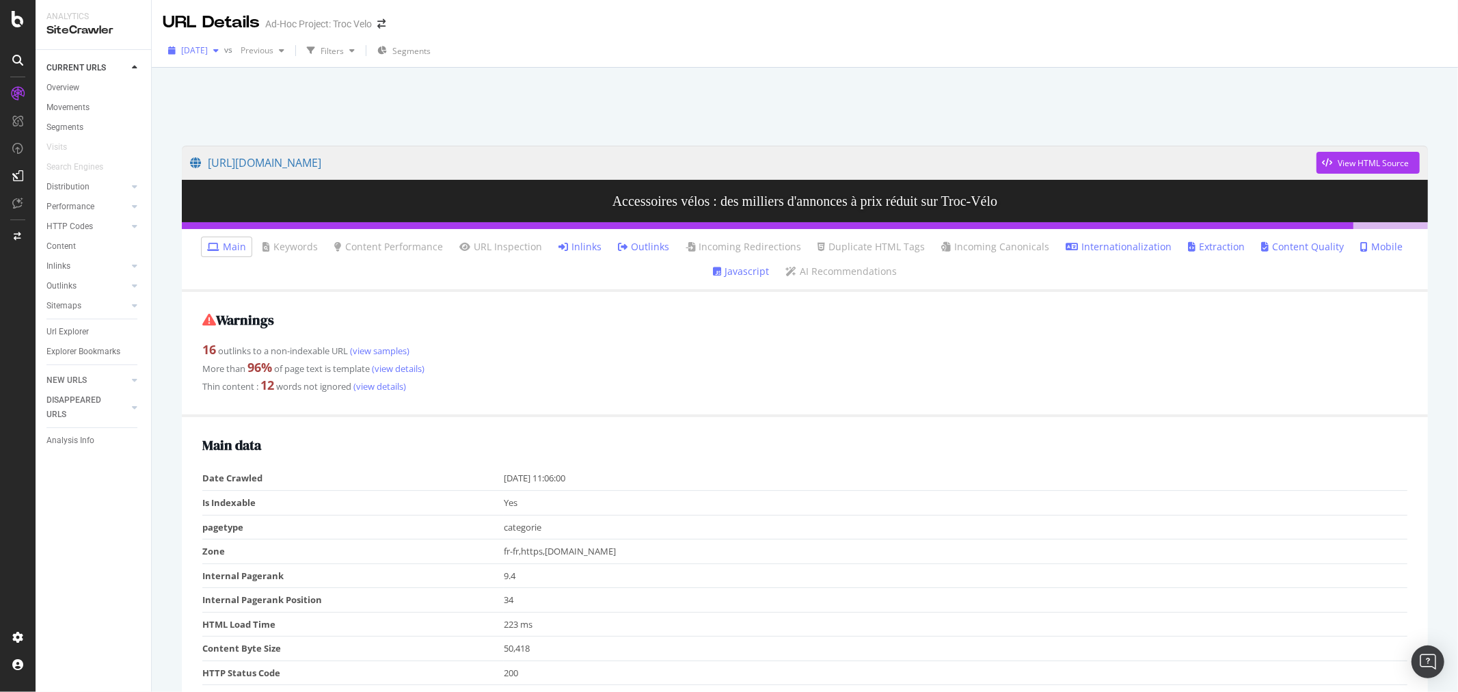
click at [208, 49] on span "[DATE]" at bounding box center [194, 50] width 27 height 12
click at [264, 152] on div "38.2K URLs" at bounding box center [283, 150] width 42 height 12
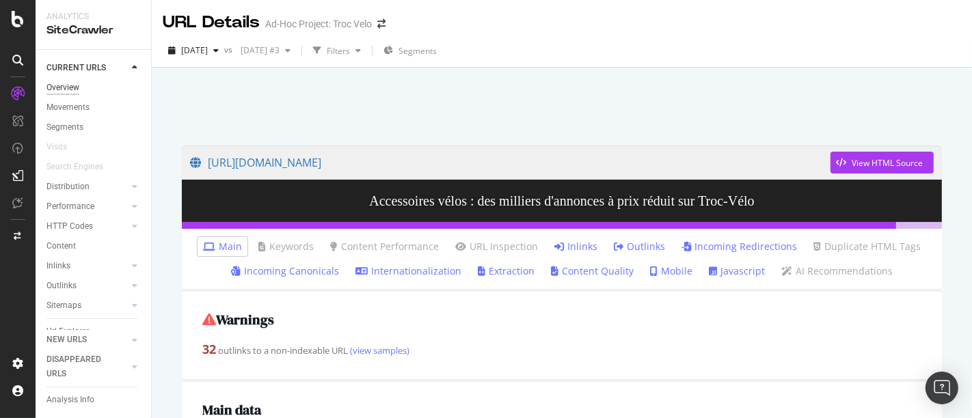
click at [68, 91] on div "Overview" at bounding box center [62, 88] width 33 height 14
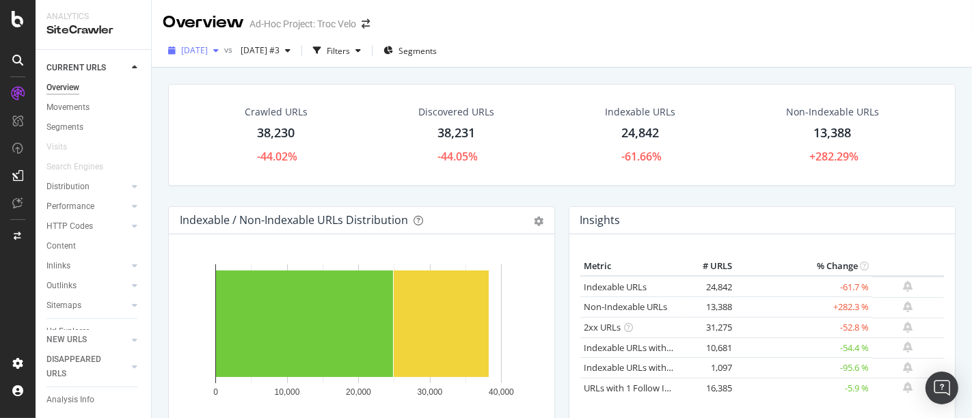
click at [208, 55] on span "[DATE]" at bounding box center [194, 50] width 27 height 12
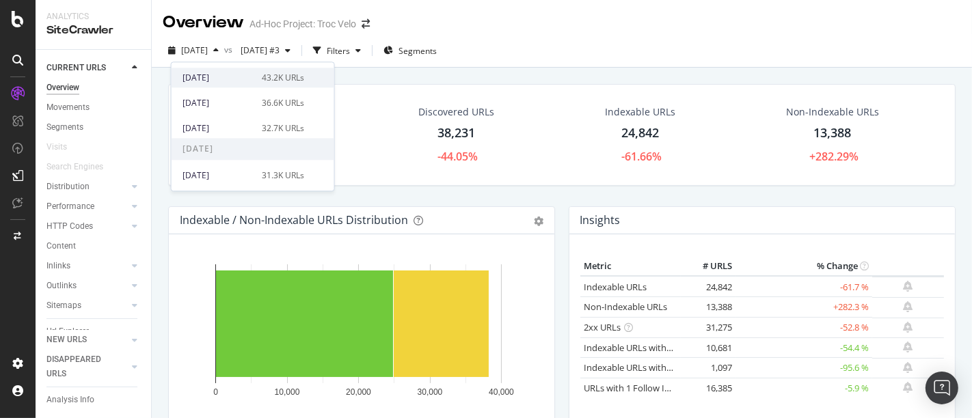
click at [246, 75] on div "[DATE]" at bounding box center [218, 78] width 71 height 12
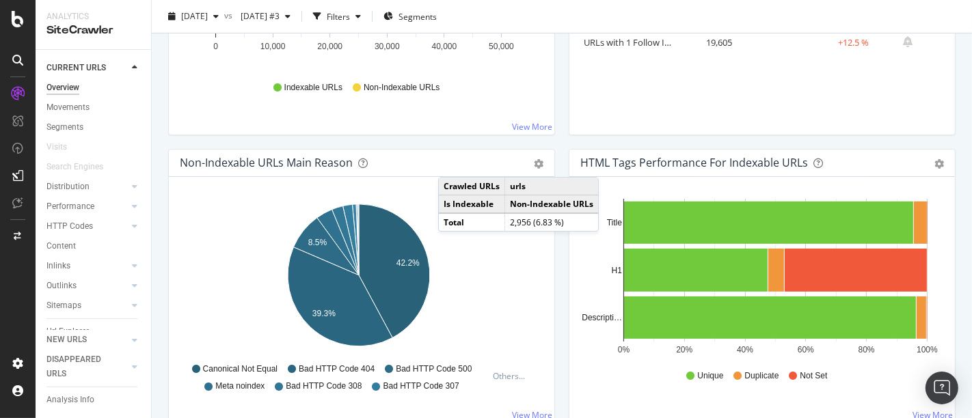
scroll to position [345, 0]
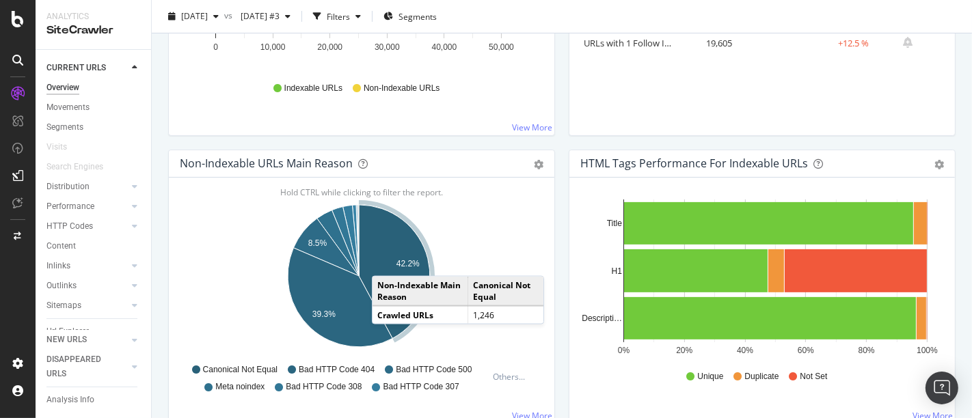
click at [386, 260] on icon "A chart." at bounding box center [394, 272] width 71 height 134
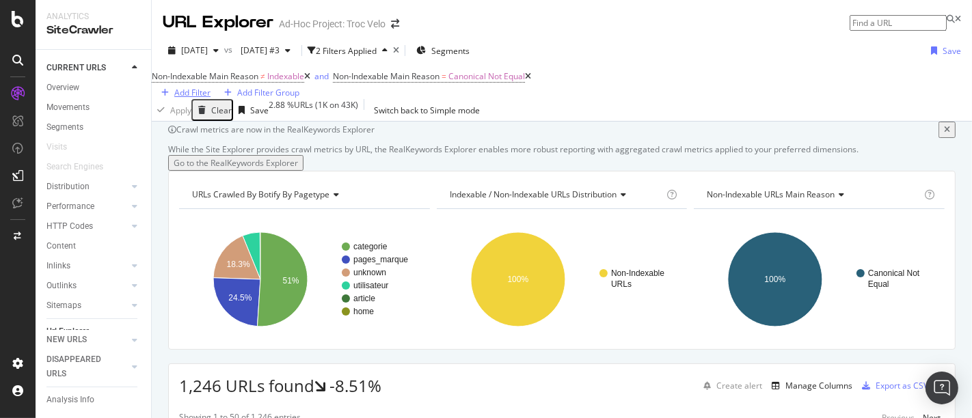
click at [211, 91] on div "Add Filter" at bounding box center [192, 93] width 36 height 12
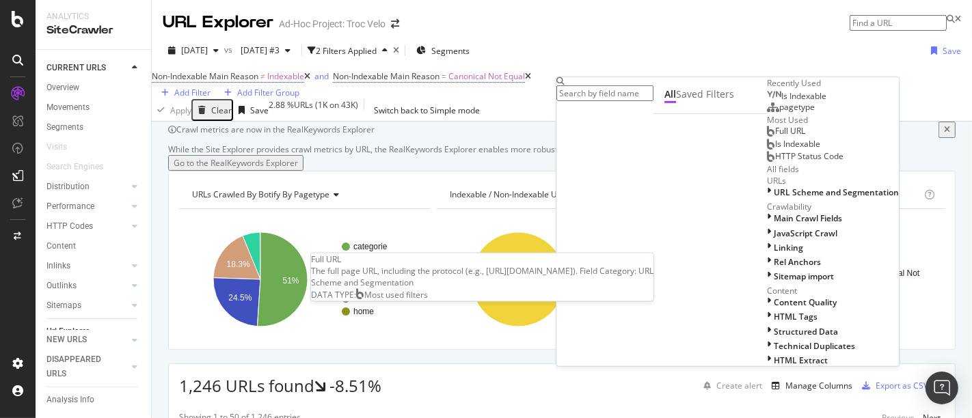
click at [767, 137] on div "Full URL" at bounding box center [786, 131] width 38 height 11
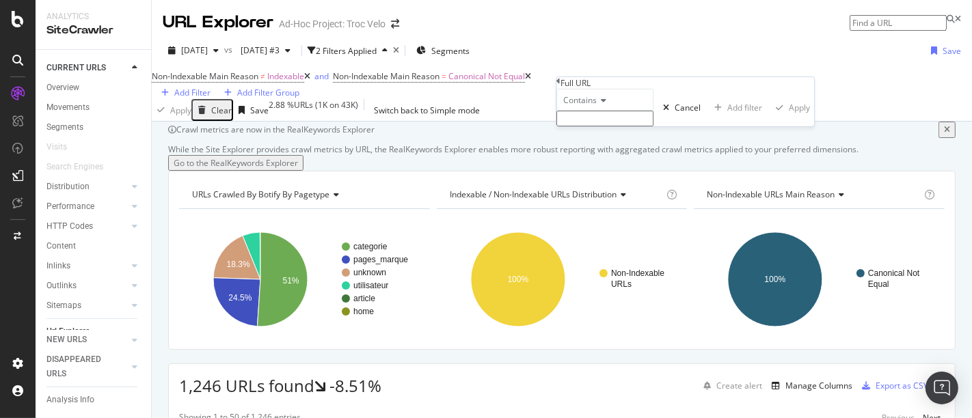
click at [597, 106] on span "Contains" at bounding box center [580, 100] width 34 height 12
click at [211, 87] on div "Add Filter" at bounding box center [192, 93] width 36 height 12
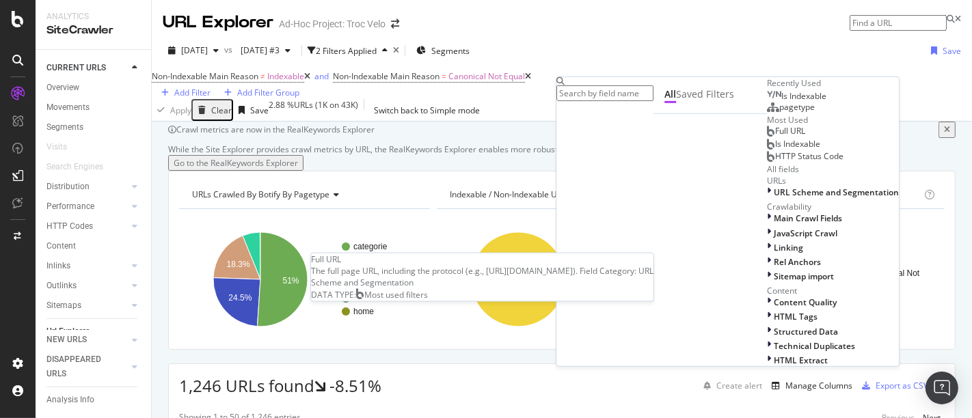
click at [775, 137] on span "Full URL" at bounding box center [790, 131] width 30 height 12
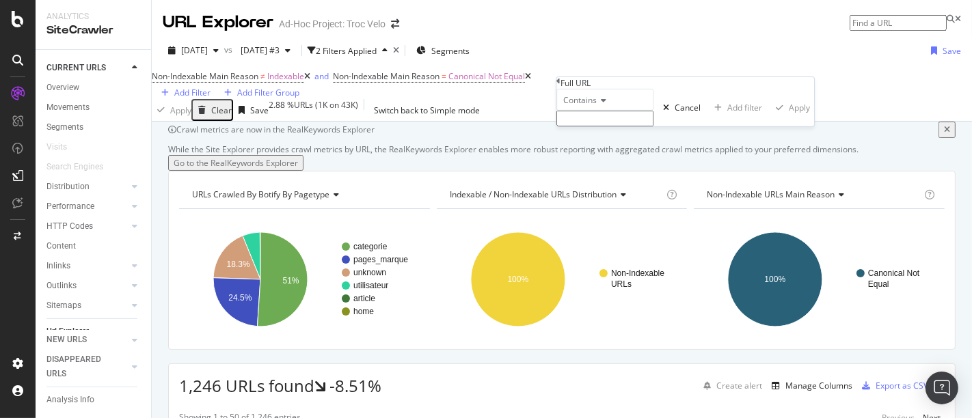
click at [589, 106] on span "Contains" at bounding box center [580, 100] width 34 height 12
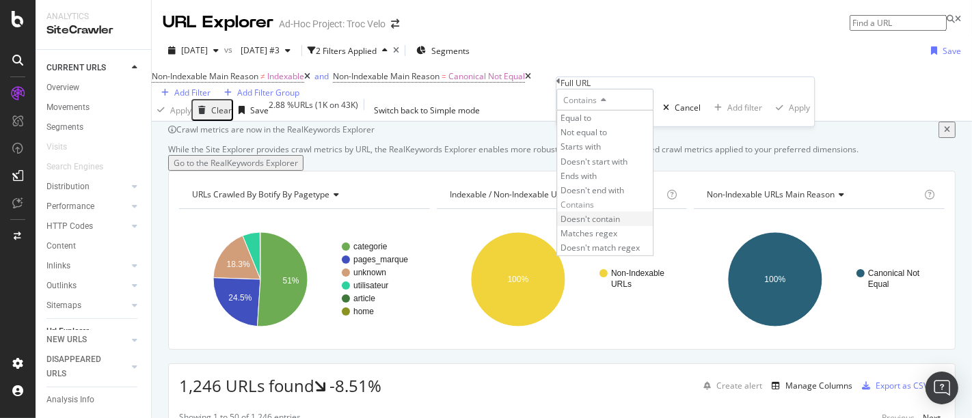
click at [614, 225] on span "Doesn't contain" at bounding box center [590, 219] width 59 height 12
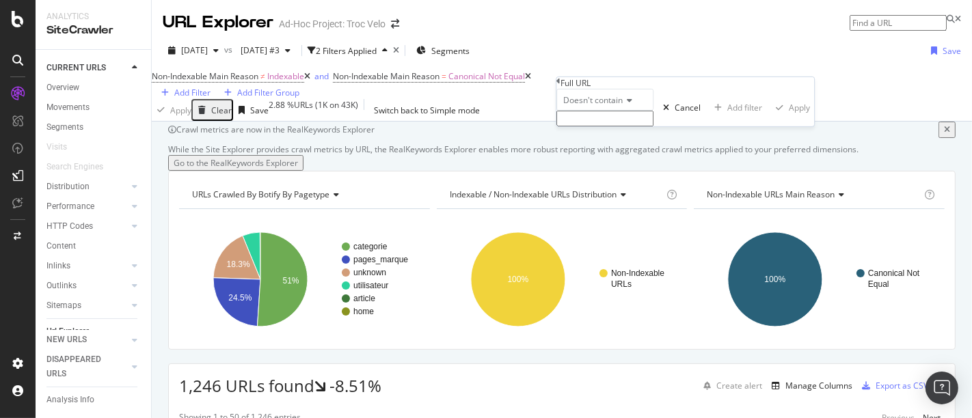
click at [582, 126] on input "text" at bounding box center [605, 119] width 97 height 16
type input "p="
click at [789, 118] on div "Apply" at bounding box center [799, 112] width 21 height 12
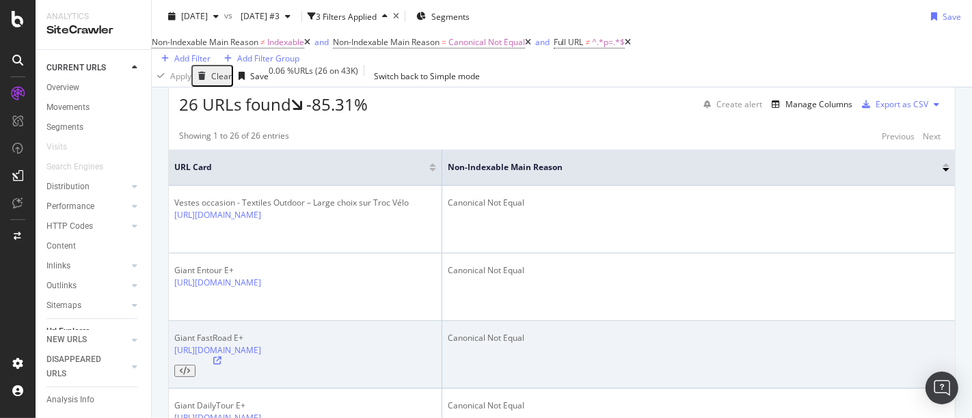
scroll to position [260, 0]
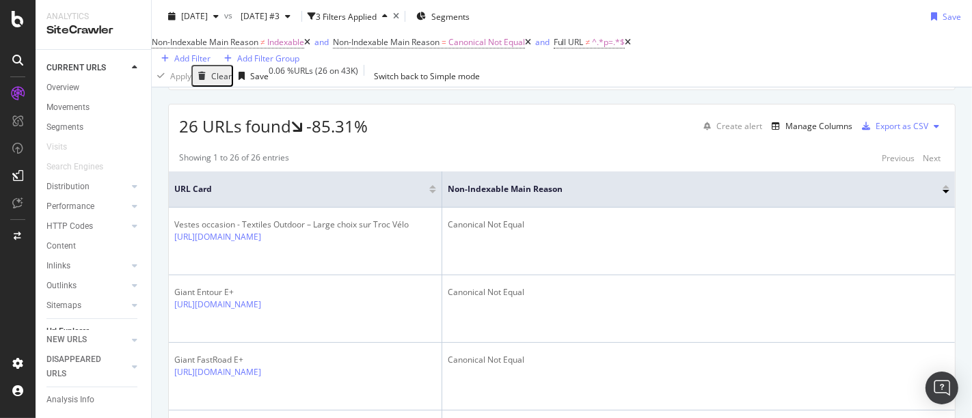
click at [615, 52] on span "Full URL ≠ ^.*p=.*$" at bounding box center [593, 42] width 78 height 19
click at [617, 49] on span "Full URL ≠ ^.*p=.*$" at bounding box center [590, 42] width 72 height 12
click at [603, 90] on input "p=" at bounding box center [628, 82] width 97 height 16
type input "="
click at [812, 81] on div "Apply" at bounding box center [822, 75] width 21 height 12
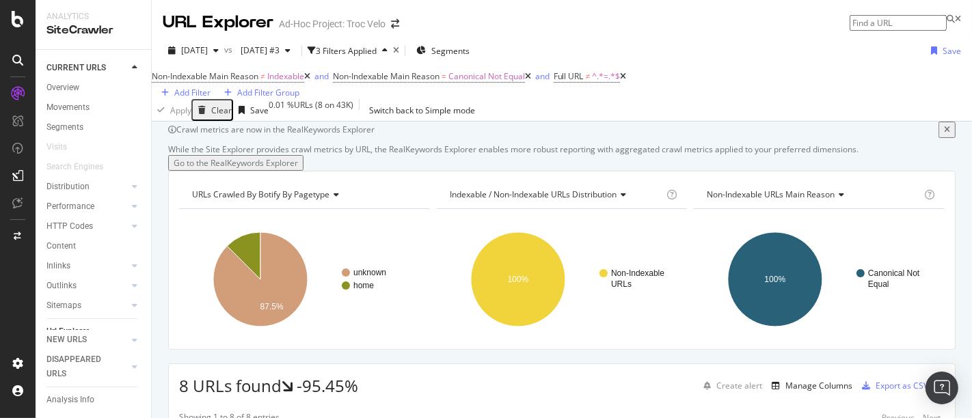
scroll to position [1, 0]
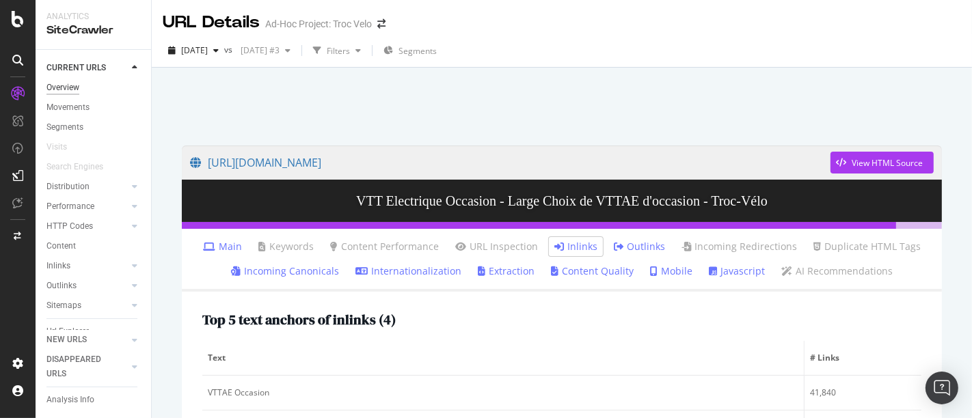
click at [70, 90] on div "Overview" at bounding box center [62, 88] width 33 height 14
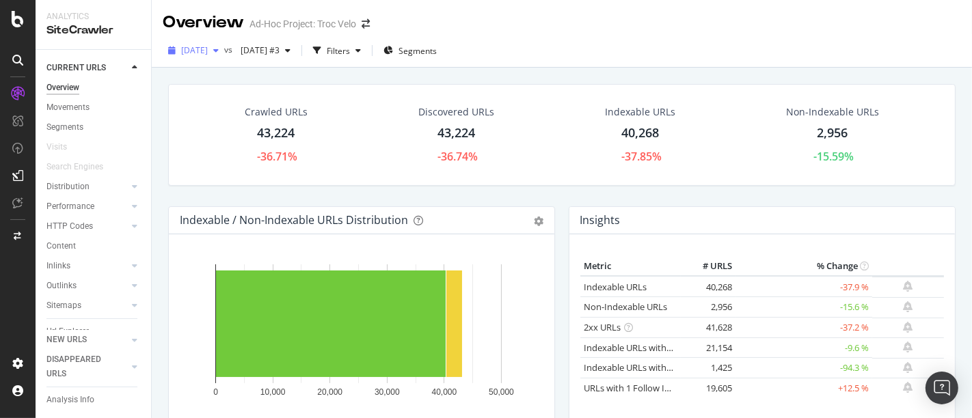
click at [208, 49] on span "[DATE]" at bounding box center [194, 50] width 27 height 12
click at [526, 49] on div "[DATE] vs [DATE] #3 Filters Segments" at bounding box center [562, 53] width 820 height 27
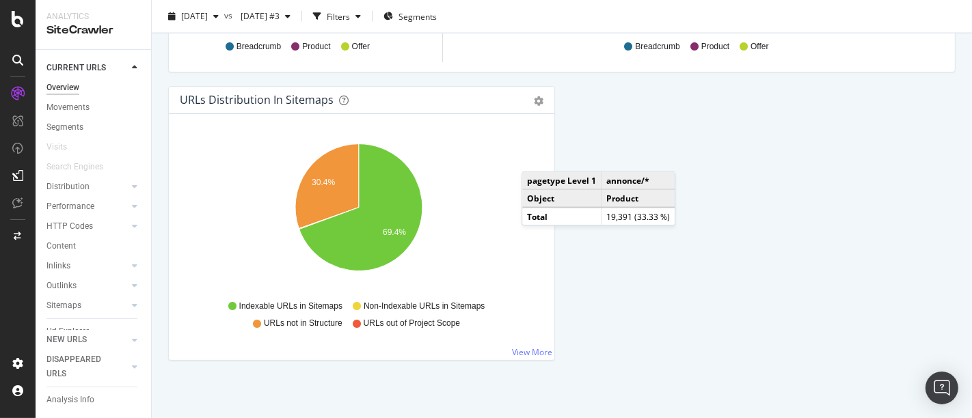
scroll to position [1562, 0]
